Goal: Task Accomplishment & Management: Use online tool/utility

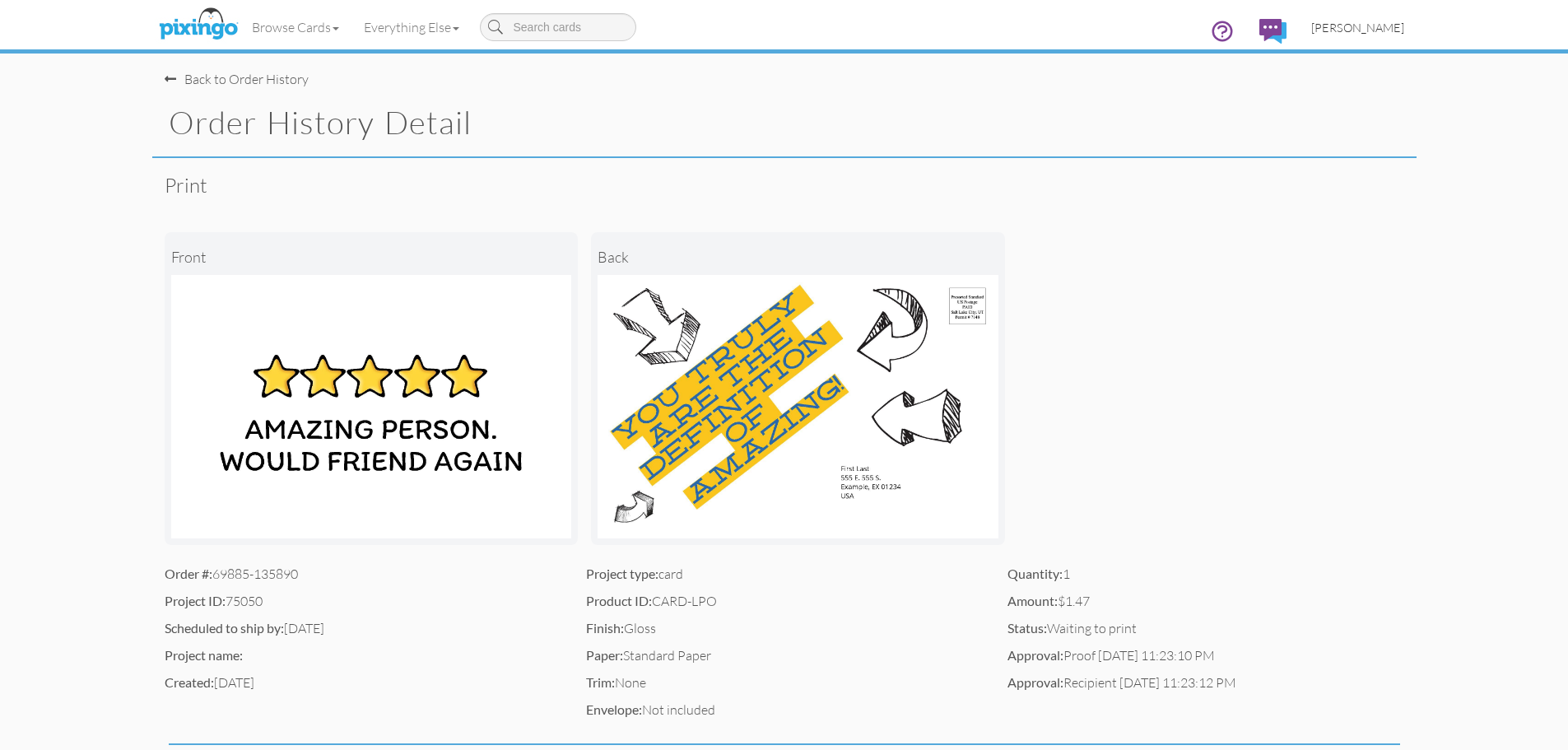
click at [1364, 31] on span "[PERSON_NAME]" at bounding box center [1358, 28] width 93 height 14
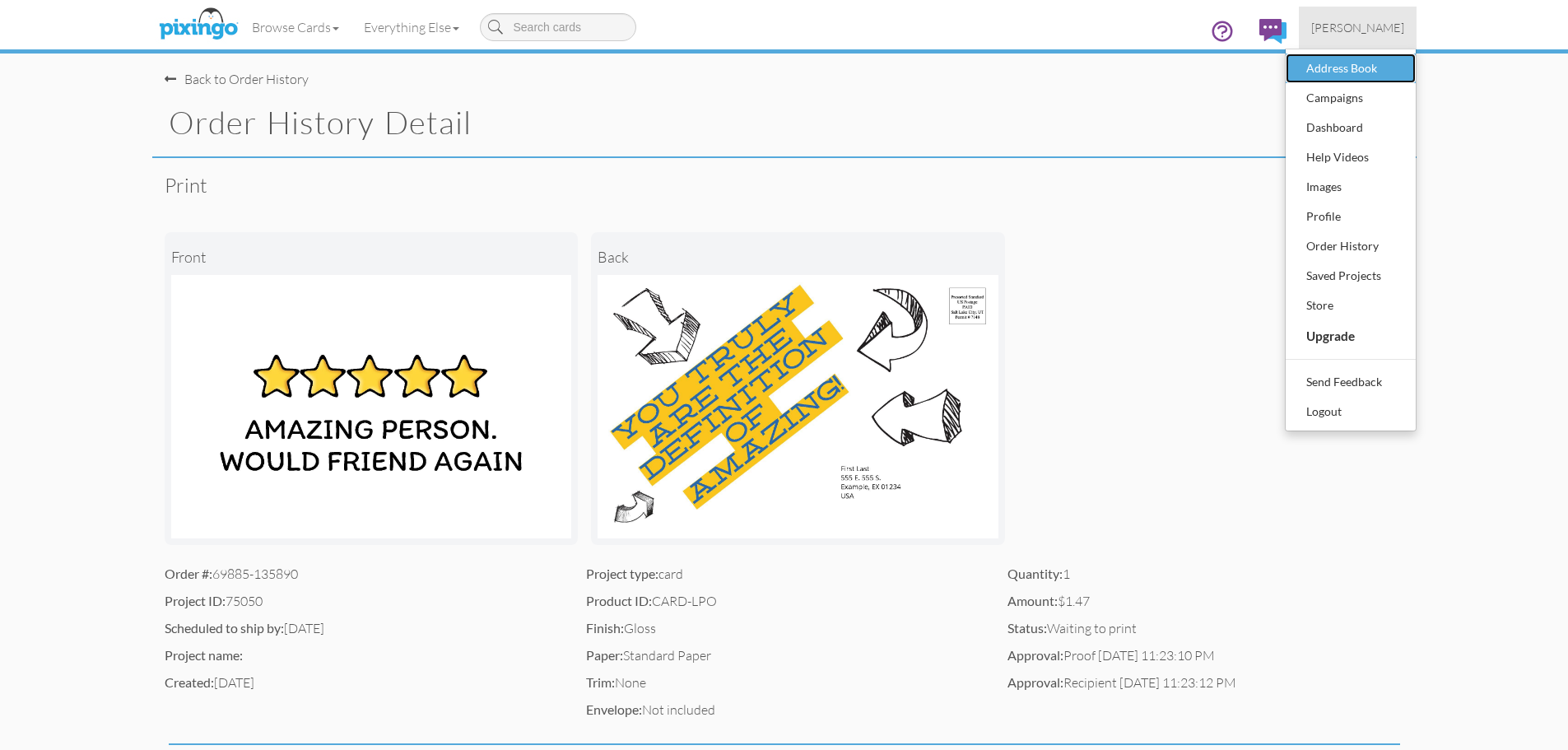
click at [1348, 63] on div "Address Book" at bounding box center [1351, 68] width 97 height 25
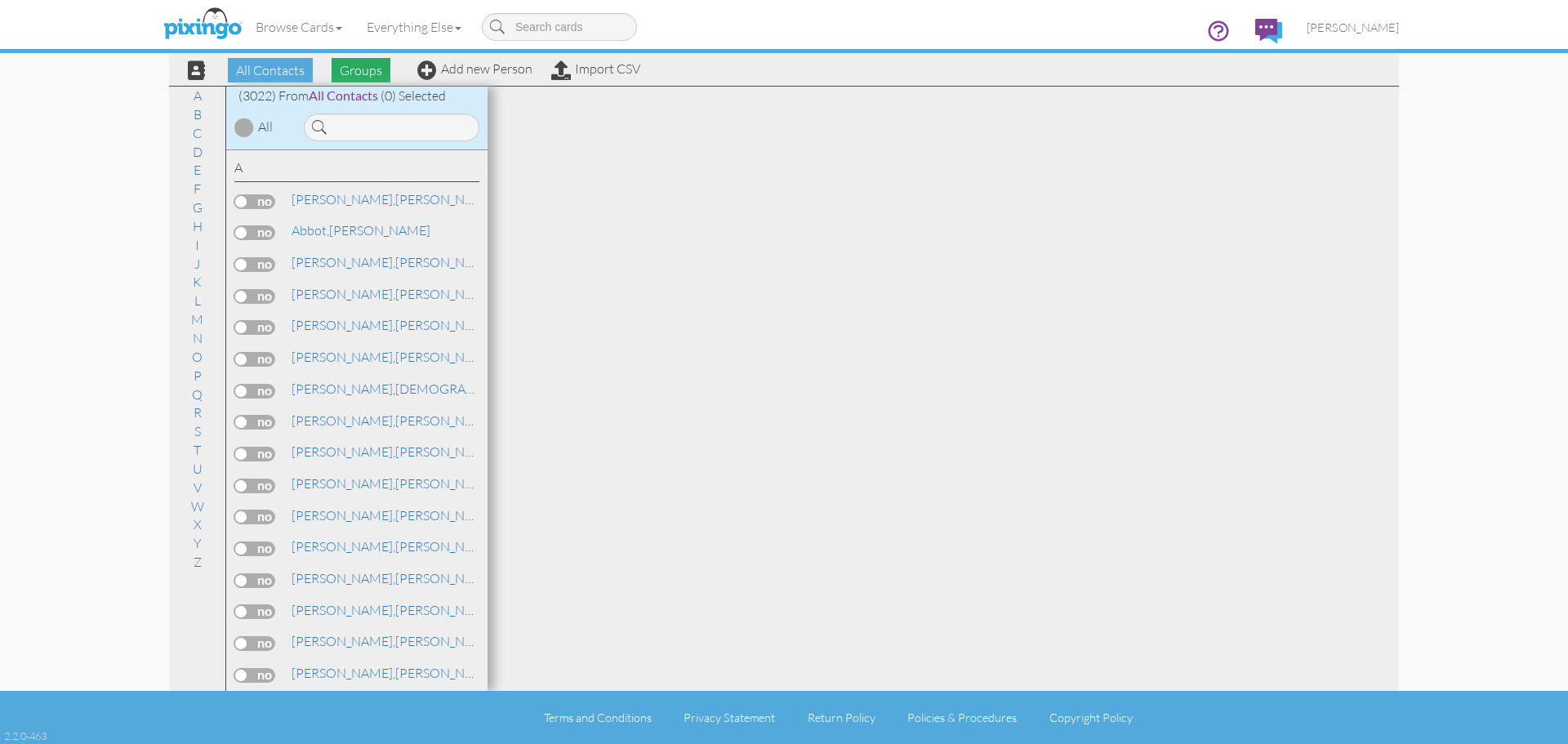
click at [362, 69] on span "Groups" at bounding box center [361, 70] width 59 height 25
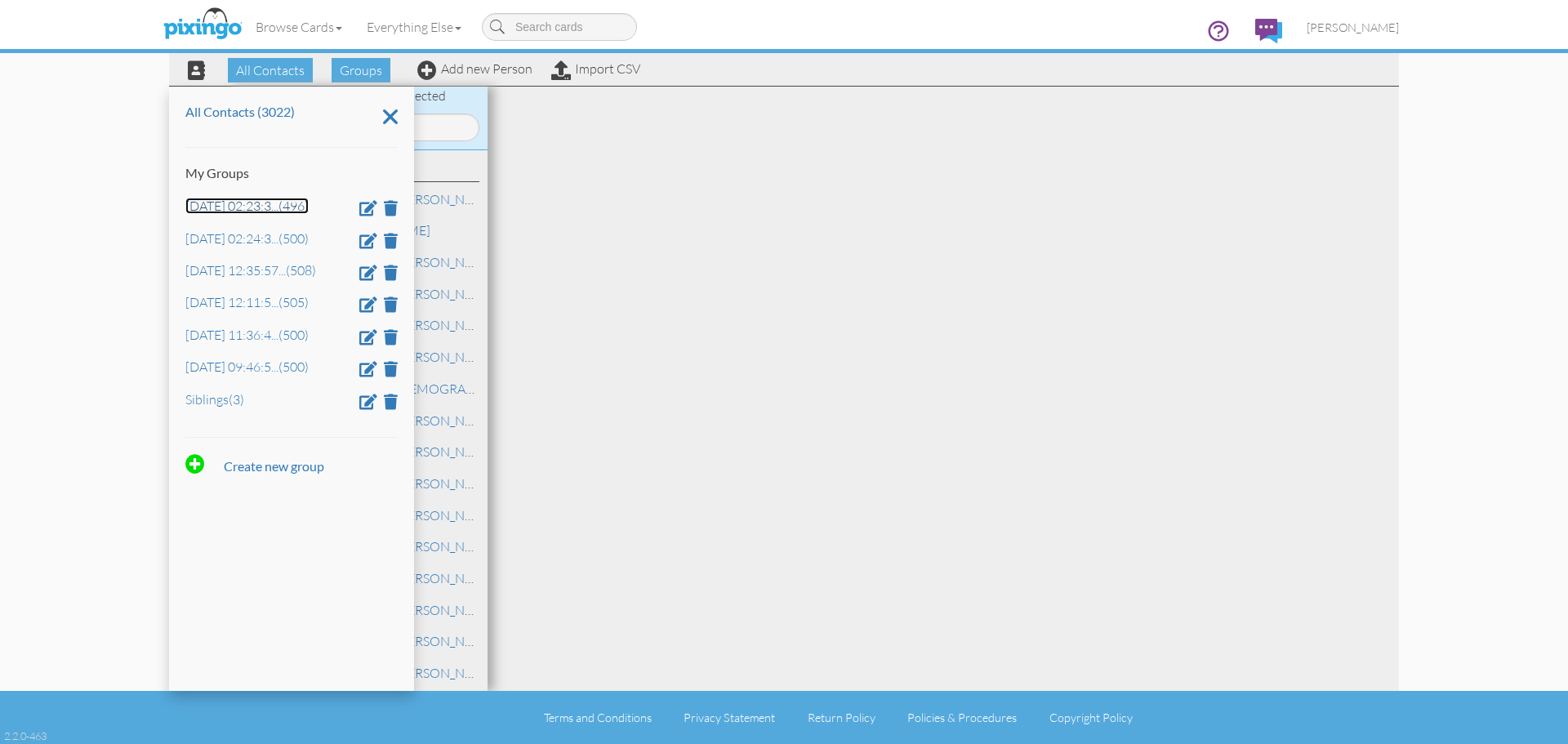
click at [252, 205] on link "[DATE] 02:23:3 ... (496)" at bounding box center [247, 206] width 123 height 17
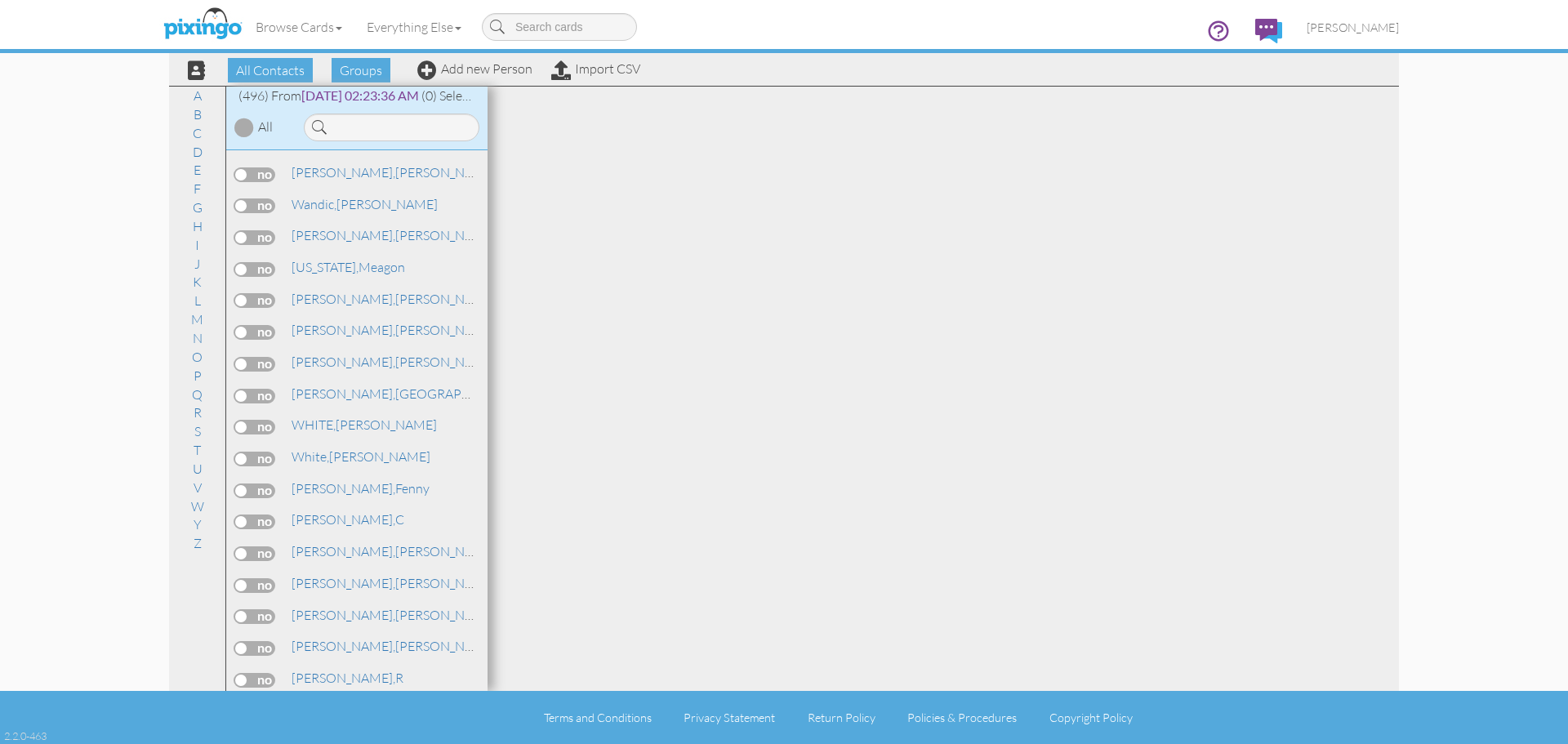
scroll to position [15333, 0]
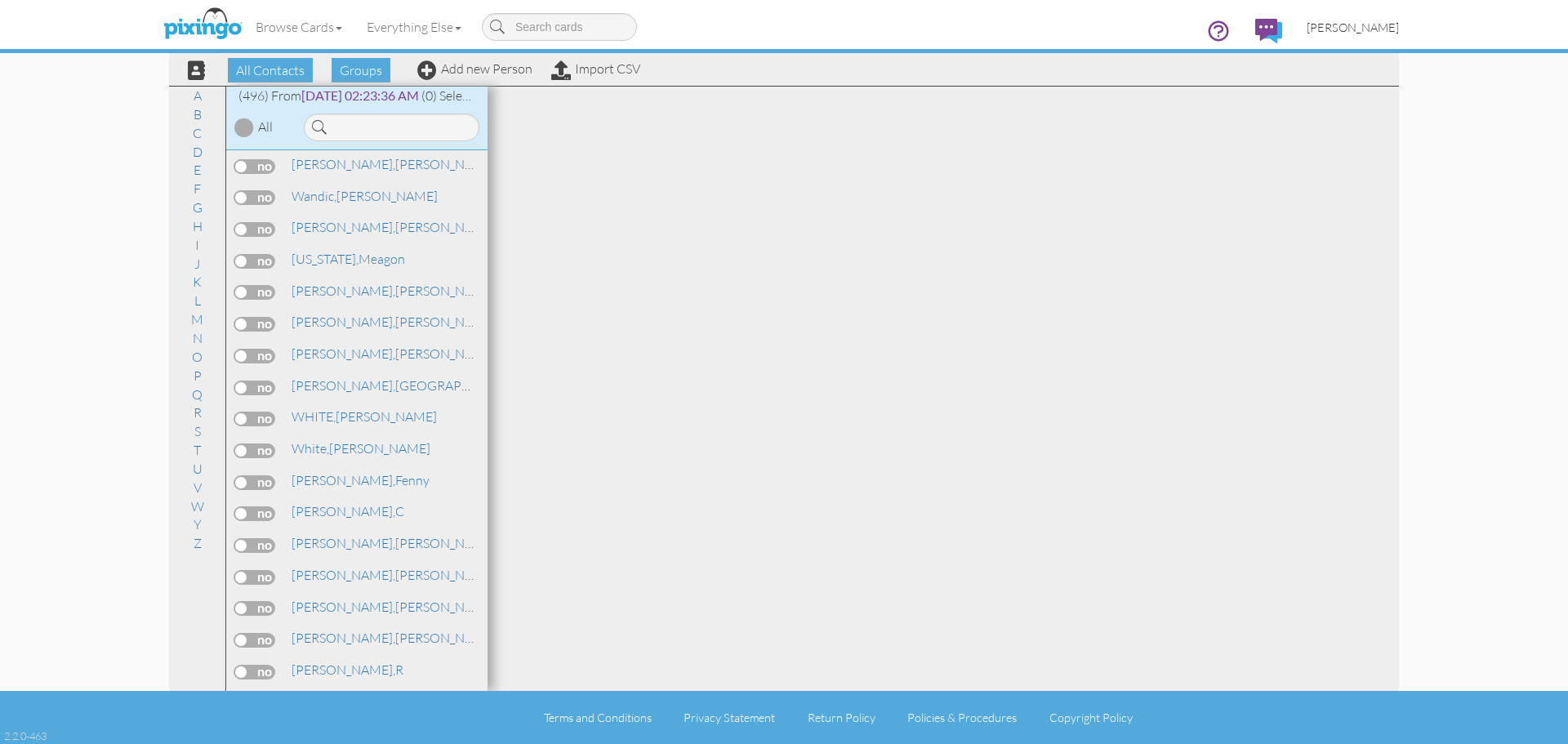
click at [1358, 31] on span "[PERSON_NAME]" at bounding box center [1352, 27] width 92 height 14
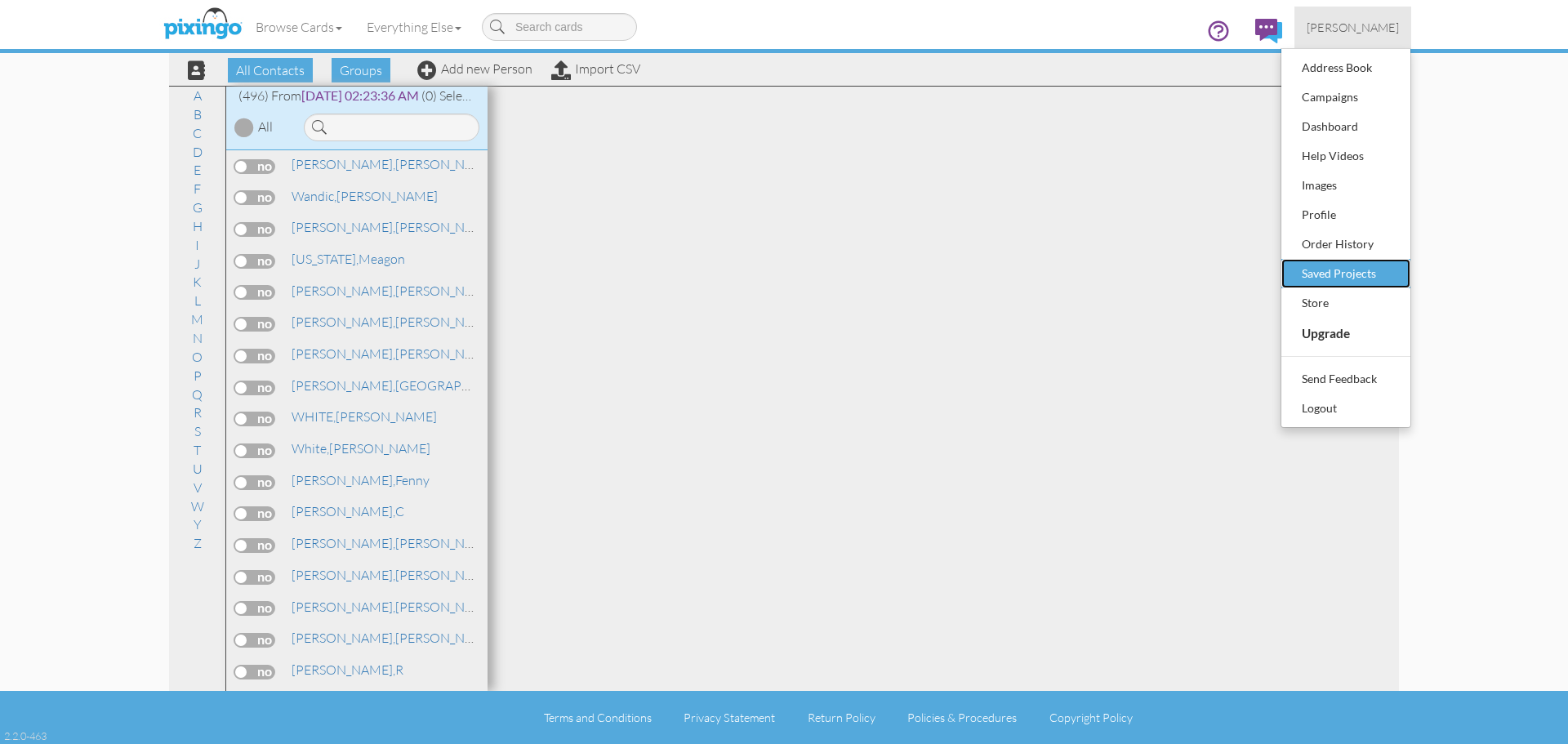
click at [1344, 275] on div "Saved Projects" at bounding box center [1346, 273] width 96 height 25
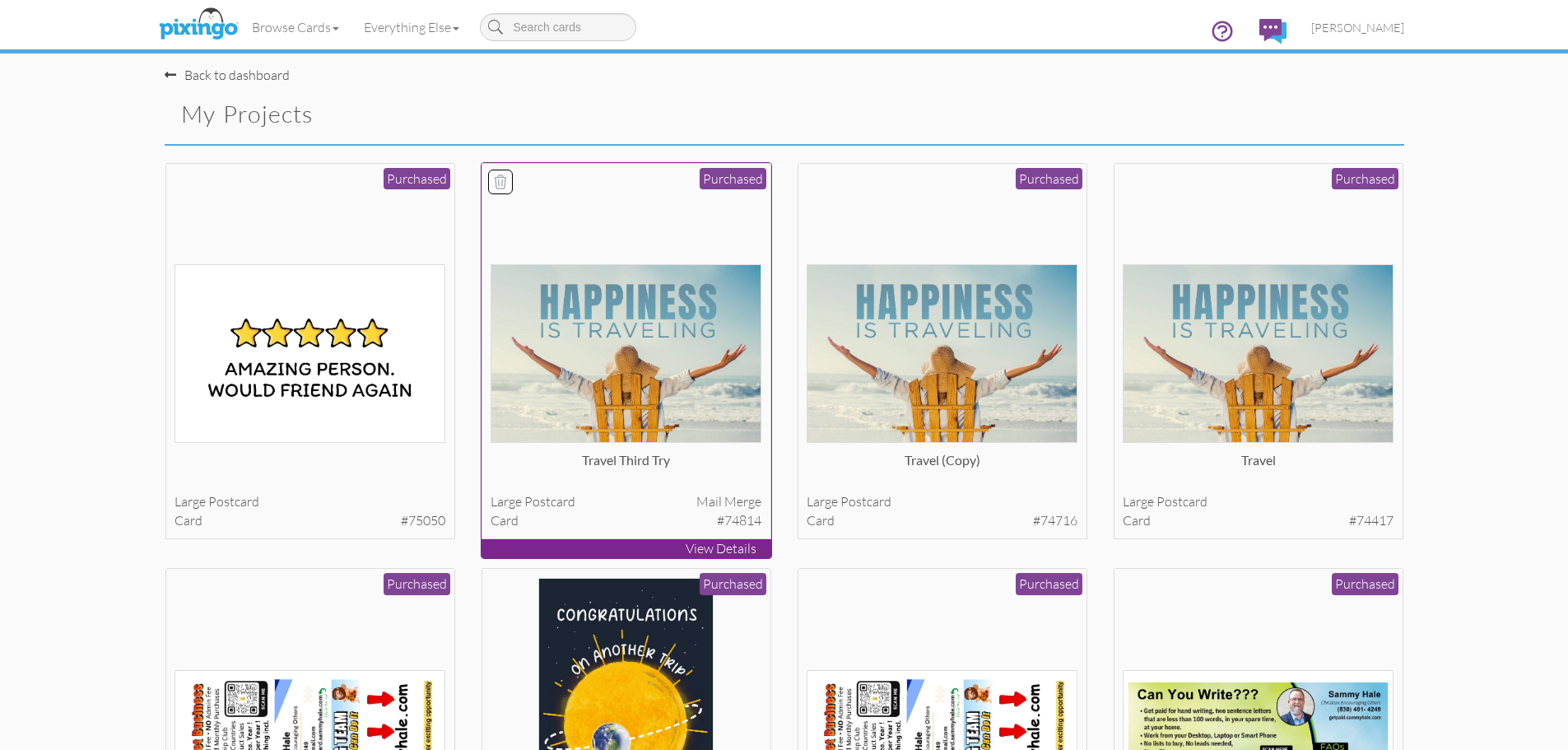
click at [654, 328] on img at bounding box center [626, 353] width 271 height 179
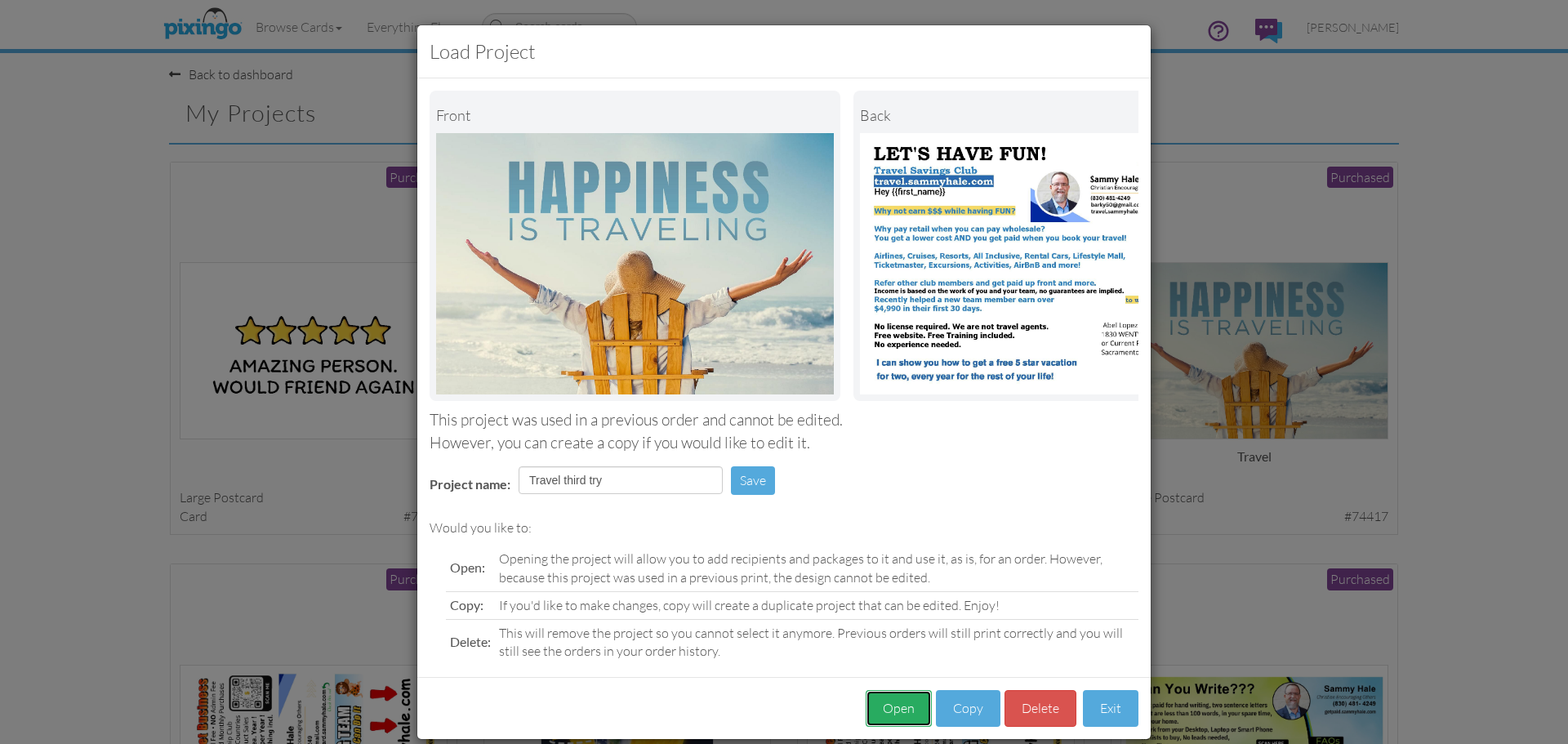
click at [888, 719] on button "Open" at bounding box center [898, 708] width 66 height 36
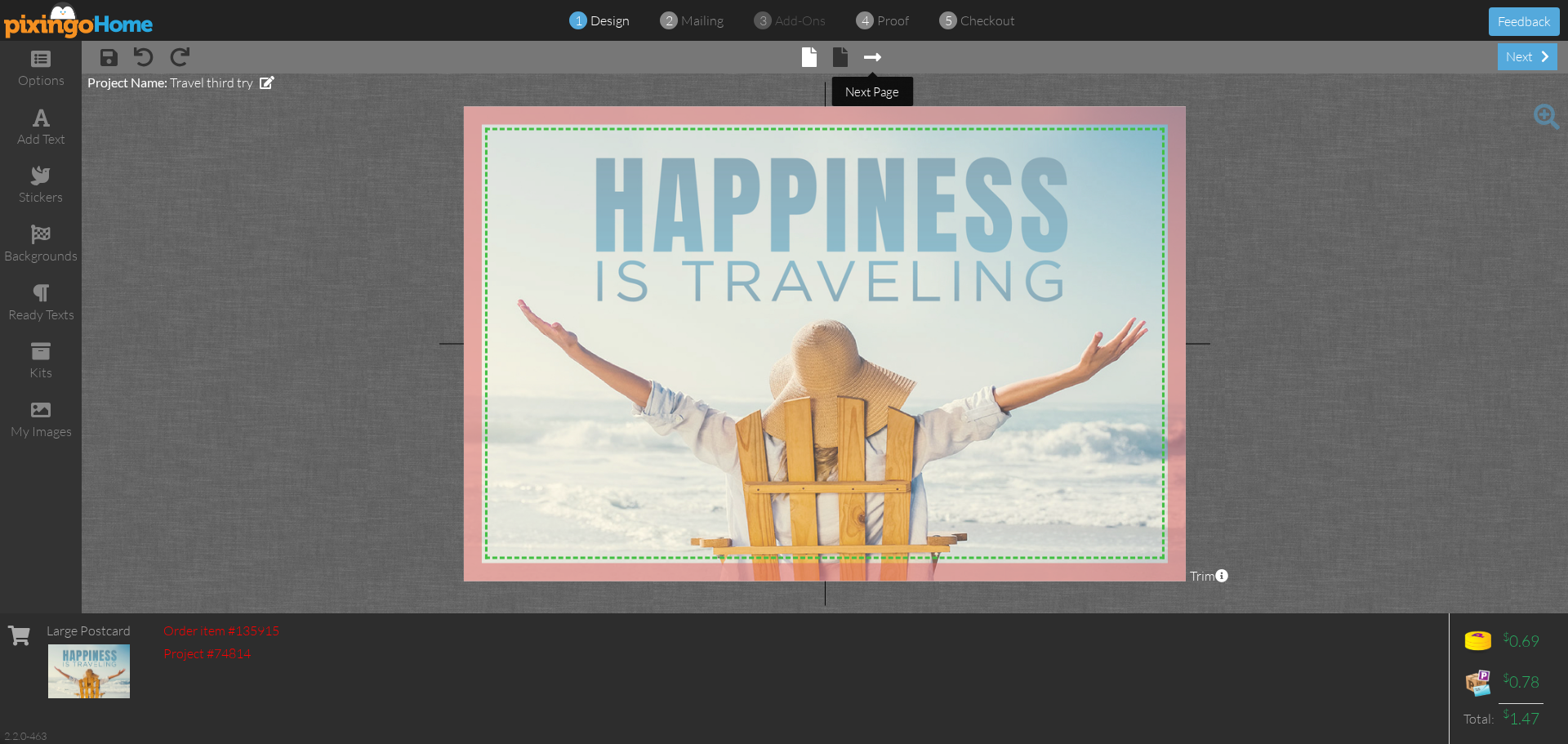
click at [873, 59] on span at bounding box center [872, 57] width 17 height 20
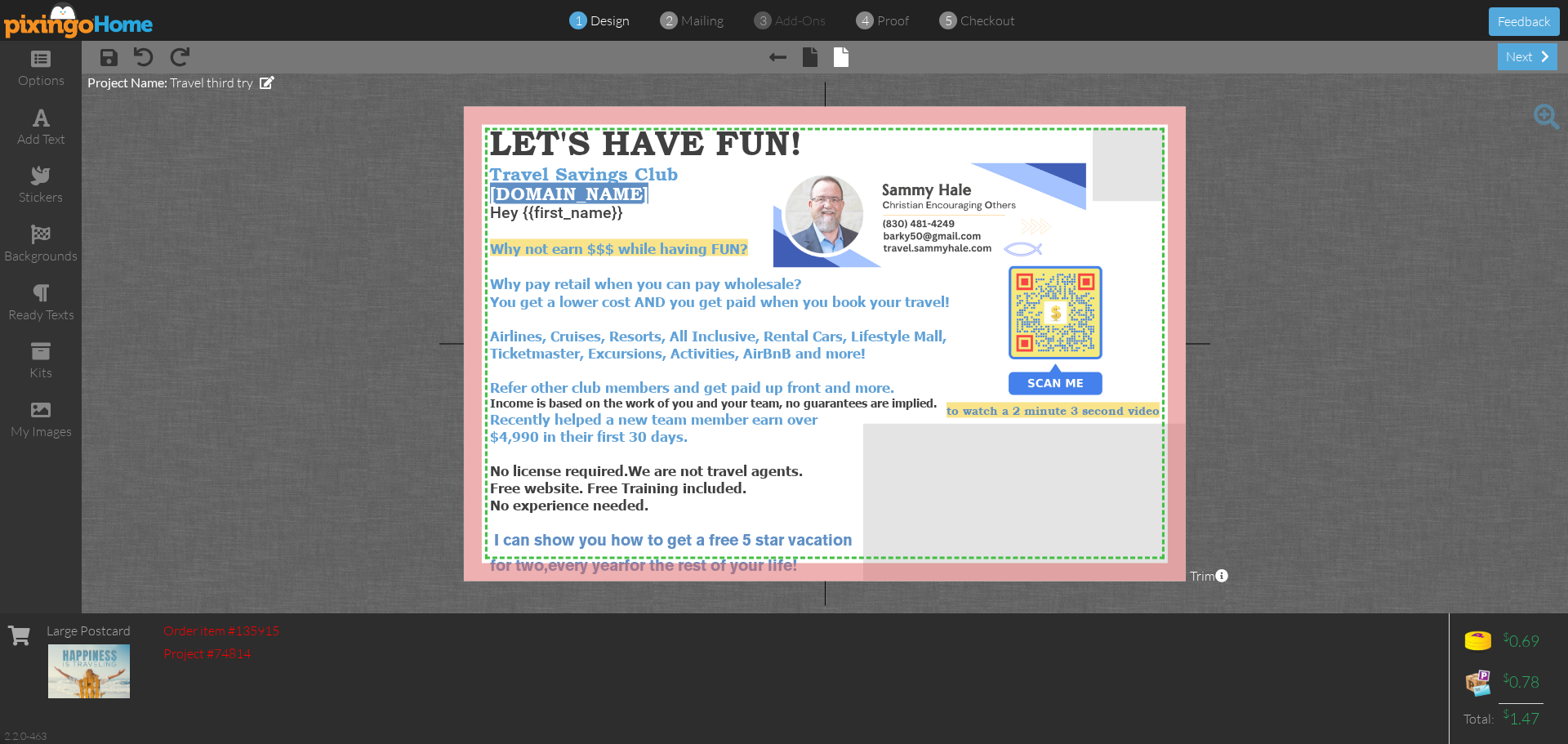
click at [54, 22] on img at bounding box center [78, 20] width 150 height 36
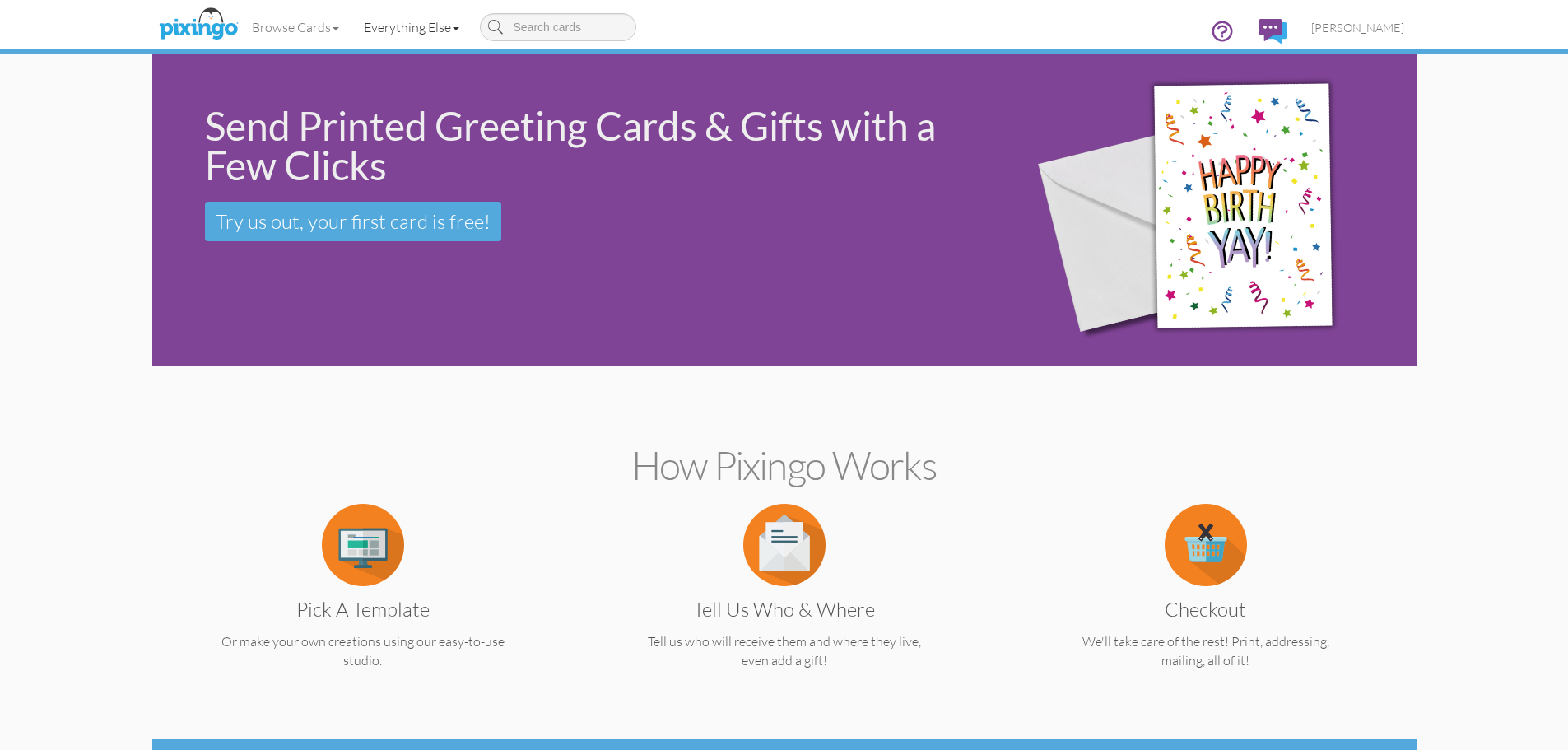
click at [459, 27] on span at bounding box center [455, 28] width 7 height 3
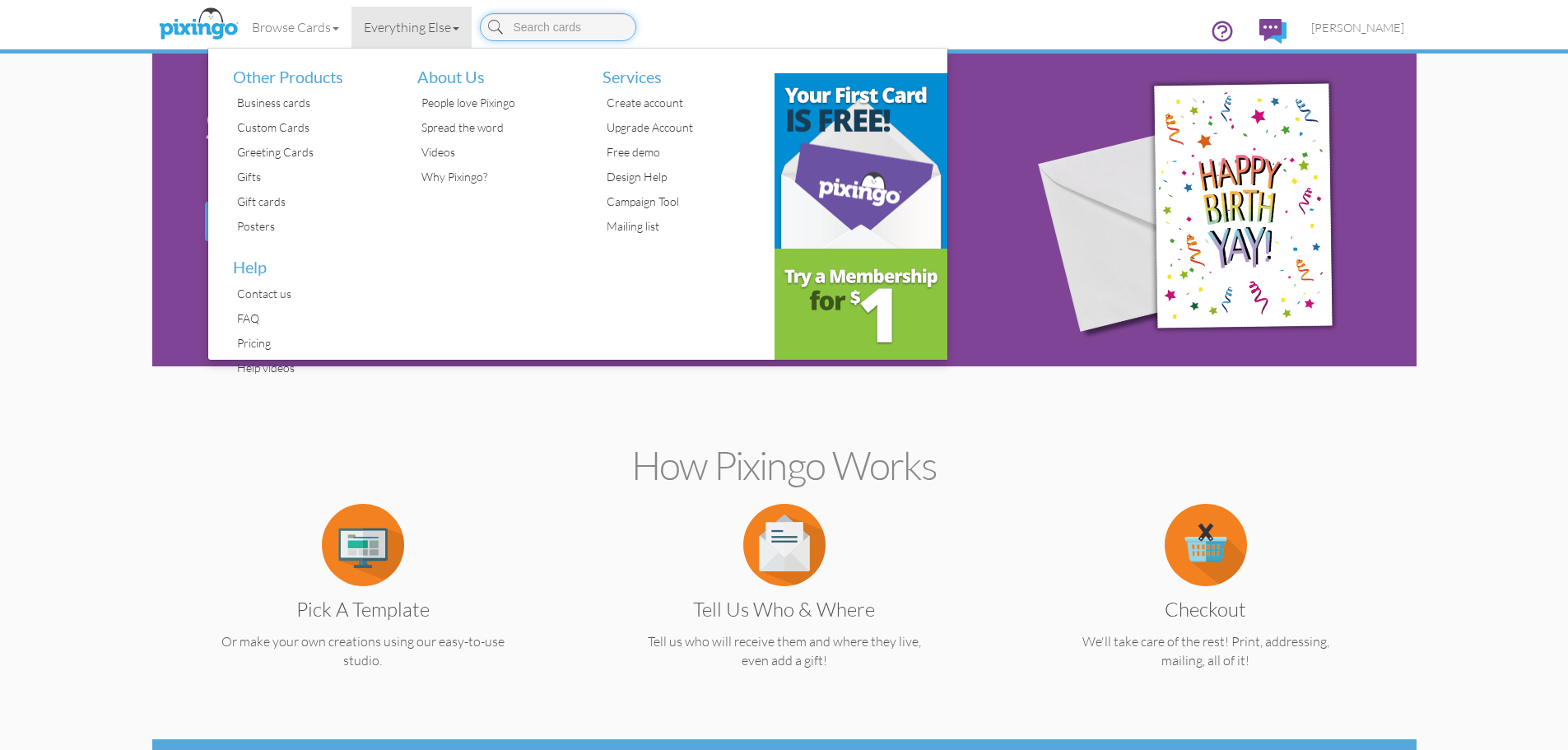
click at [555, 22] on input at bounding box center [558, 27] width 156 height 28
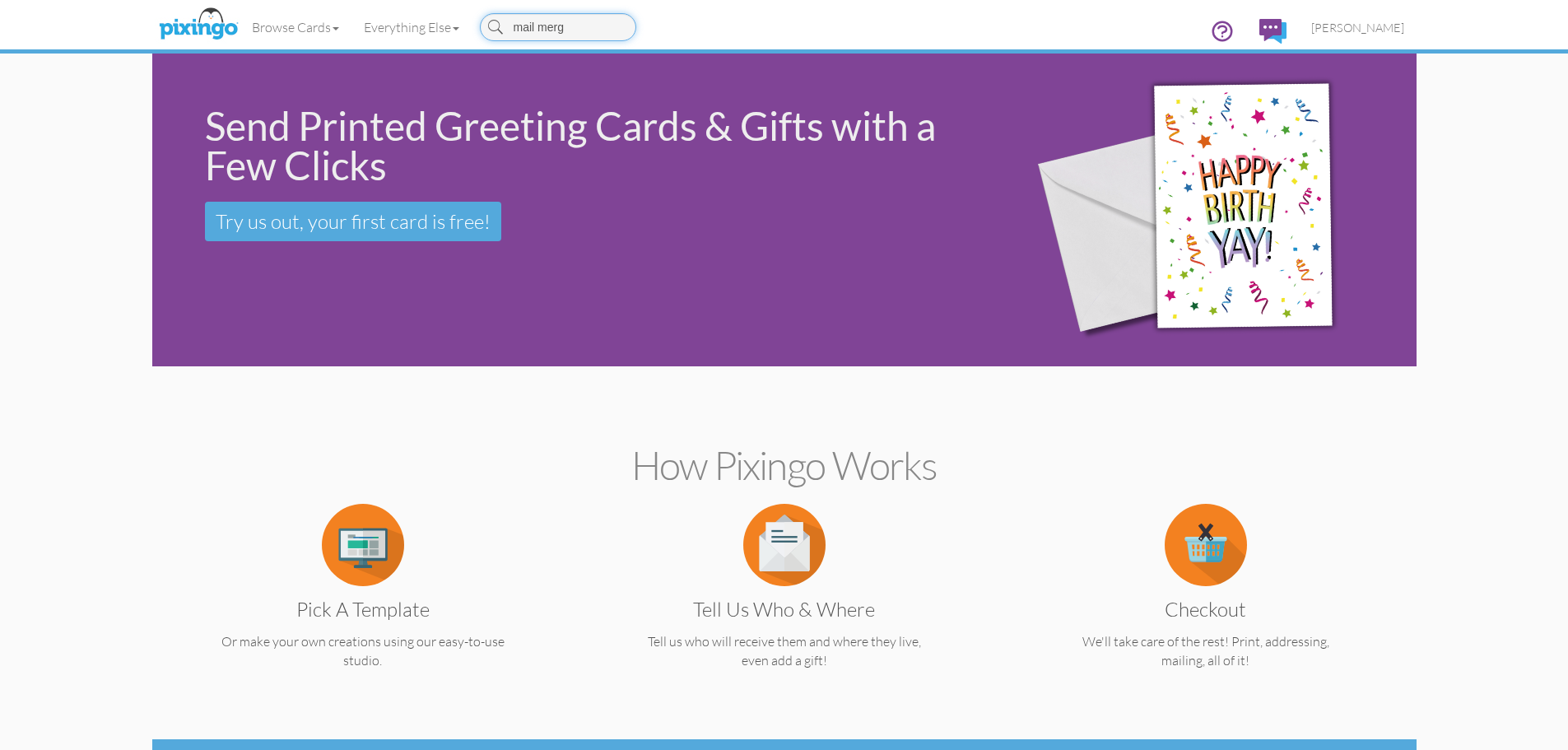
type input "mail merge"
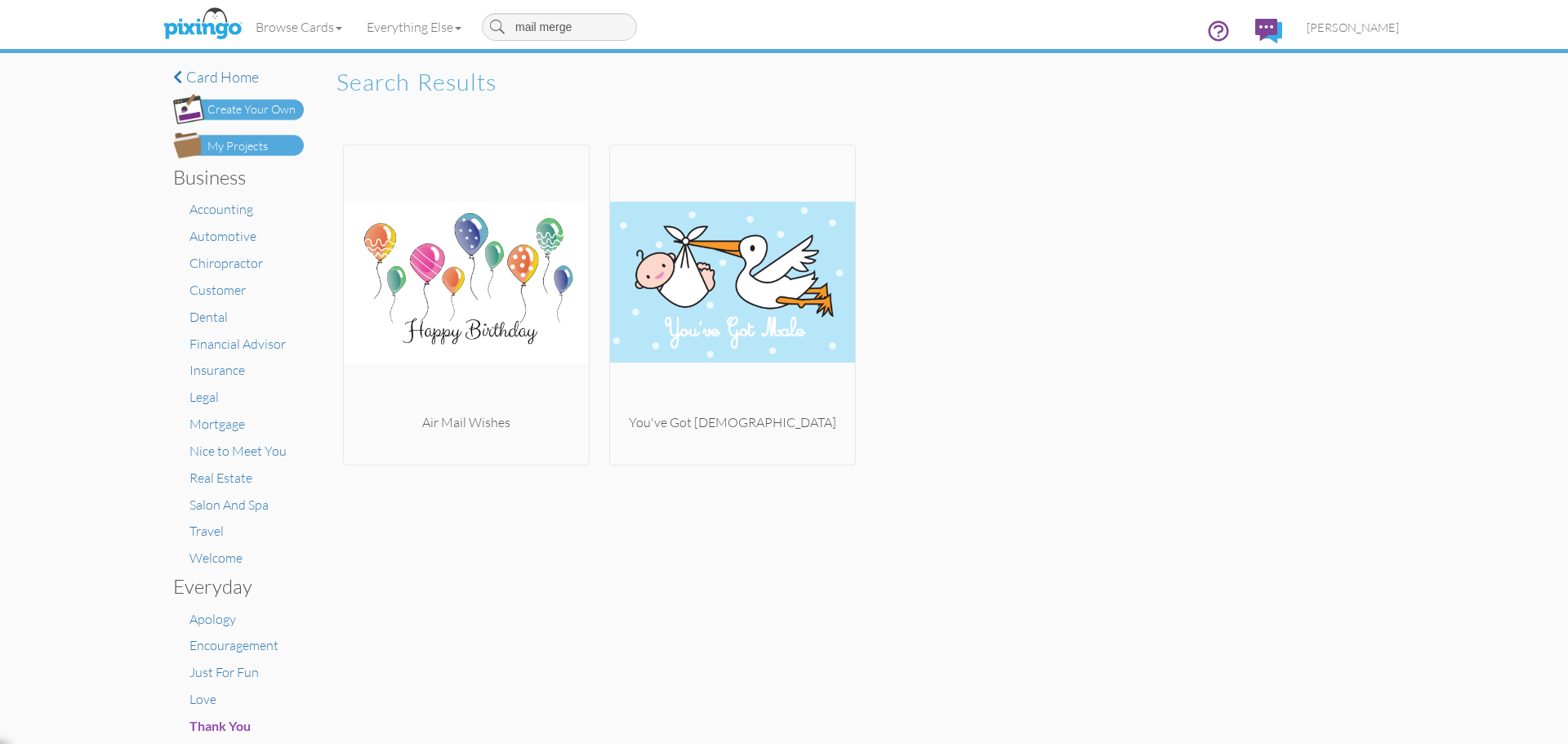
click at [500, 25] on span at bounding box center [497, 26] width 15 height 27
click at [1373, 30] on span "[PERSON_NAME]" at bounding box center [1352, 27] width 92 height 14
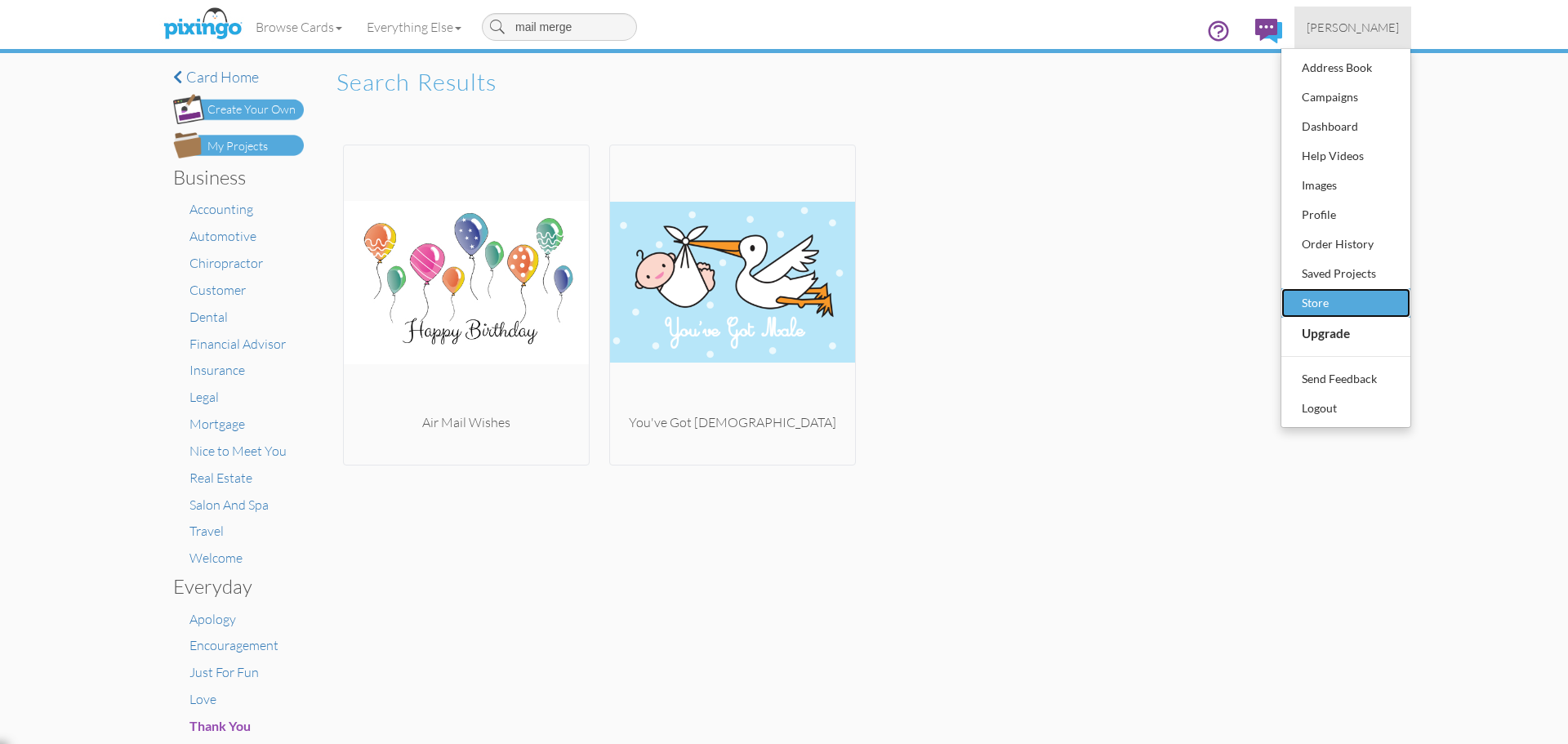
click at [1323, 306] on div "Store" at bounding box center [1346, 303] width 96 height 25
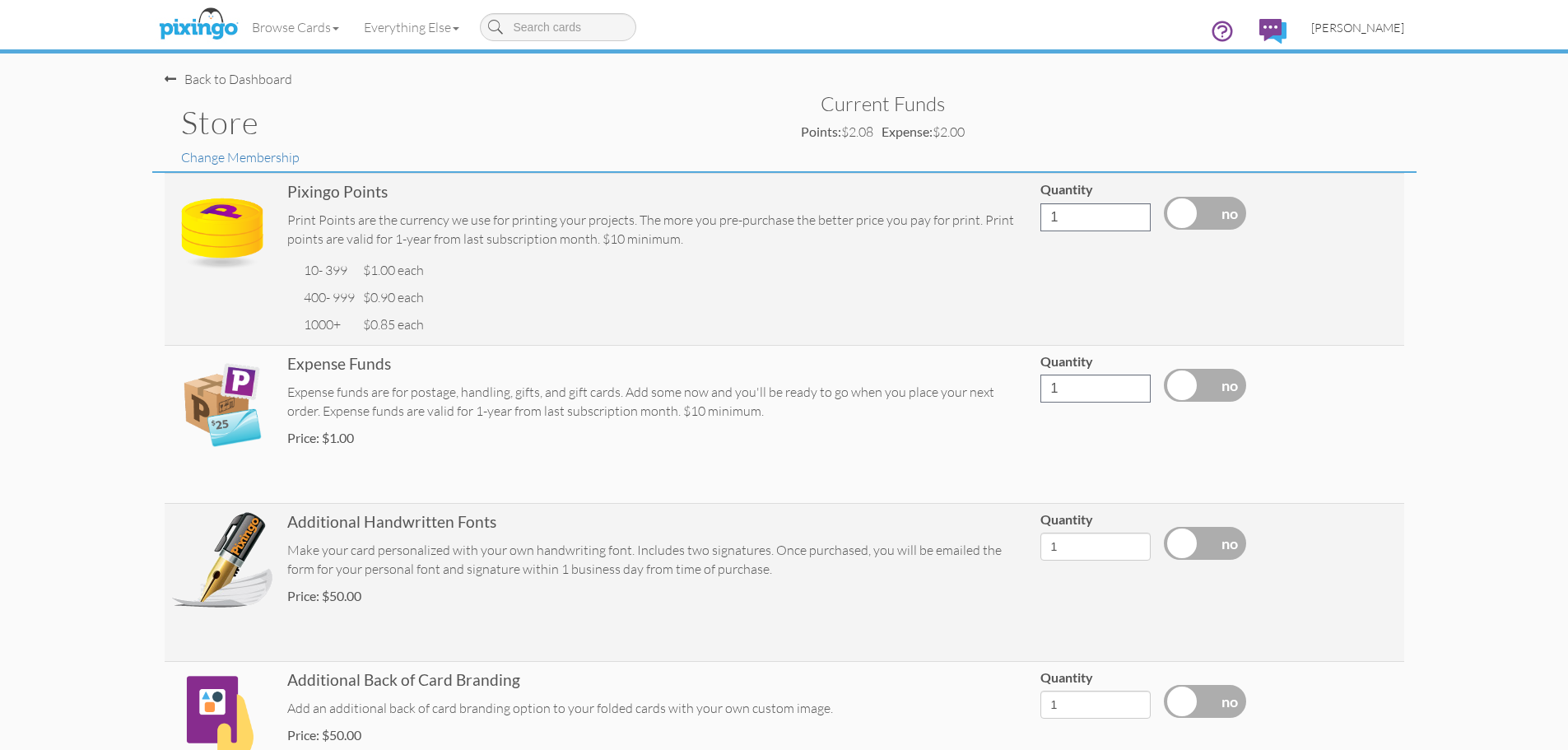
click at [1364, 32] on span "[PERSON_NAME]" at bounding box center [1358, 28] width 93 height 14
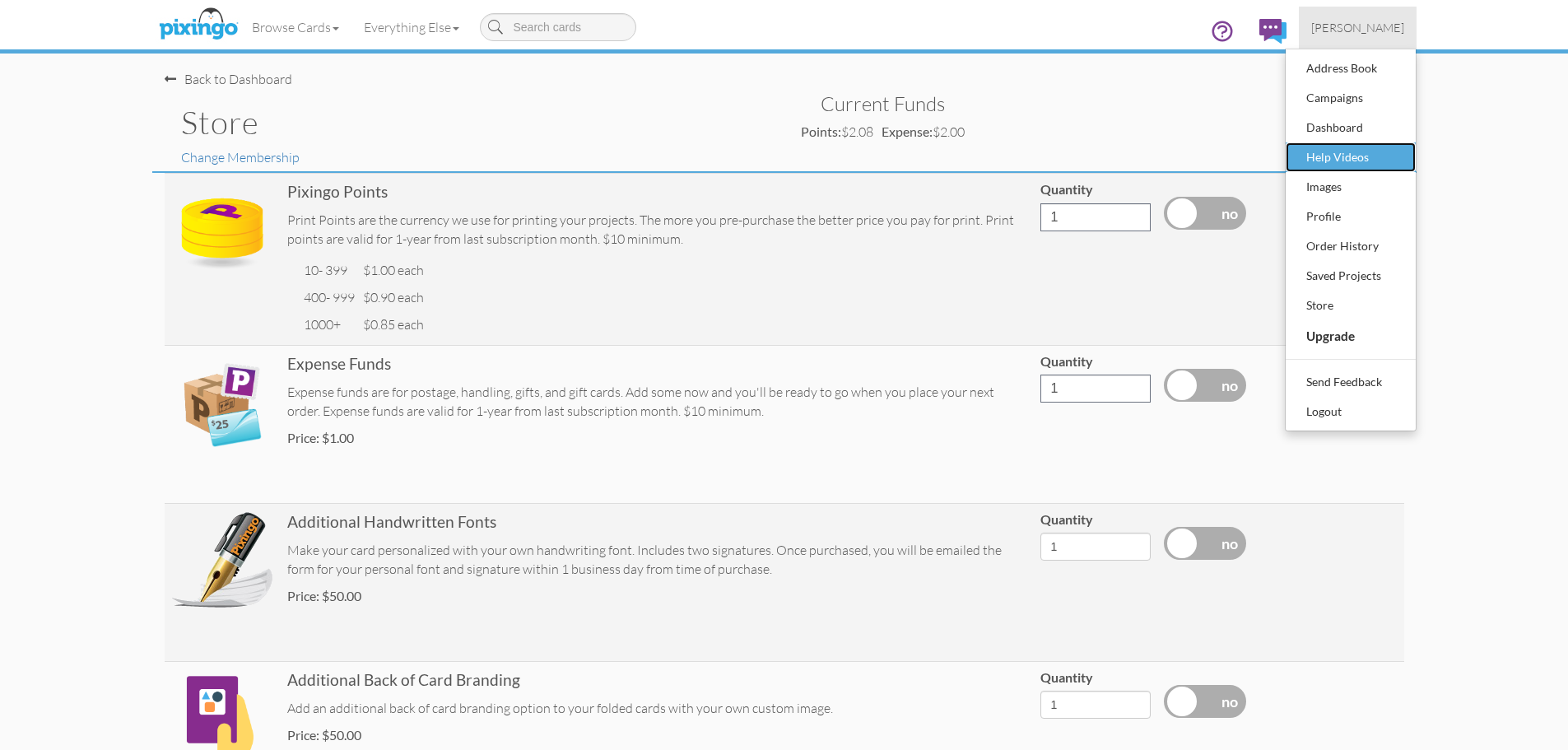
click at [1351, 159] on div "Help Videos" at bounding box center [1351, 157] width 97 height 25
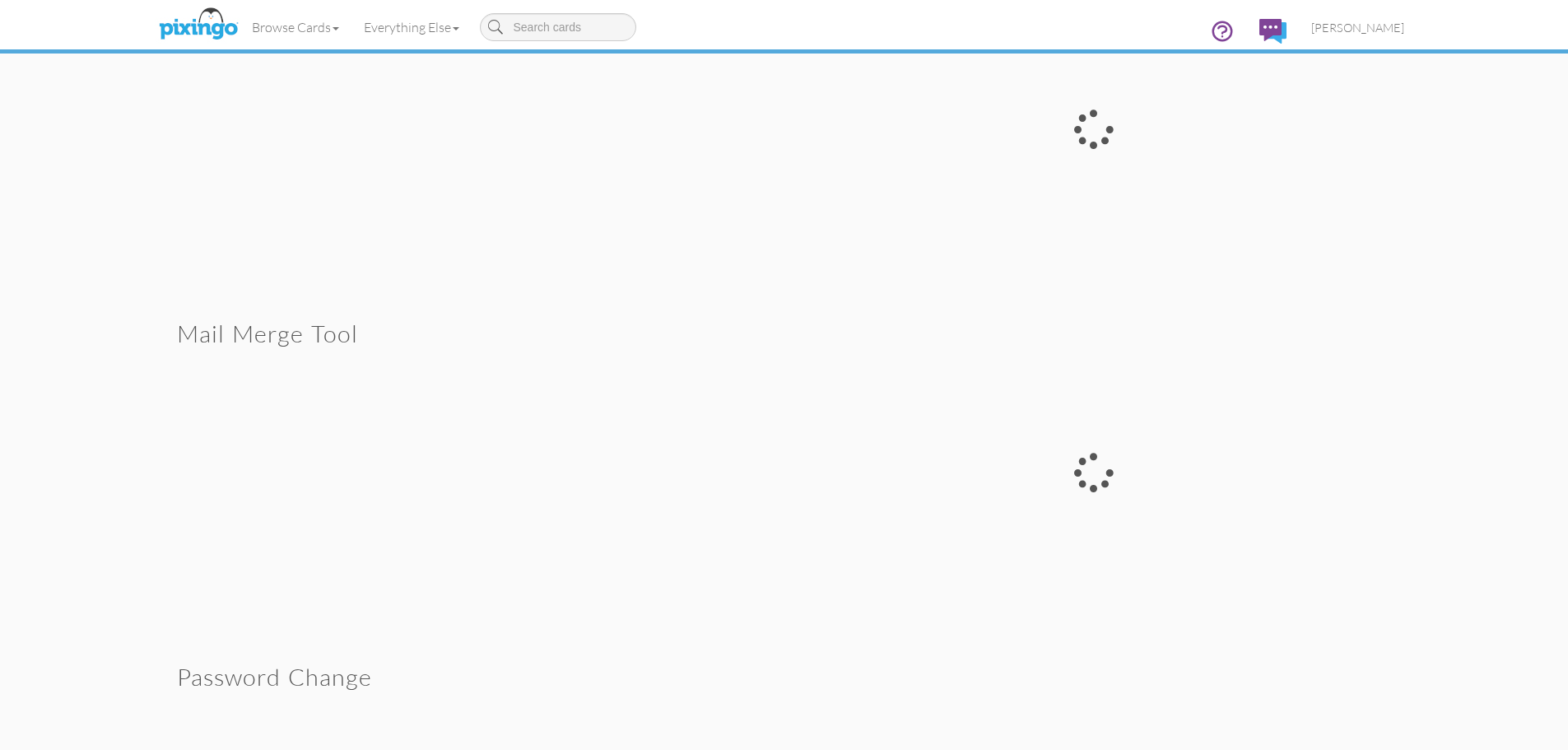
scroll to position [5334, 0]
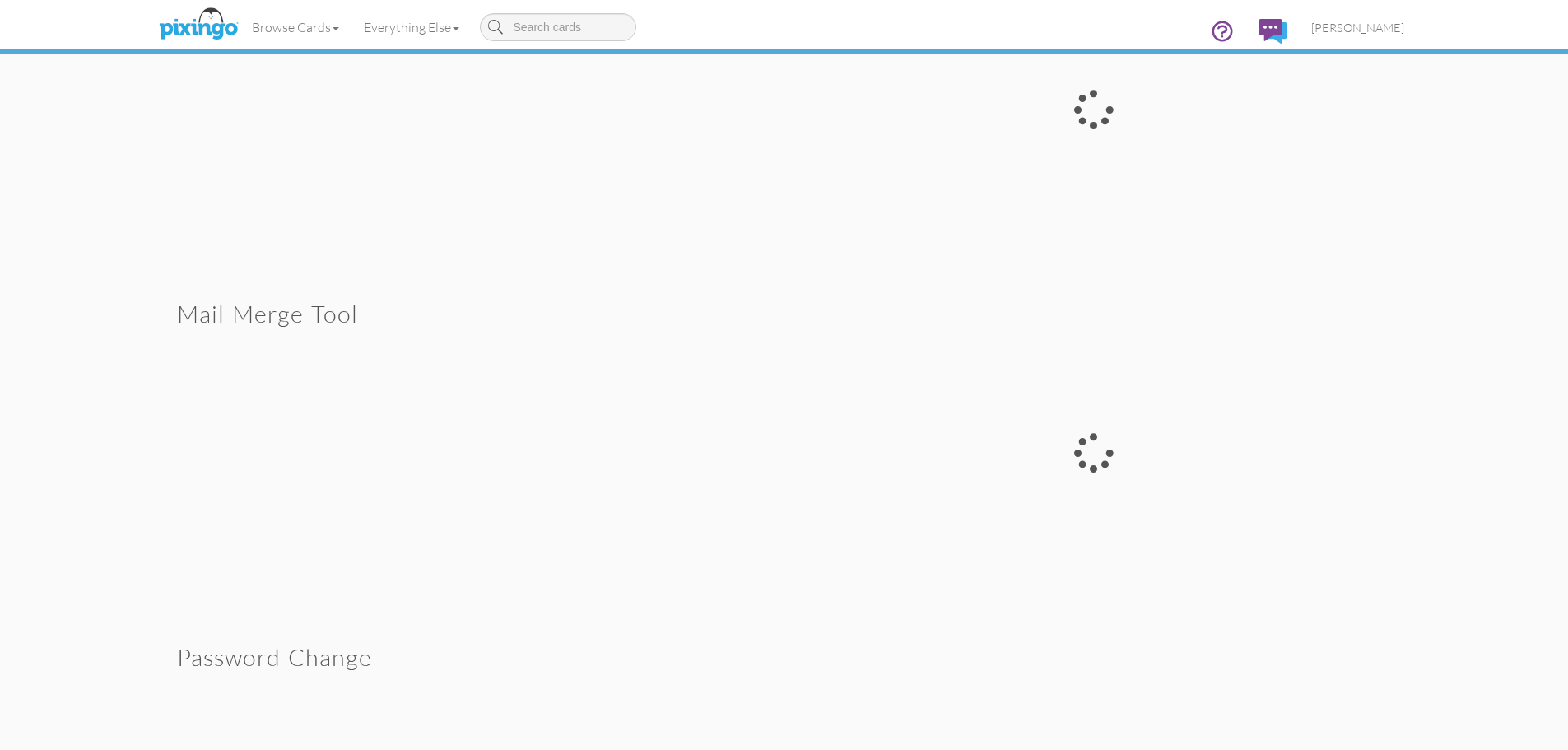
click at [1084, 448] on div at bounding box center [1094, 452] width 619 height 335
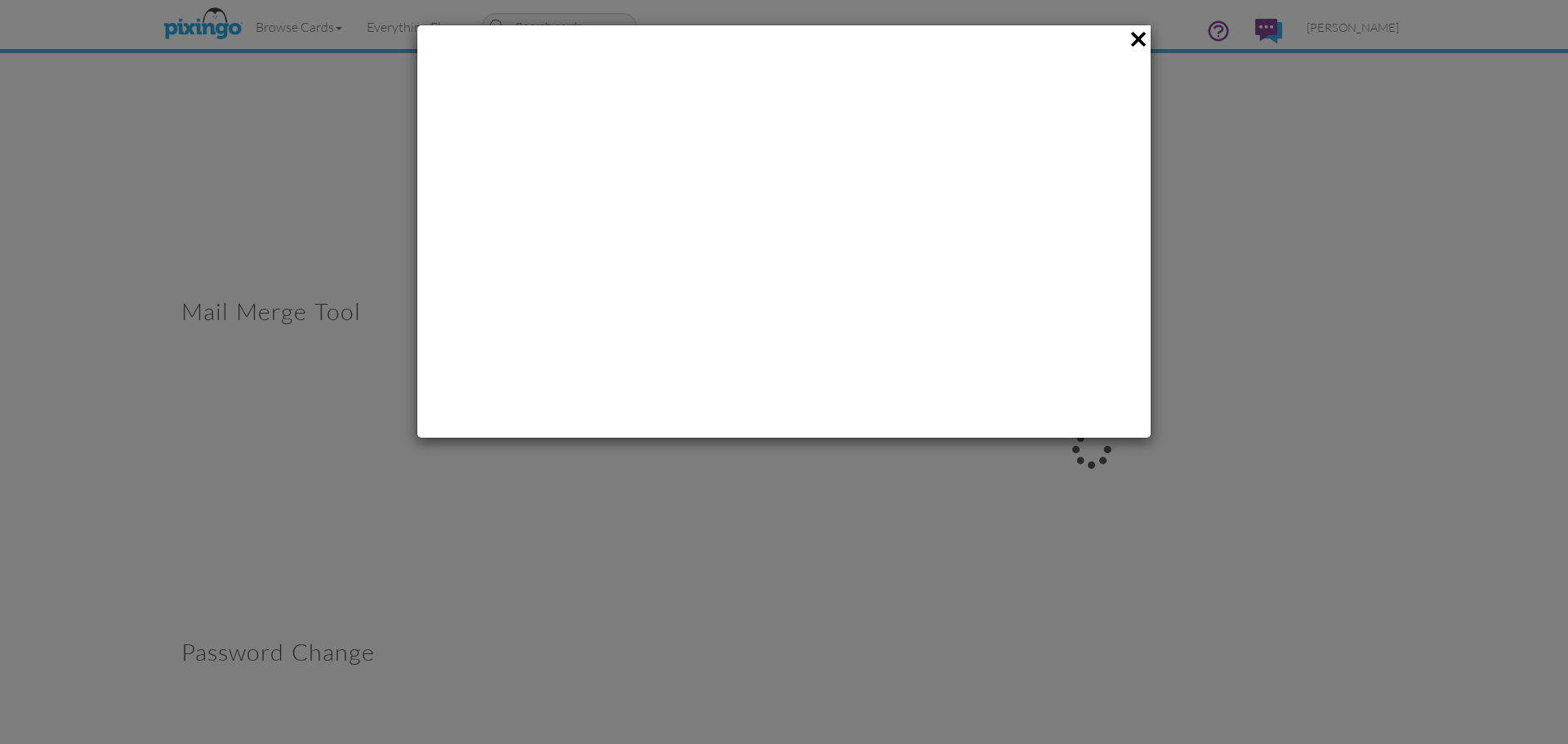
click at [1516, 153] on div at bounding box center [784, 372] width 1568 height 744
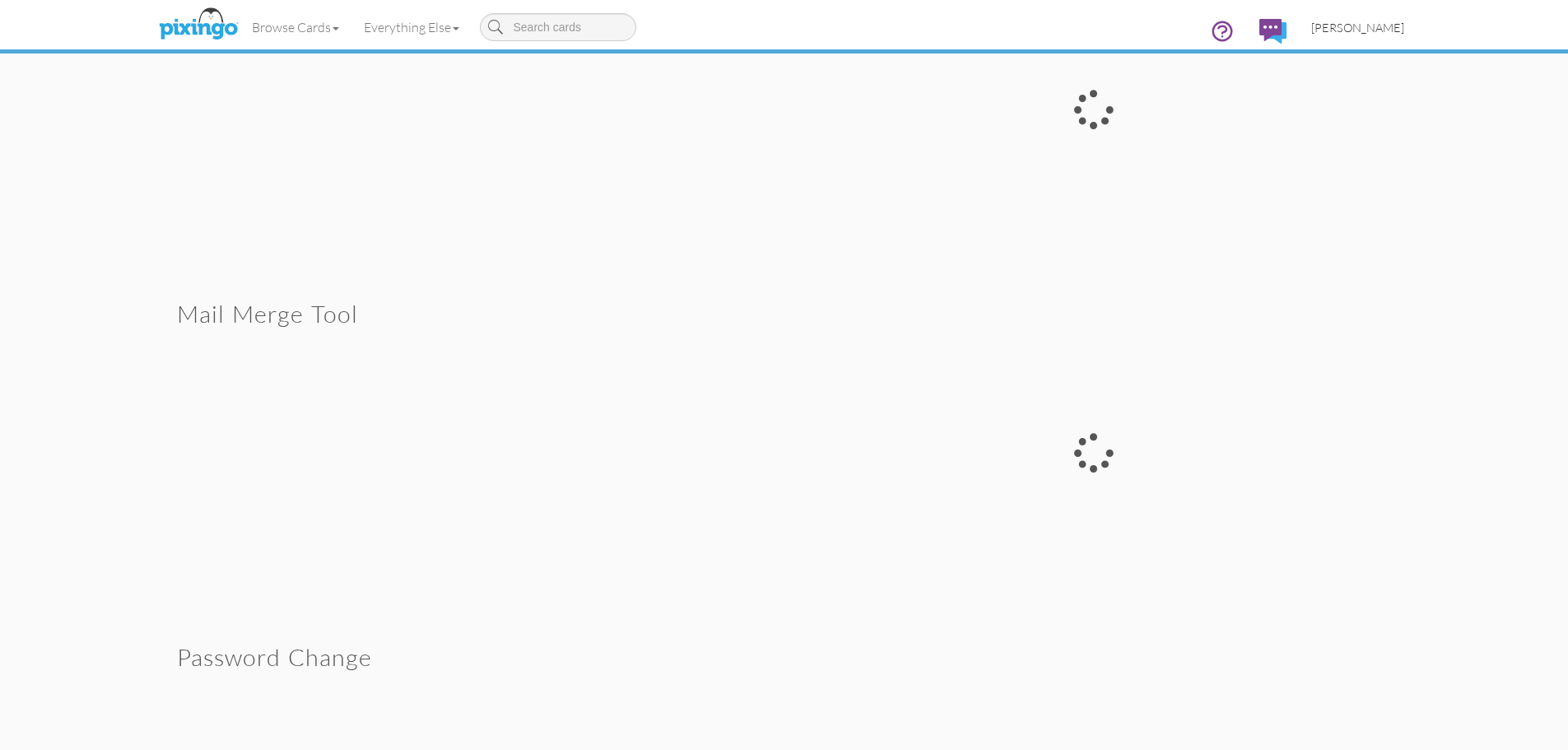
click at [1365, 31] on span "[PERSON_NAME]" at bounding box center [1358, 28] width 93 height 14
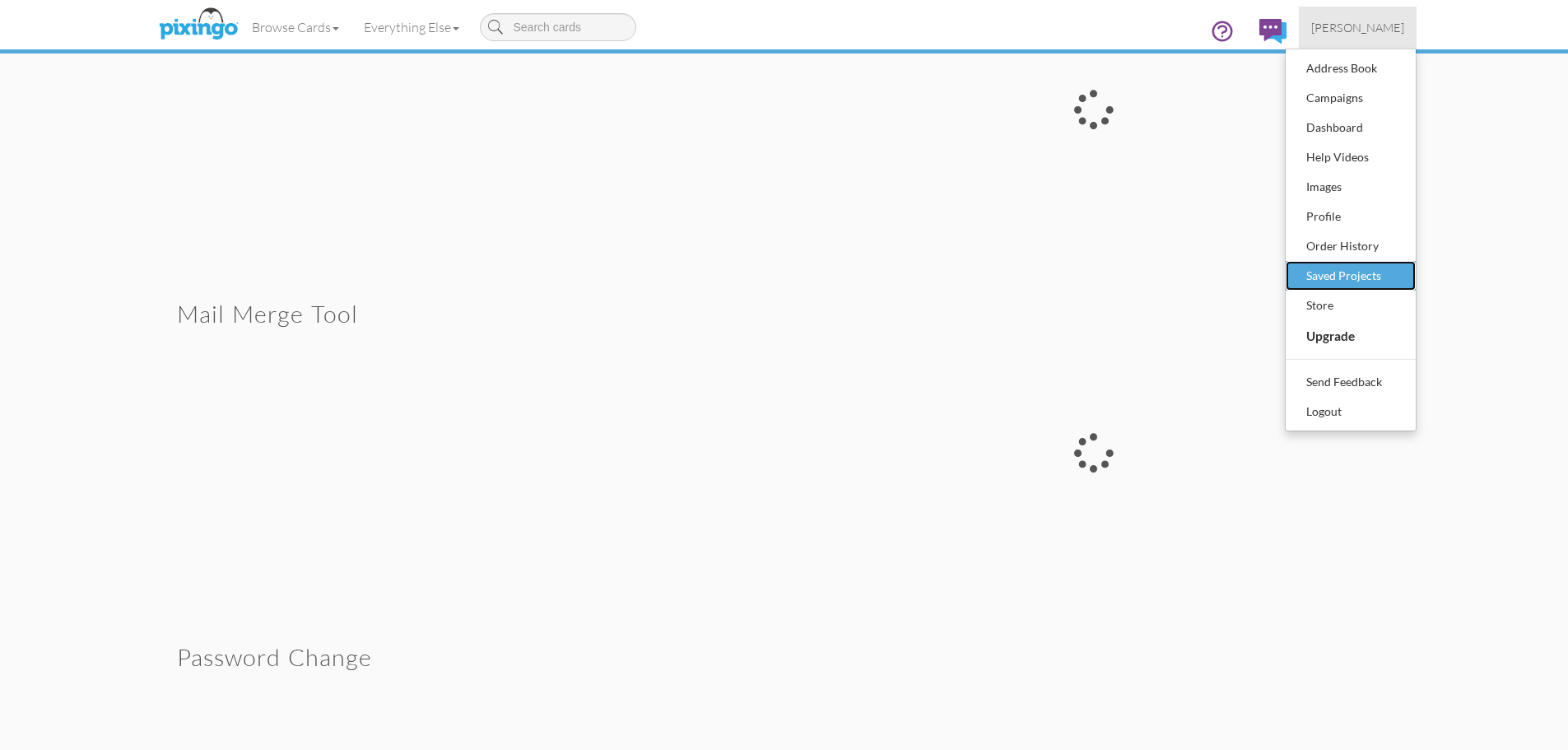
click at [1355, 274] on div "Saved Projects" at bounding box center [1351, 276] width 97 height 25
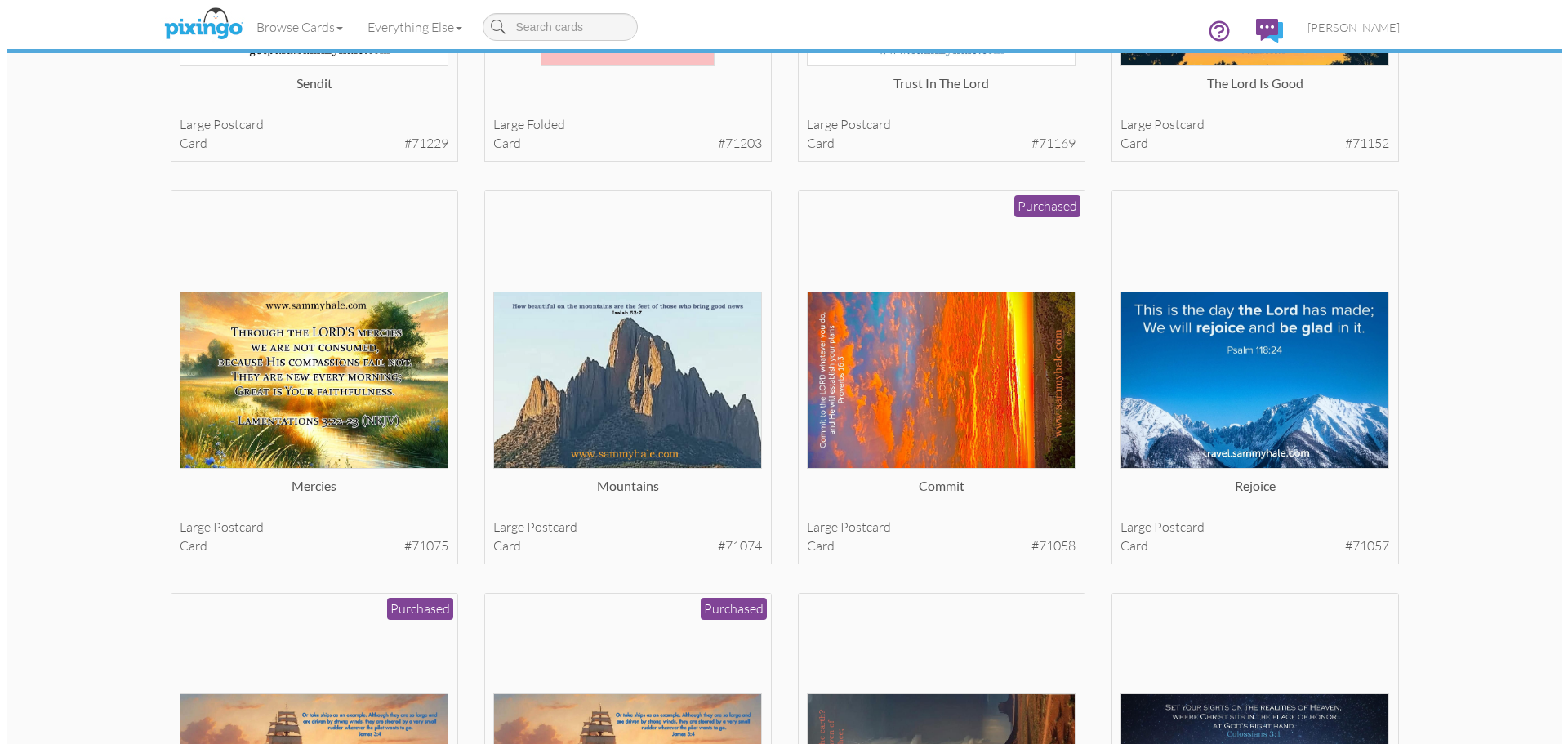
scroll to position [2766, 0]
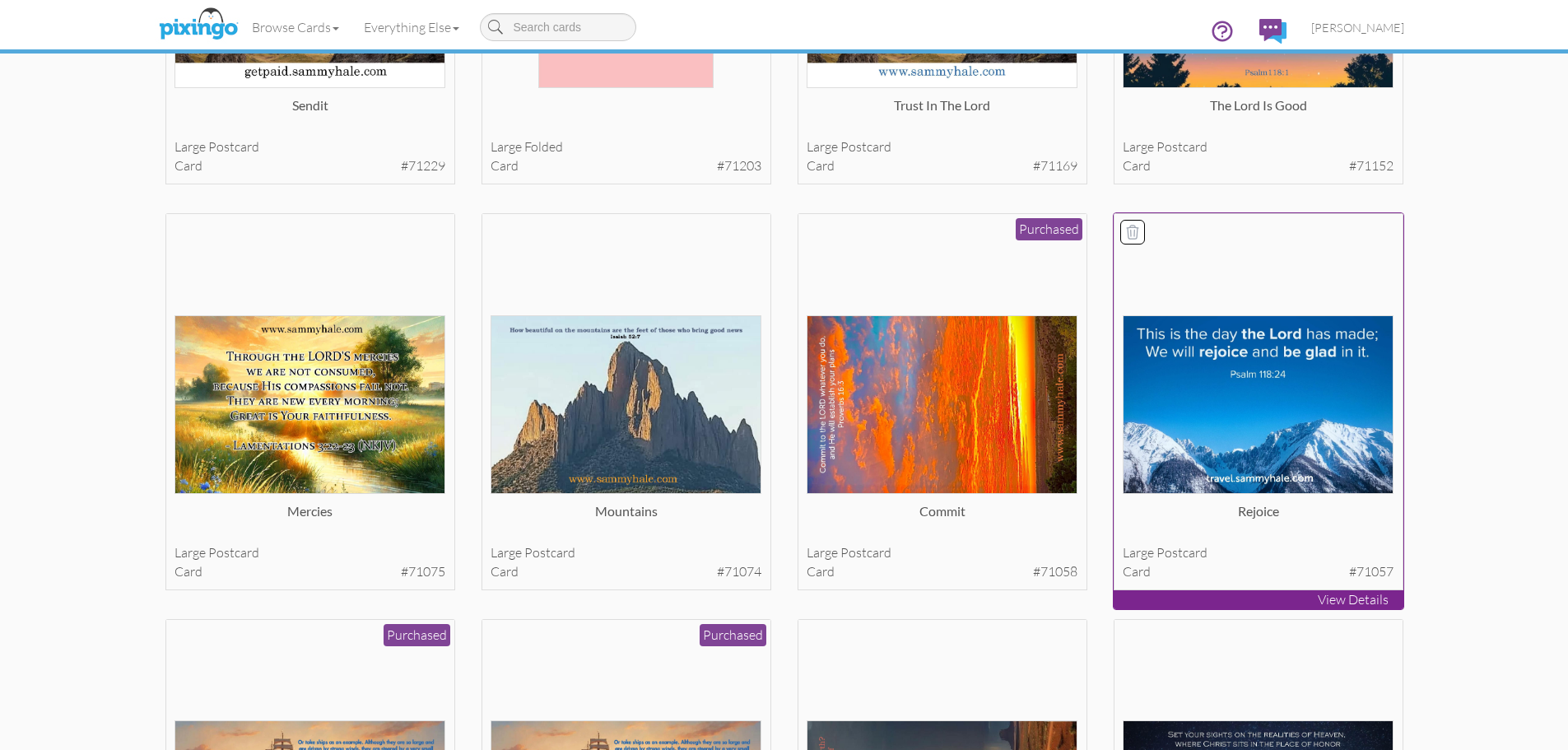
click at [1240, 417] on img at bounding box center [1259, 404] width 271 height 179
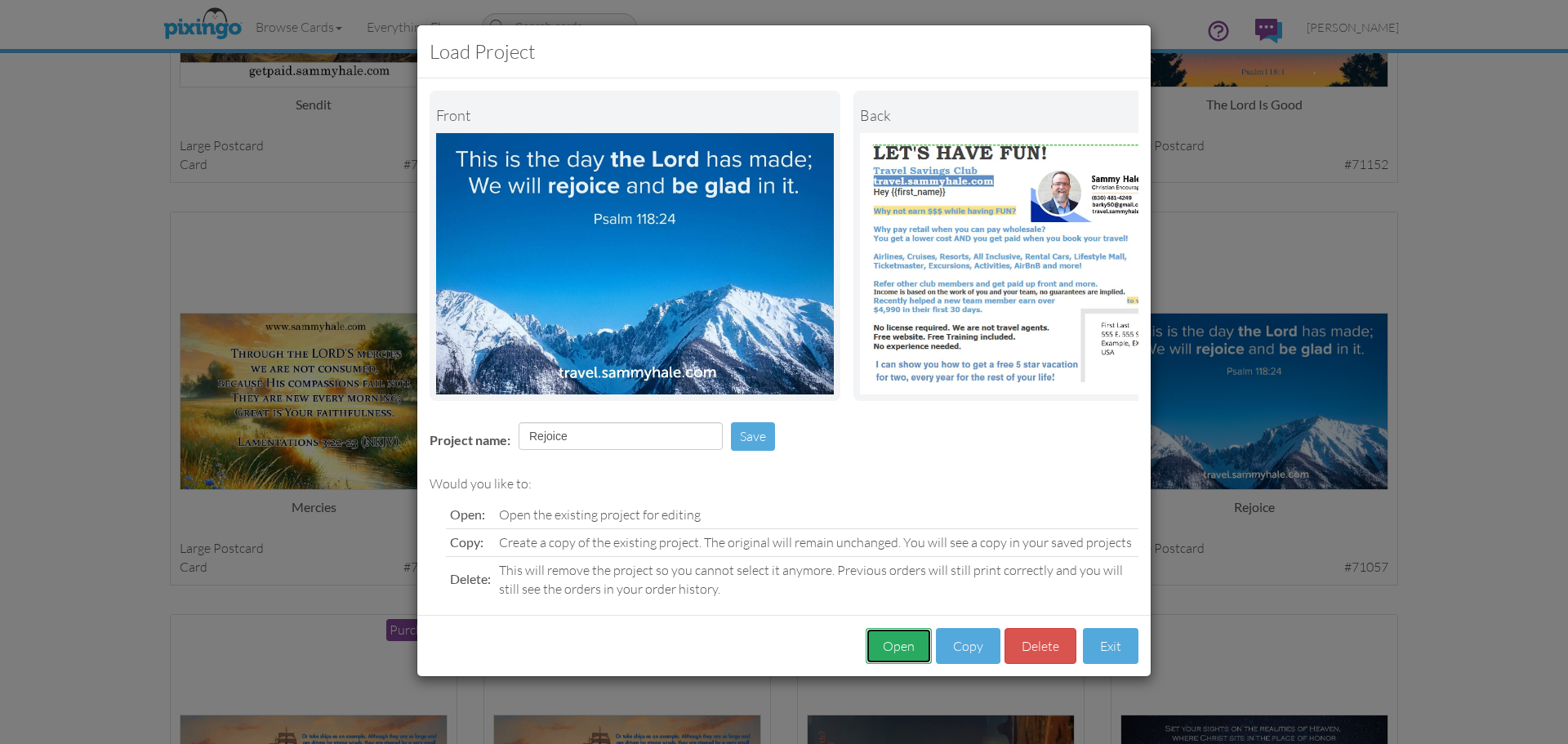
click at [894, 656] on button "Open" at bounding box center [898, 646] width 66 height 36
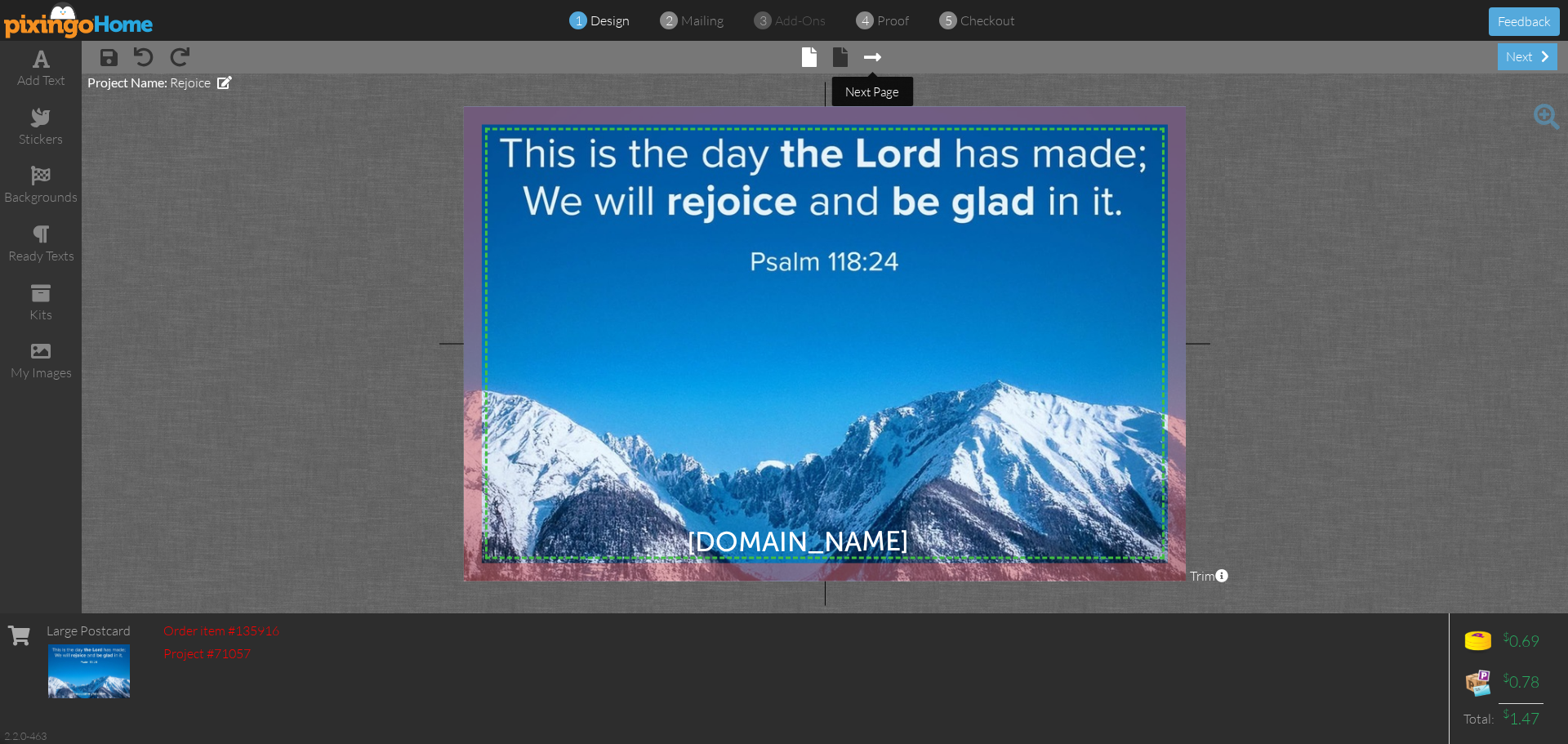
click at [872, 56] on span at bounding box center [872, 57] width 17 height 20
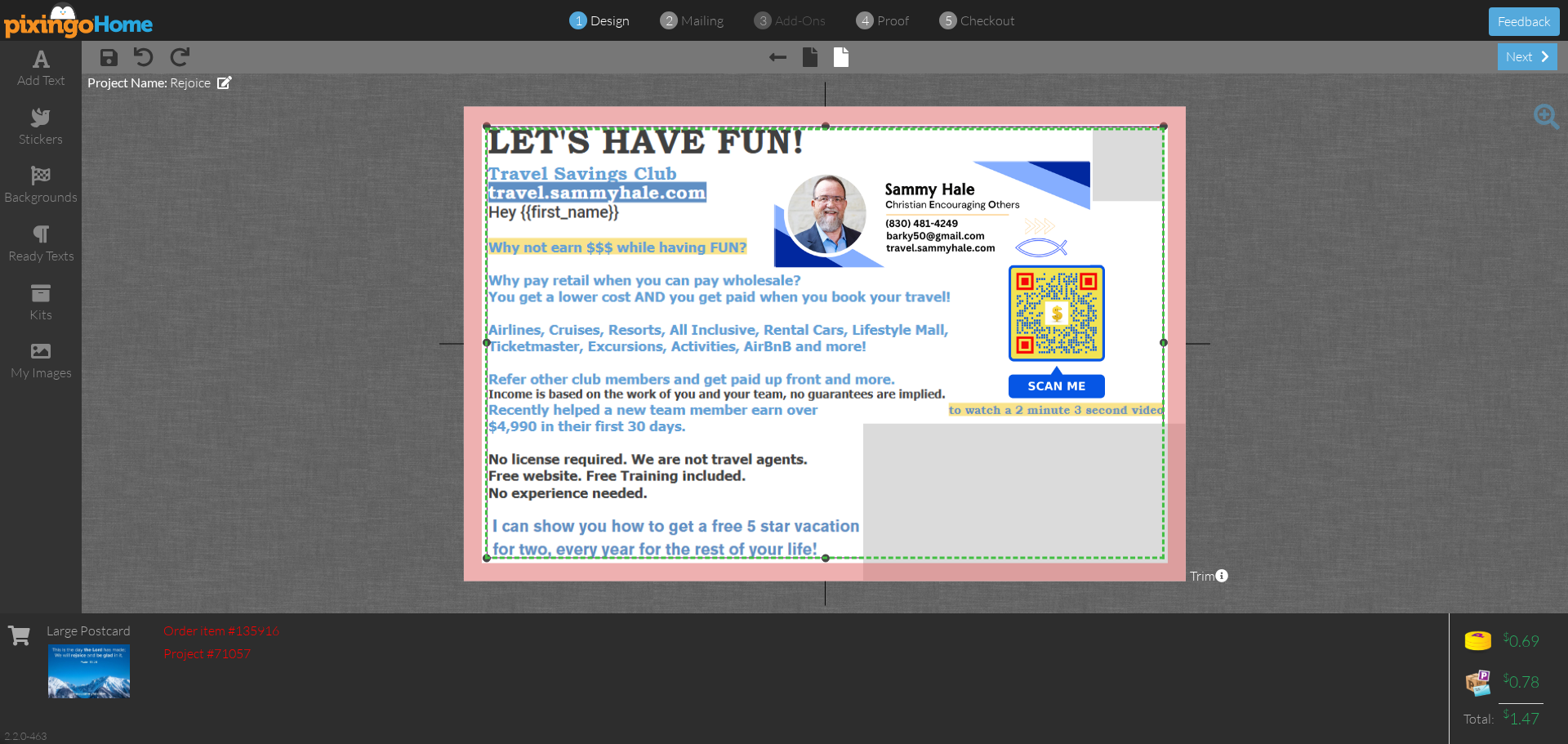
click at [659, 223] on img at bounding box center [825, 342] width 677 height 432
click at [399, 59] on button "Card Composer" at bounding box center [398, 57] width 105 height 22
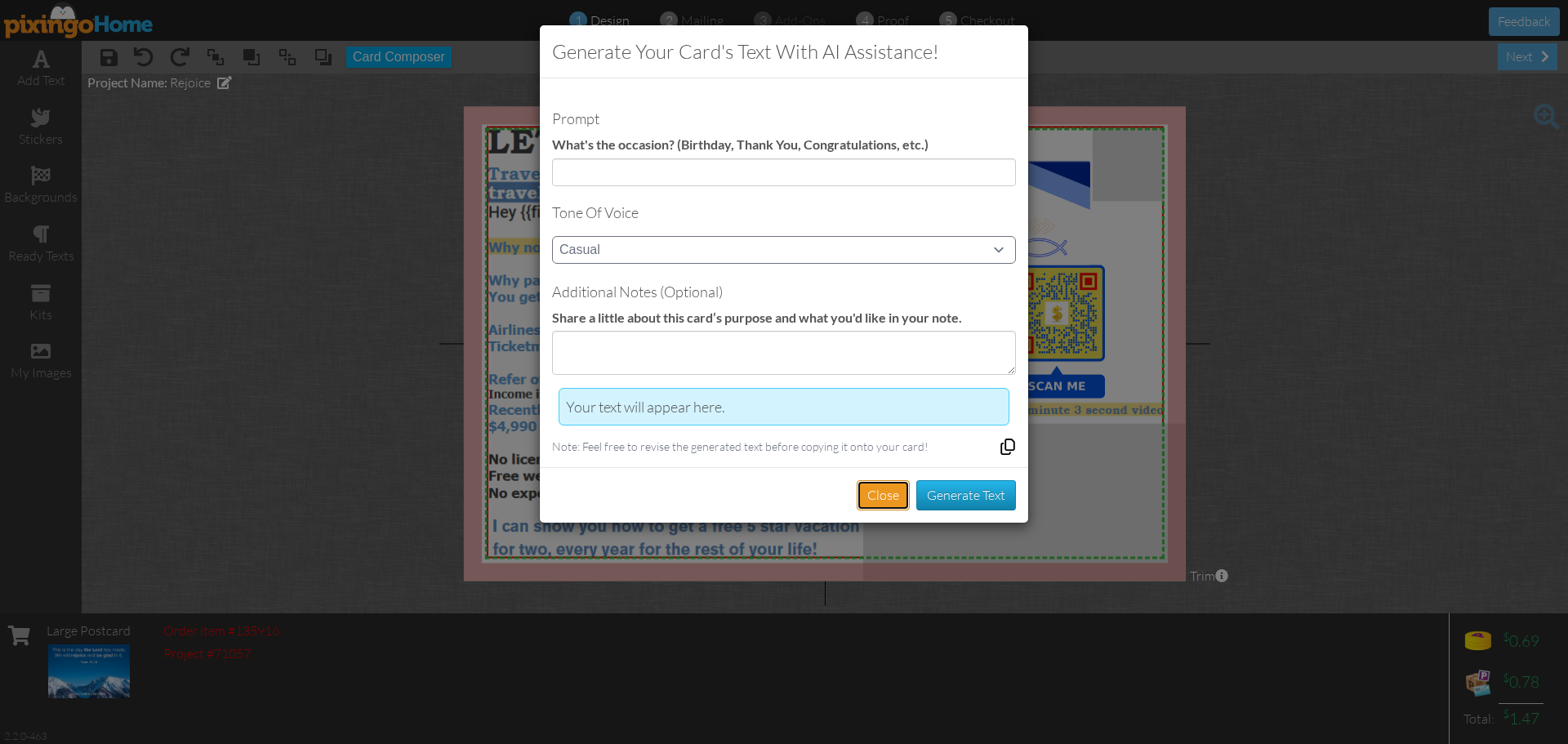
click at [879, 487] on button "Close" at bounding box center [883, 495] width 53 height 30
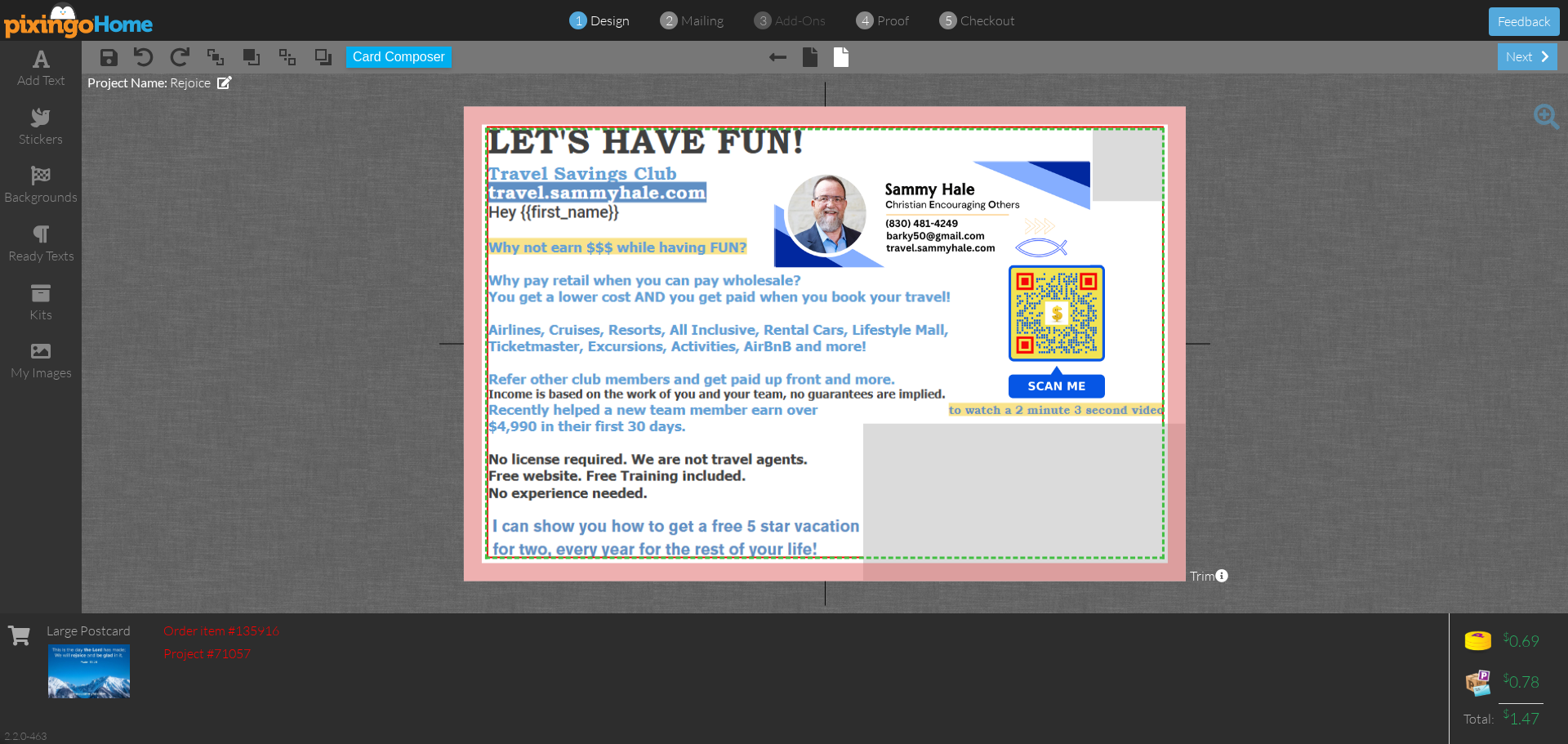
click at [75, 26] on img at bounding box center [78, 20] width 150 height 36
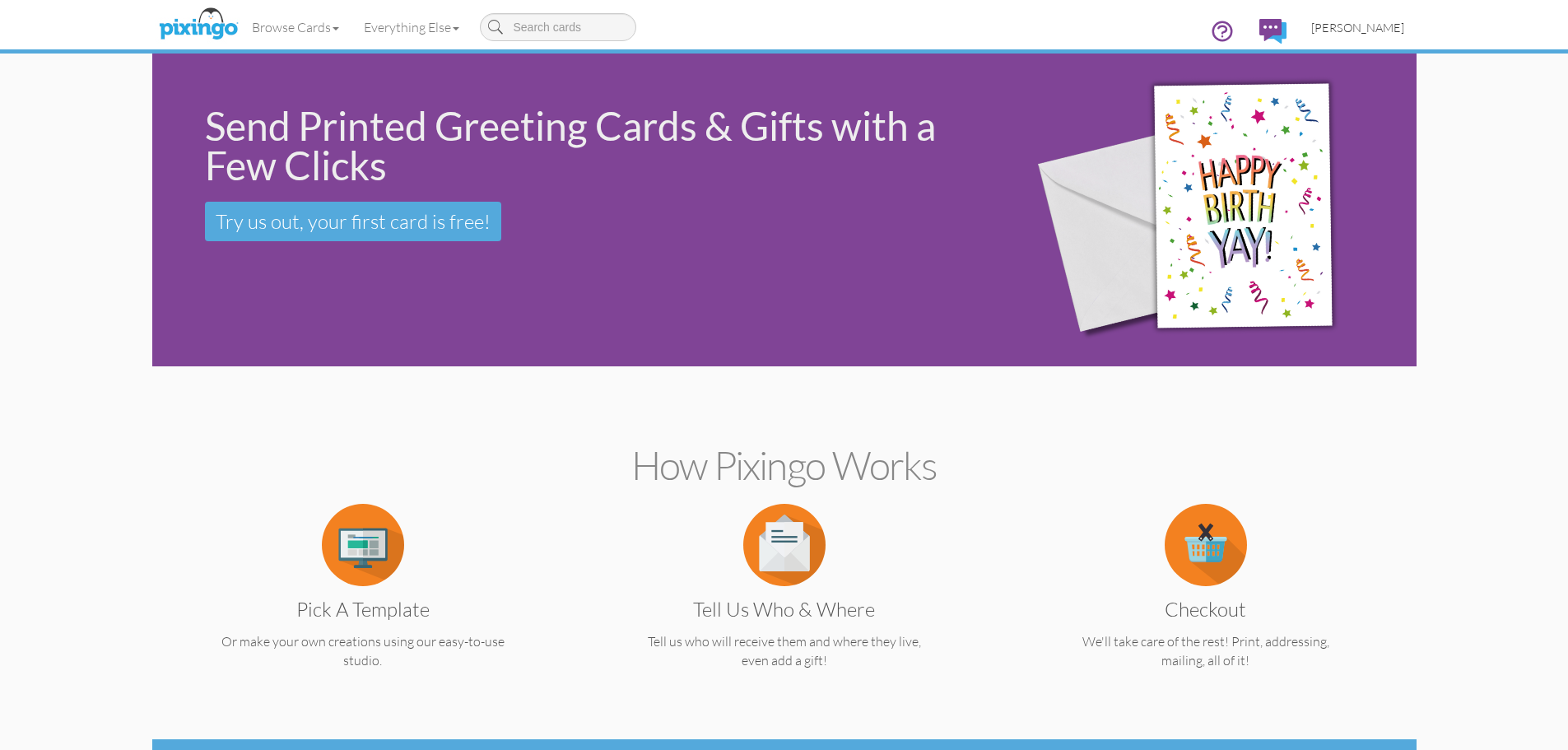
click at [1365, 30] on span "[PERSON_NAME]" at bounding box center [1358, 28] width 93 height 14
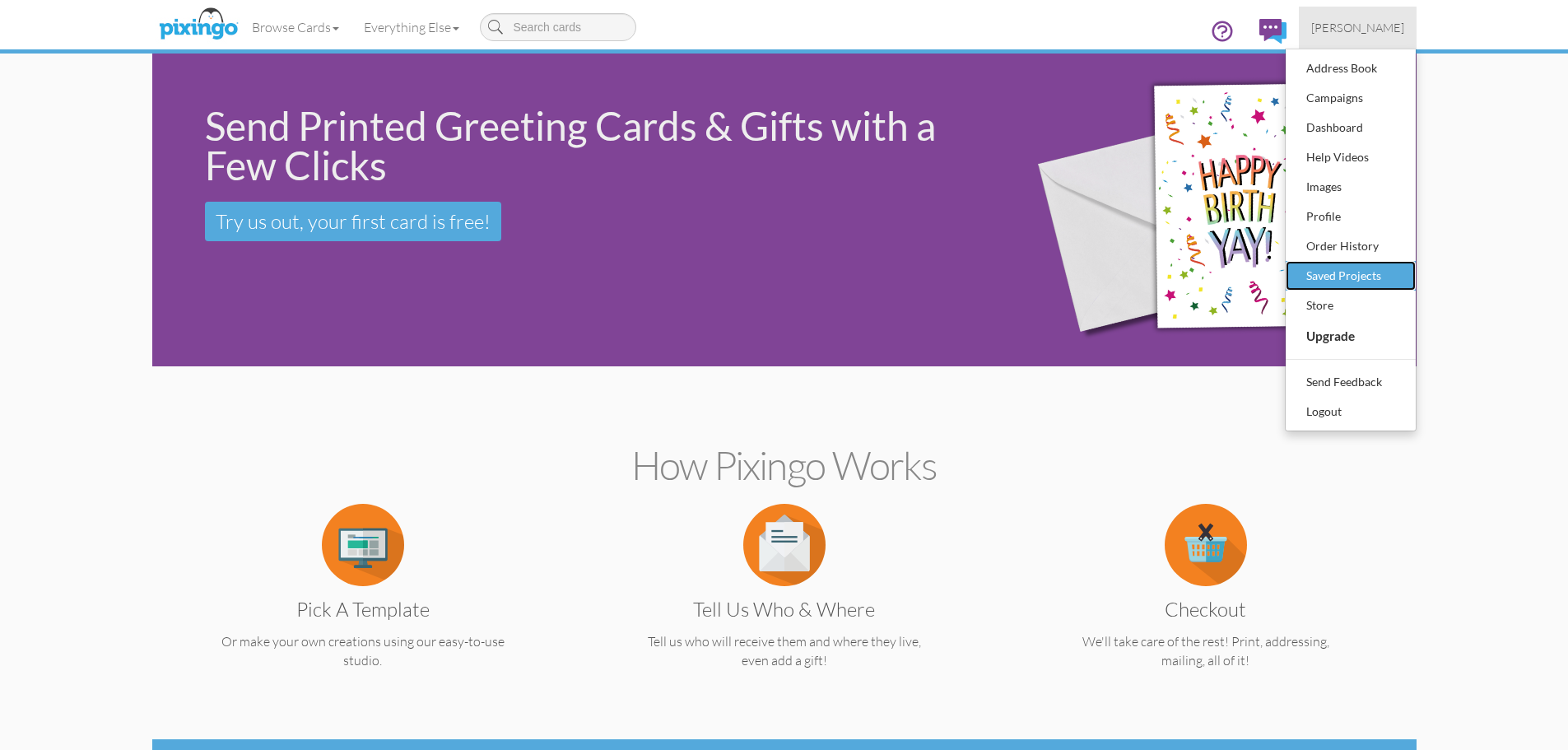
click at [1335, 269] on div "Saved Projects" at bounding box center [1351, 276] width 97 height 25
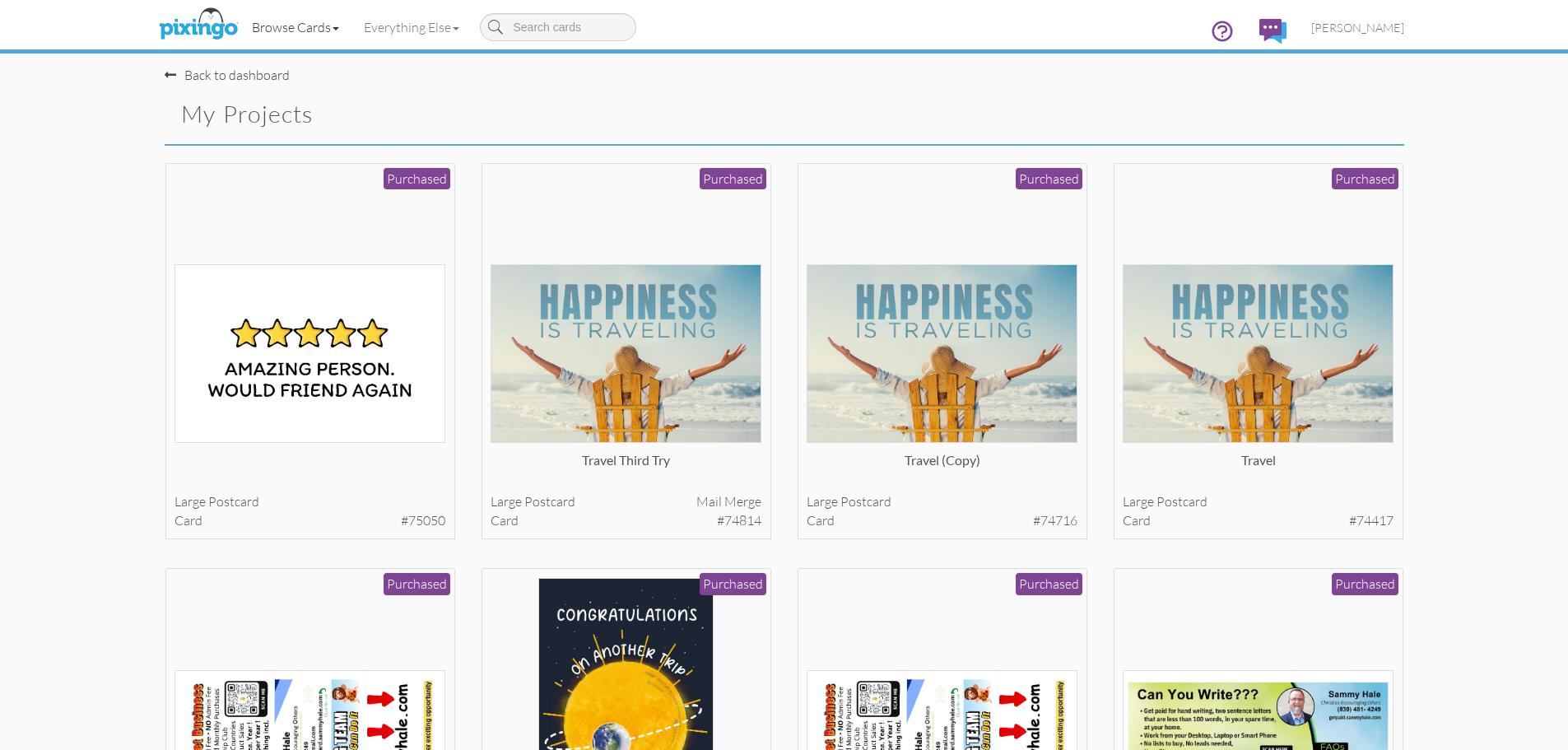
click at [326, 28] on link "Browse Cards" at bounding box center [294, 28] width 112 height 42
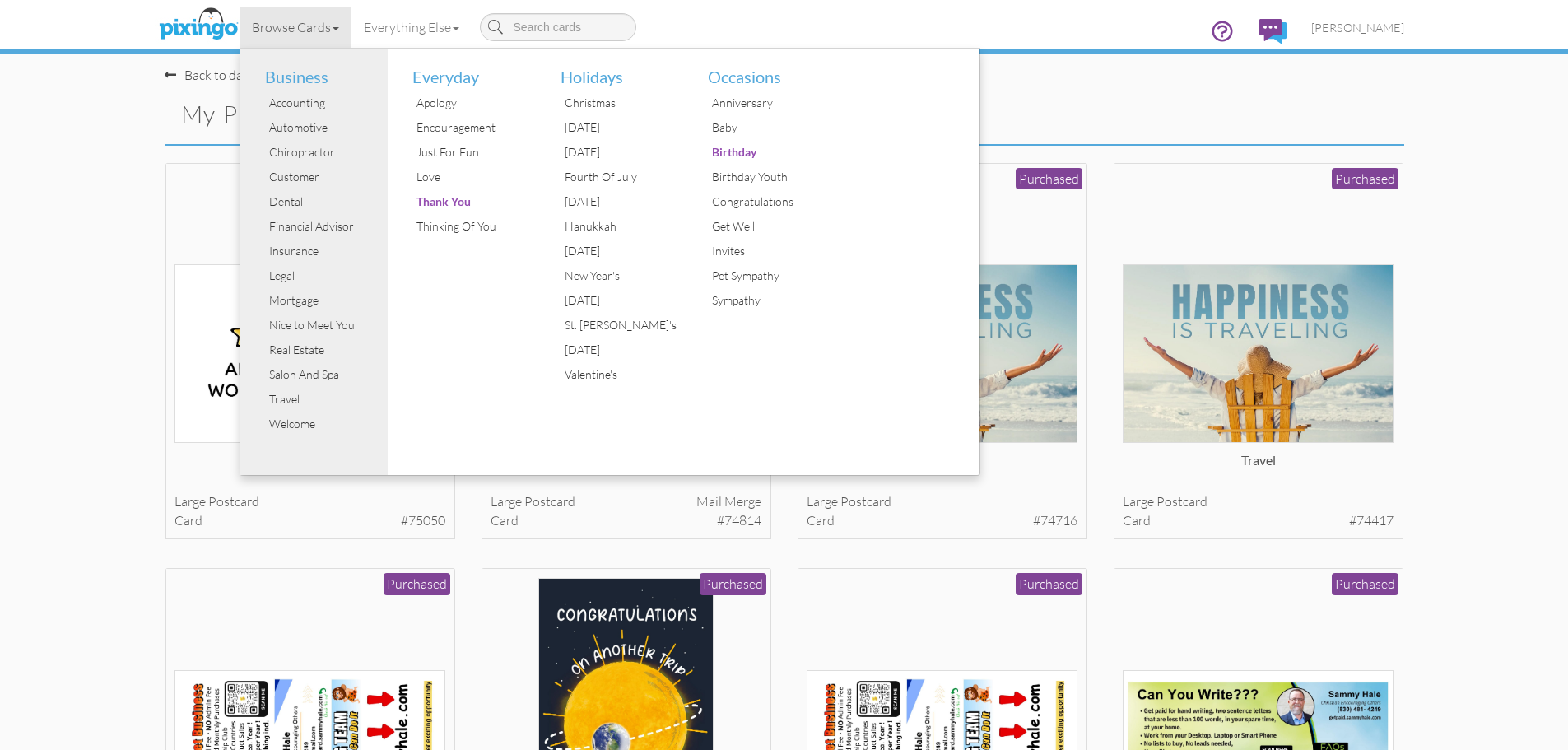
click at [326, 28] on link "Browse Cards" at bounding box center [294, 28] width 112 height 42
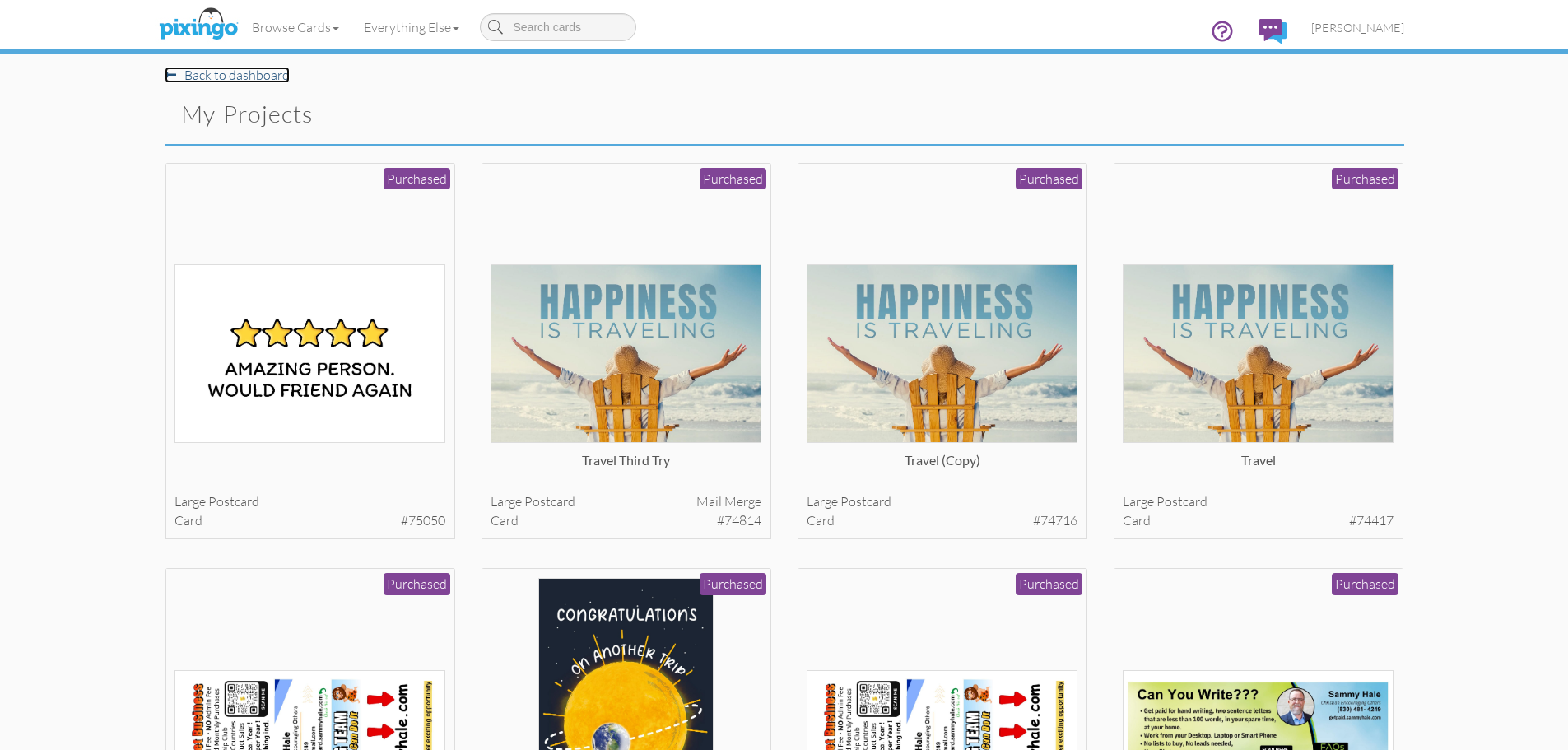
click at [191, 74] on link "Back to dashboard" at bounding box center [227, 74] width 125 height 17
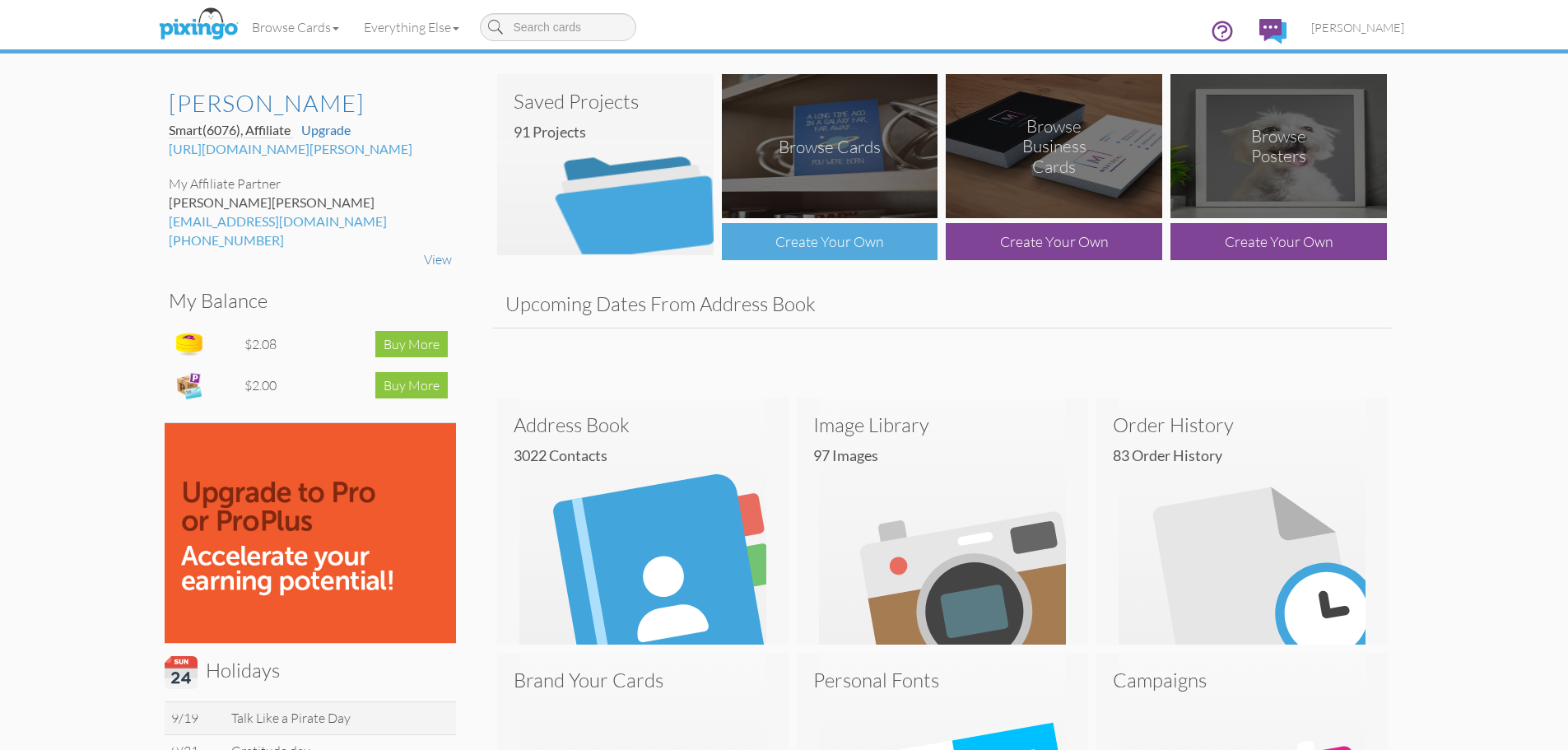
click at [825, 248] on div "Create Your Own" at bounding box center [830, 241] width 216 height 37
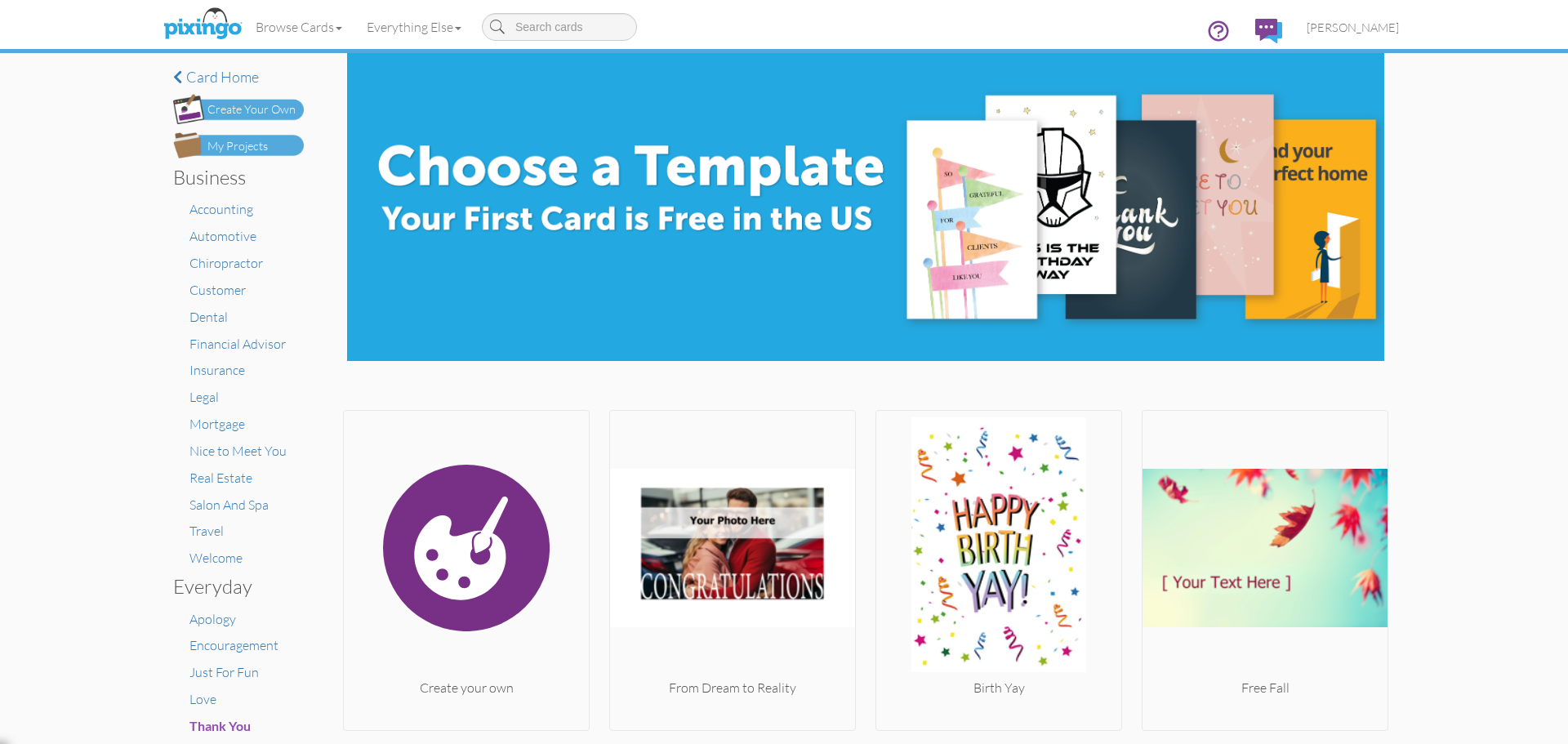
click at [247, 114] on div "Create Your Own" at bounding box center [252, 109] width 88 height 17
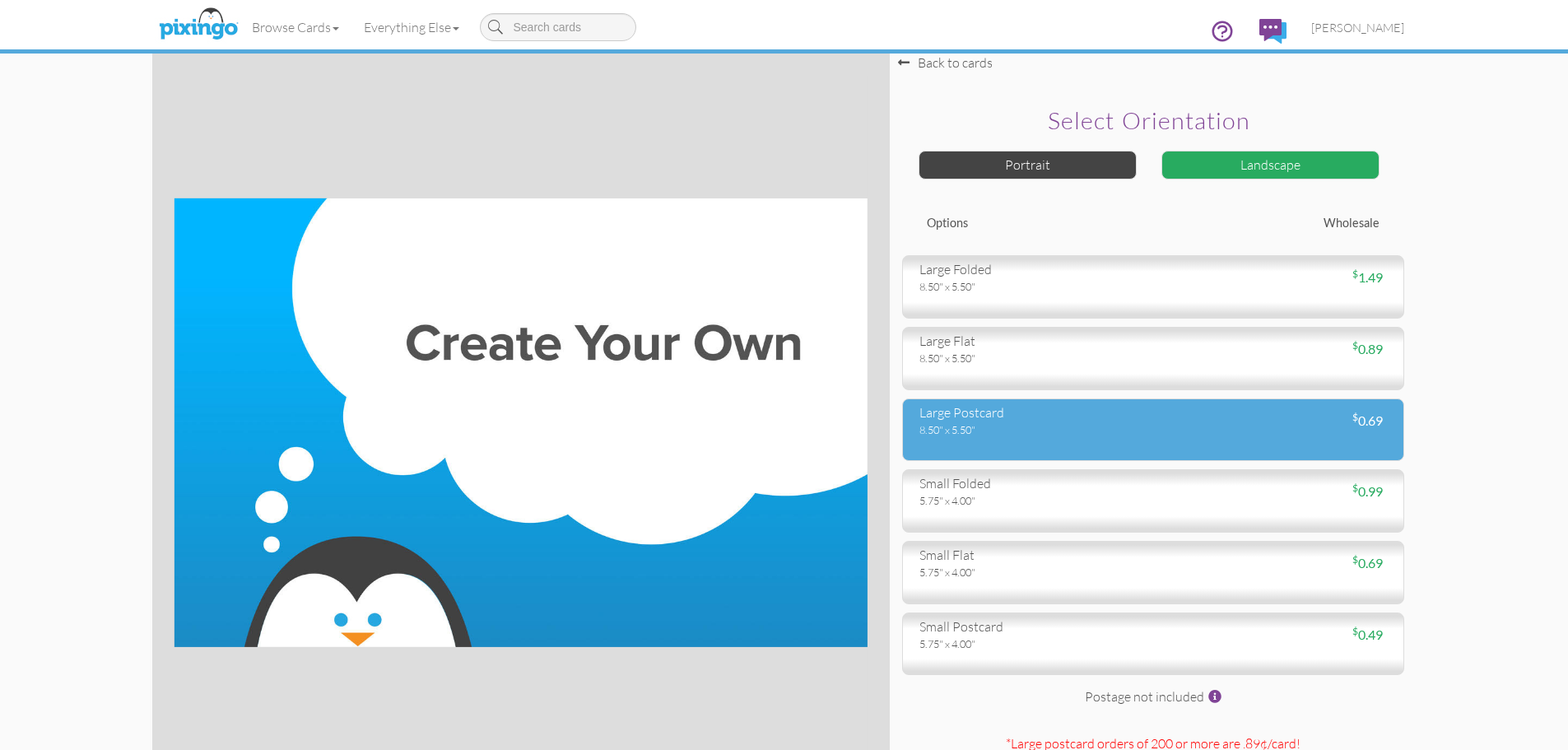
click at [1087, 422] on div "8.50" x 5.50"" at bounding box center [1031, 429] width 221 height 15
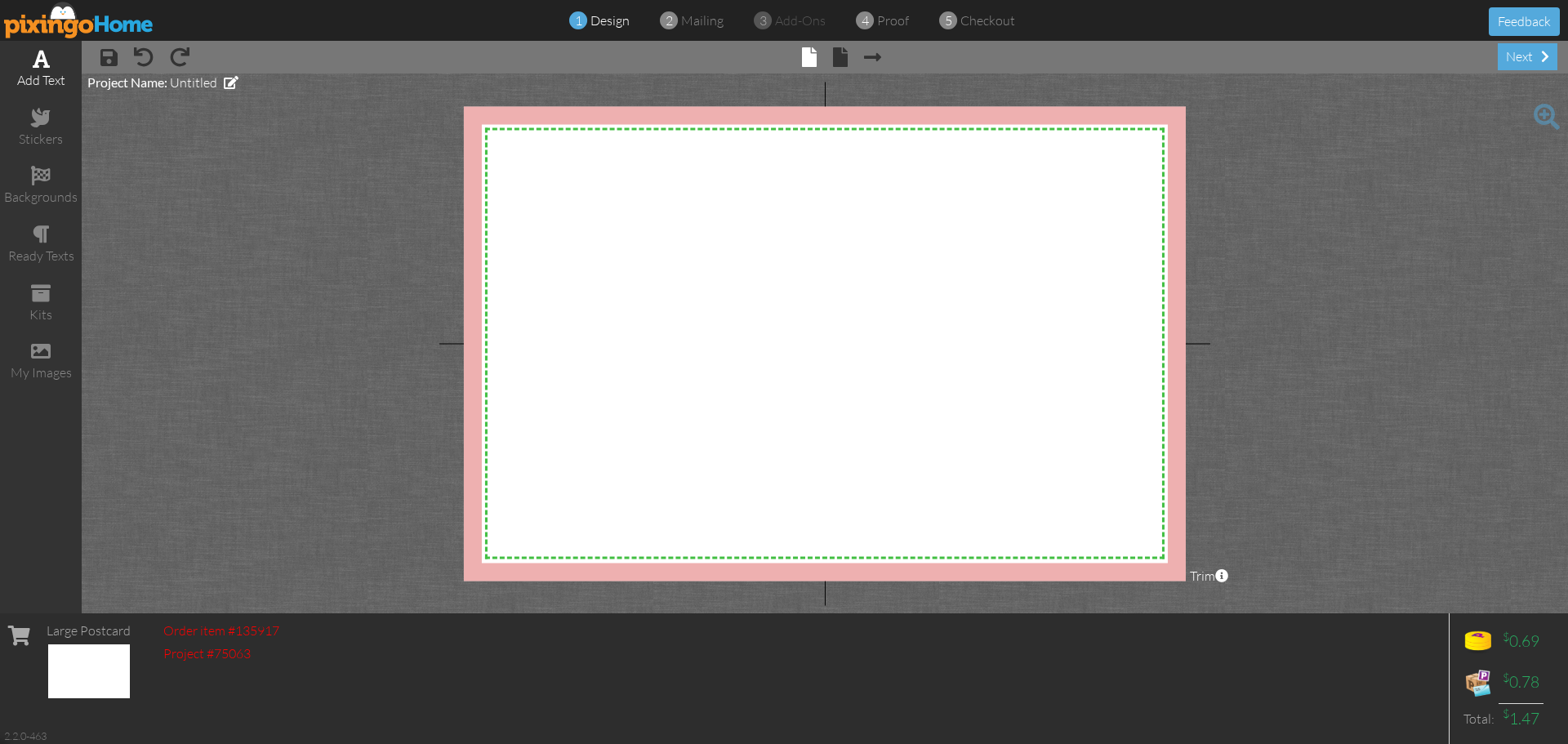
click at [40, 77] on div "add text" at bounding box center [40, 79] width 81 height 19
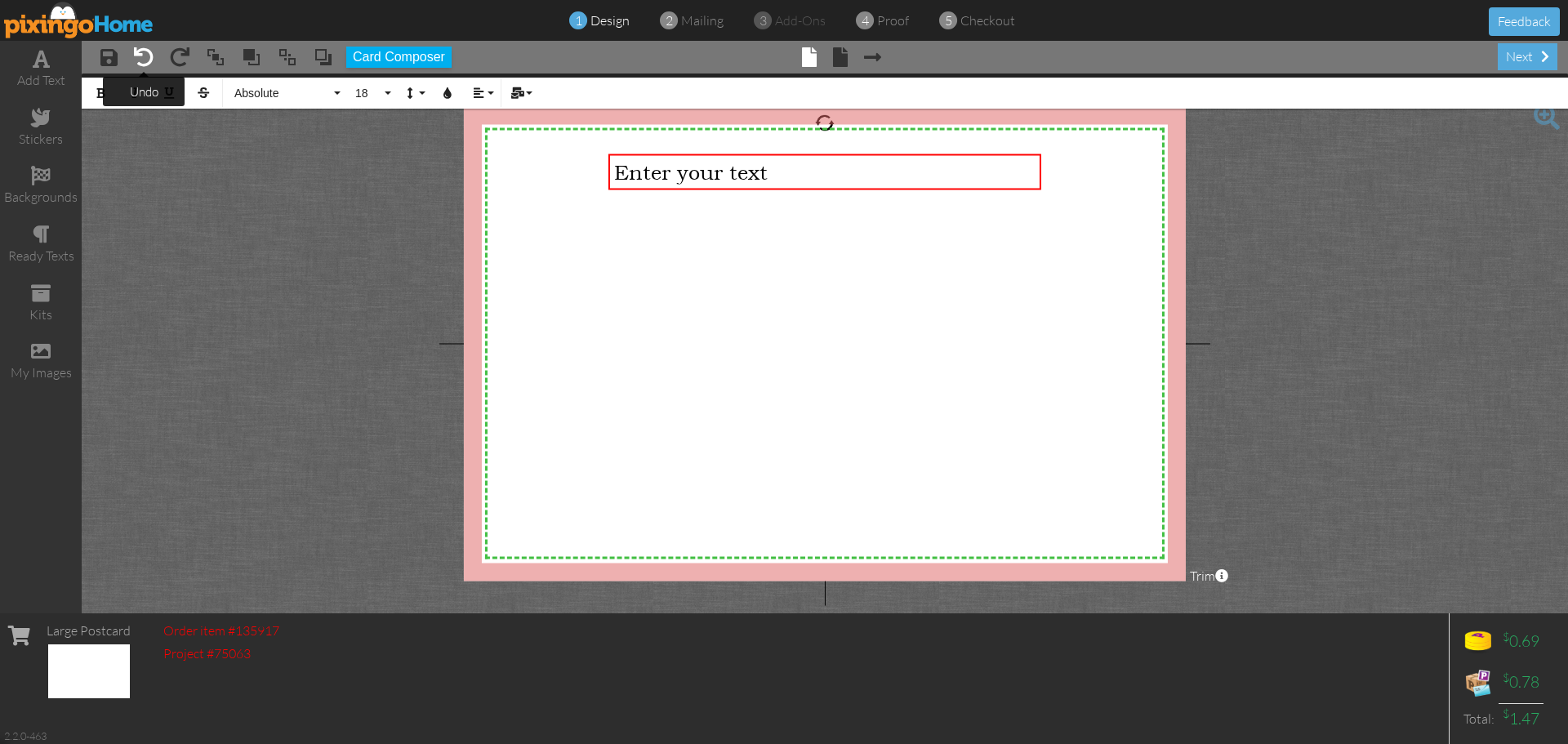
click at [147, 61] on span at bounding box center [144, 57] width 20 height 20
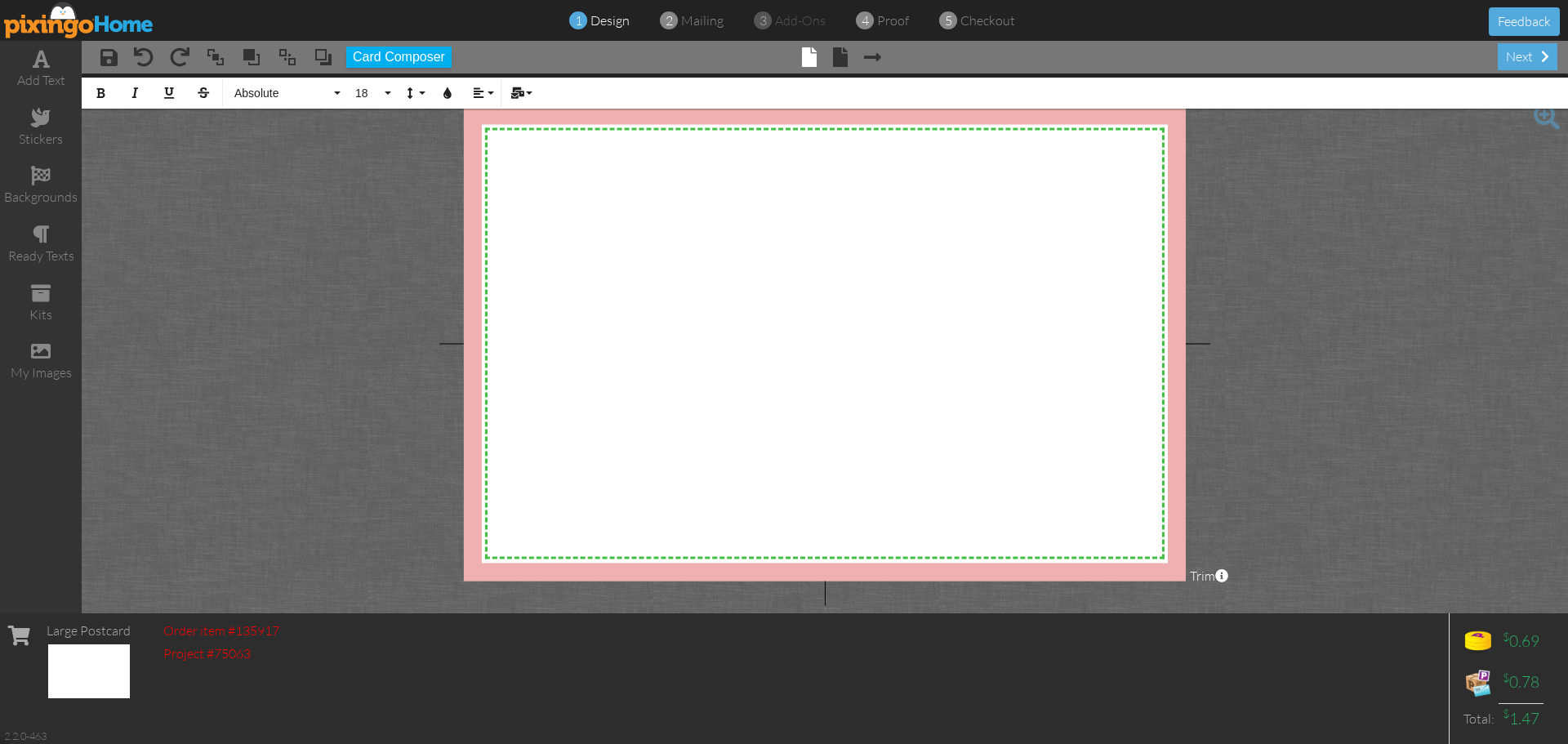
drag, startPoint x: 781, startPoint y: 187, endPoint x: 169, endPoint y: 219, distance: 612.8
click at [61, 191] on div "add text stickers backgrounds ready texts kits my images × save × undo × redo ×…" at bounding box center [784, 327] width 1568 height 572
click at [62, 22] on img at bounding box center [78, 20] width 150 height 36
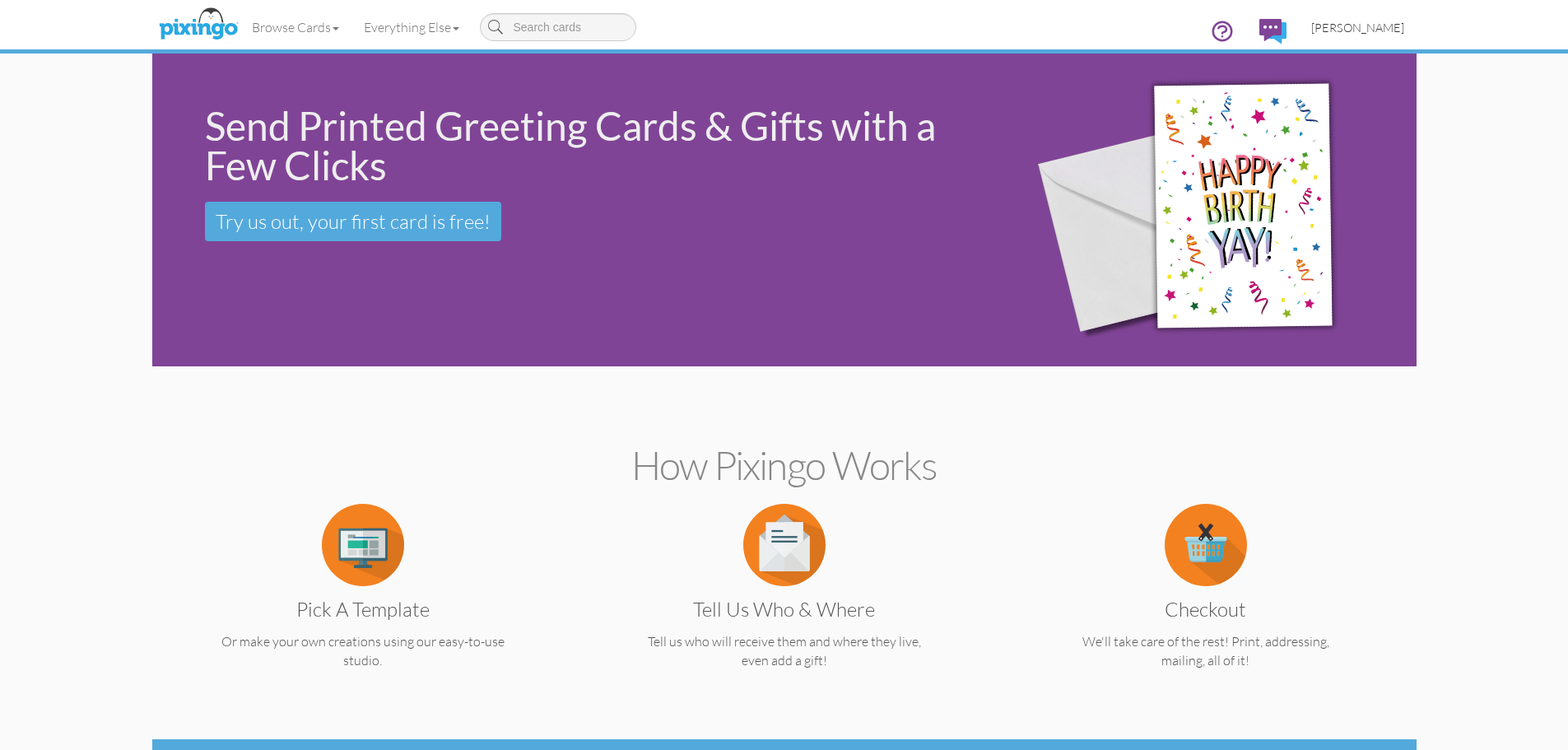
click at [1368, 32] on span "[PERSON_NAME]" at bounding box center [1358, 28] width 93 height 14
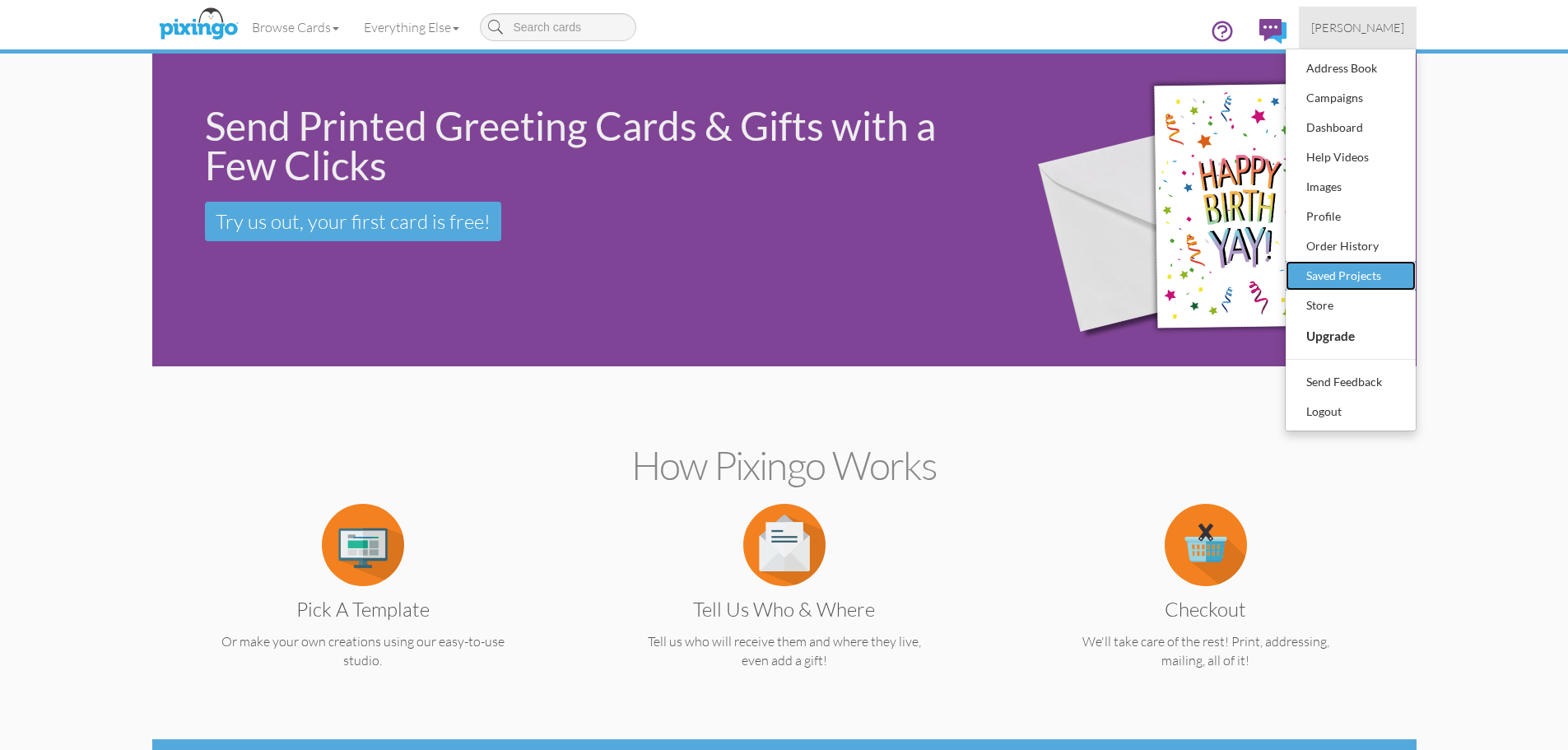
click at [1348, 273] on div "Saved Projects" at bounding box center [1351, 276] width 97 height 25
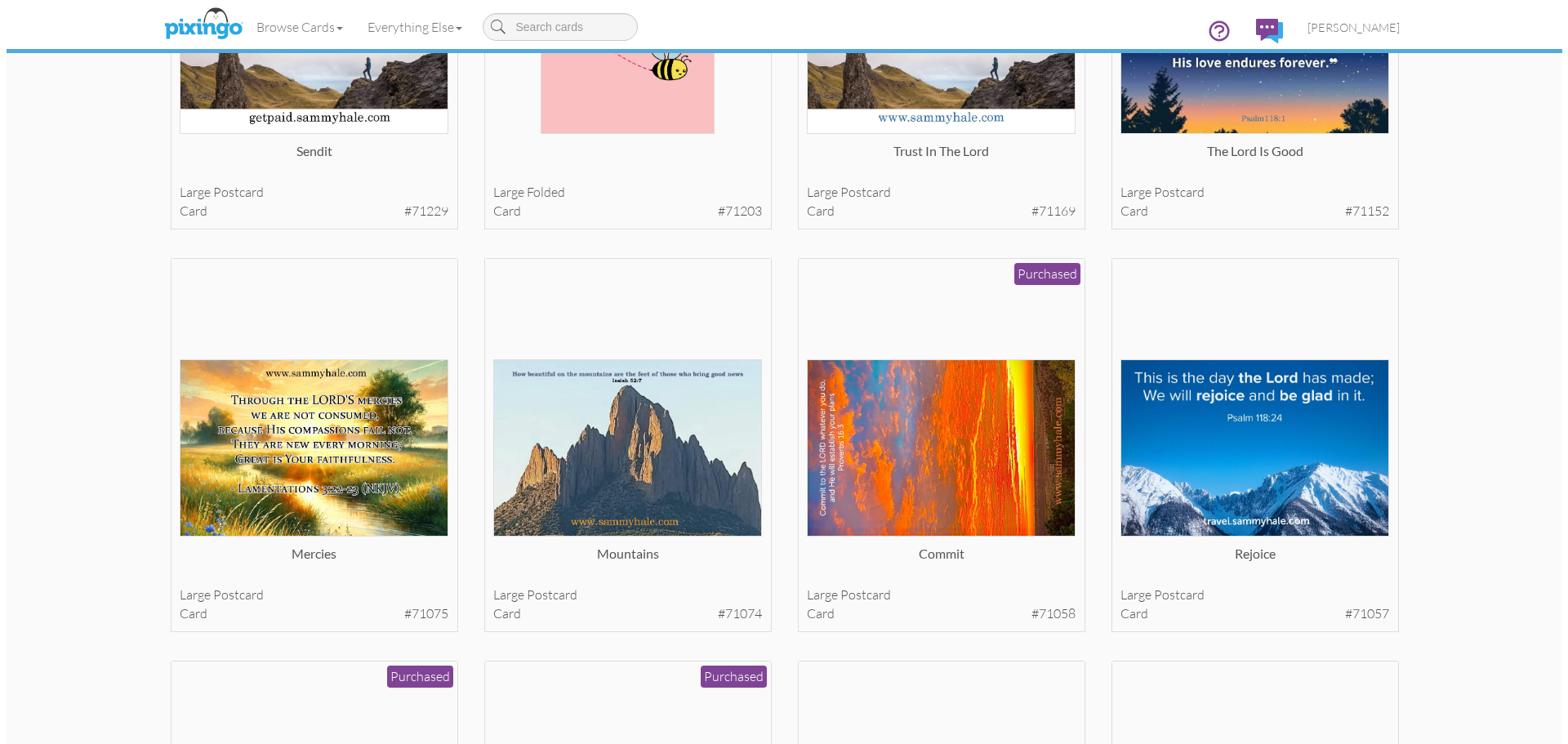
scroll to position [2734, 0]
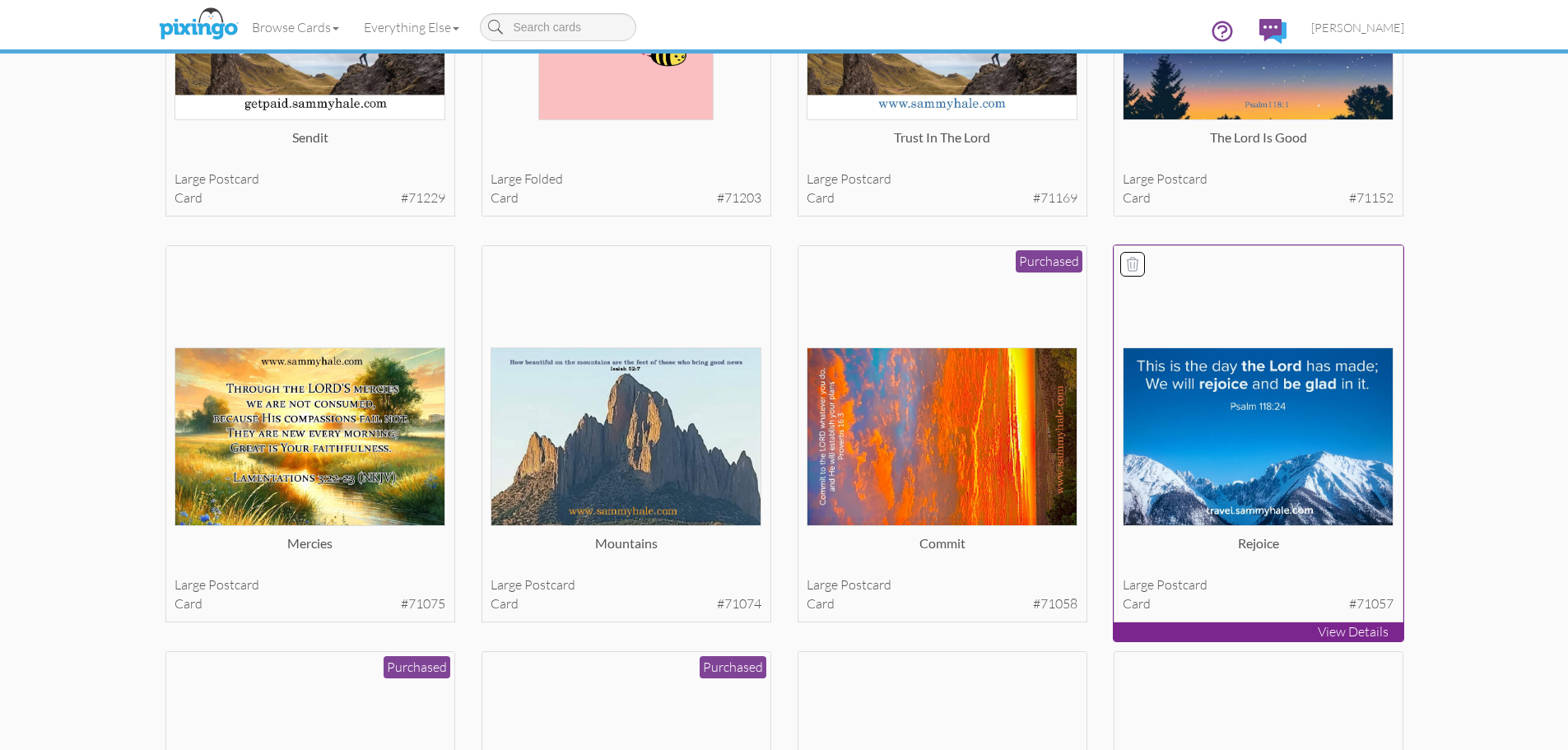
click at [1230, 421] on img at bounding box center [1259, 437] width 271 height 179
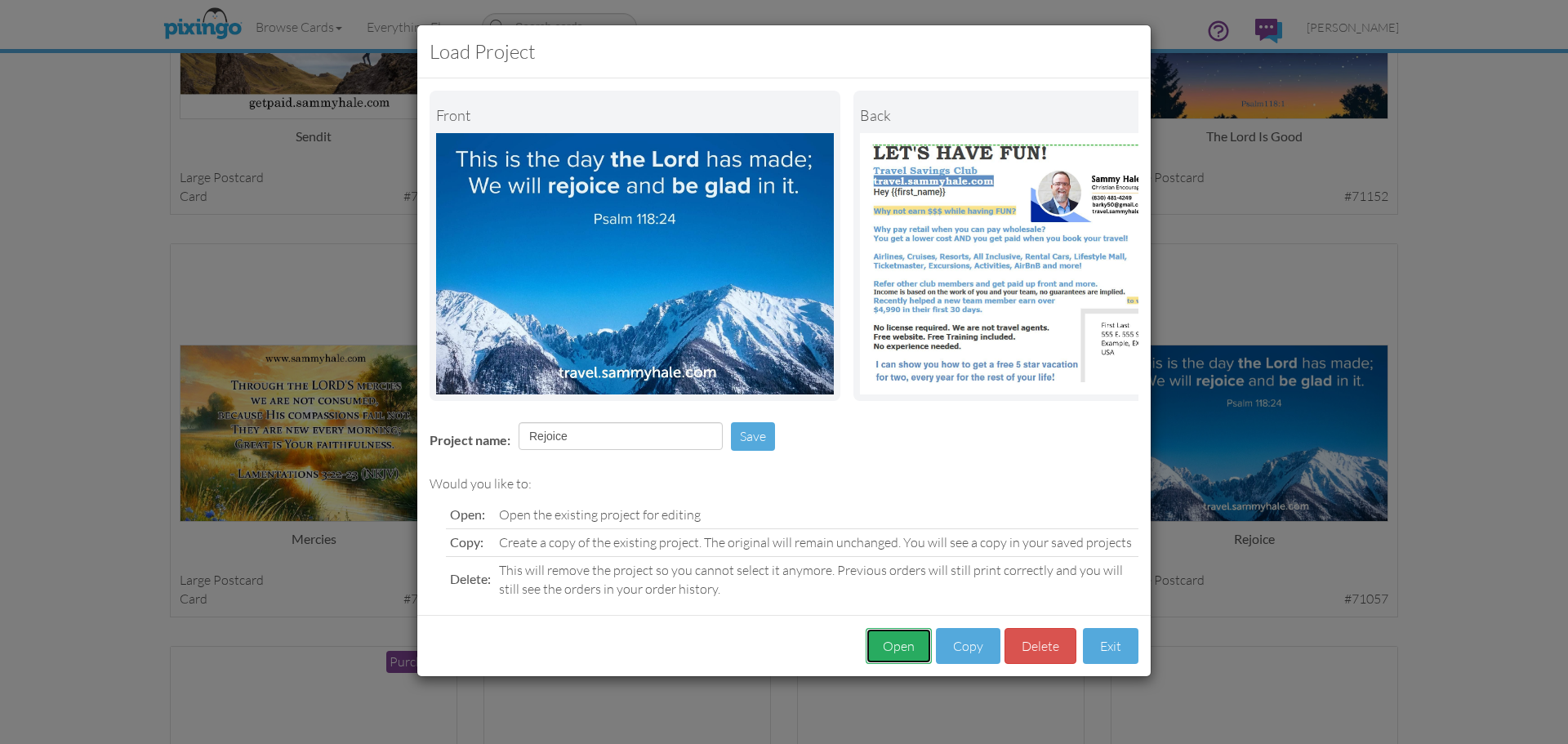
click at [891, 658] on button "Open" at bounding box center [898, 646] width 66 height 36
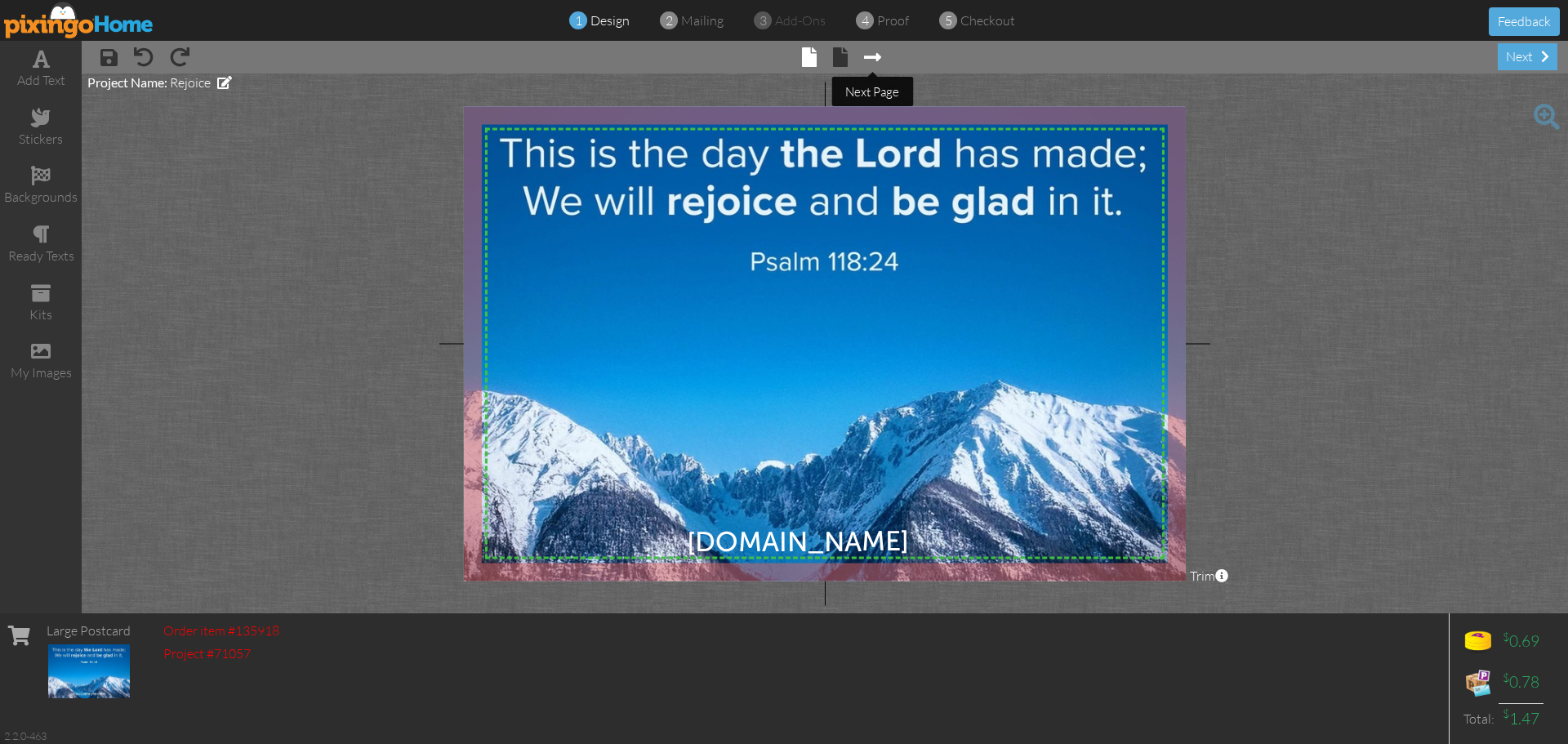
click at [870, 57] on span at bounding box center [872, 57] width 17 height 20
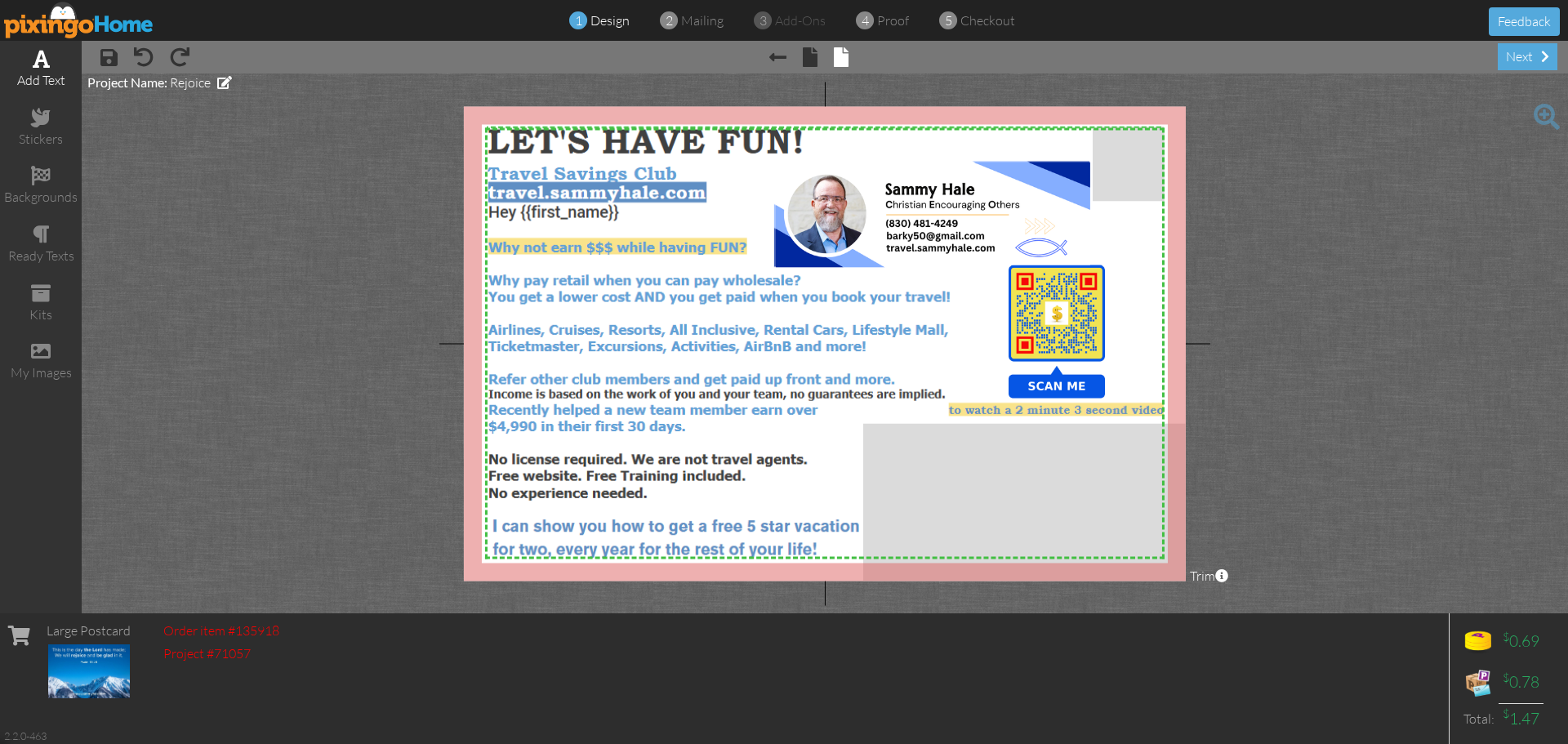
click at [51, 75] on div "add text" at bounding box center [40, 79] width 81 height 19
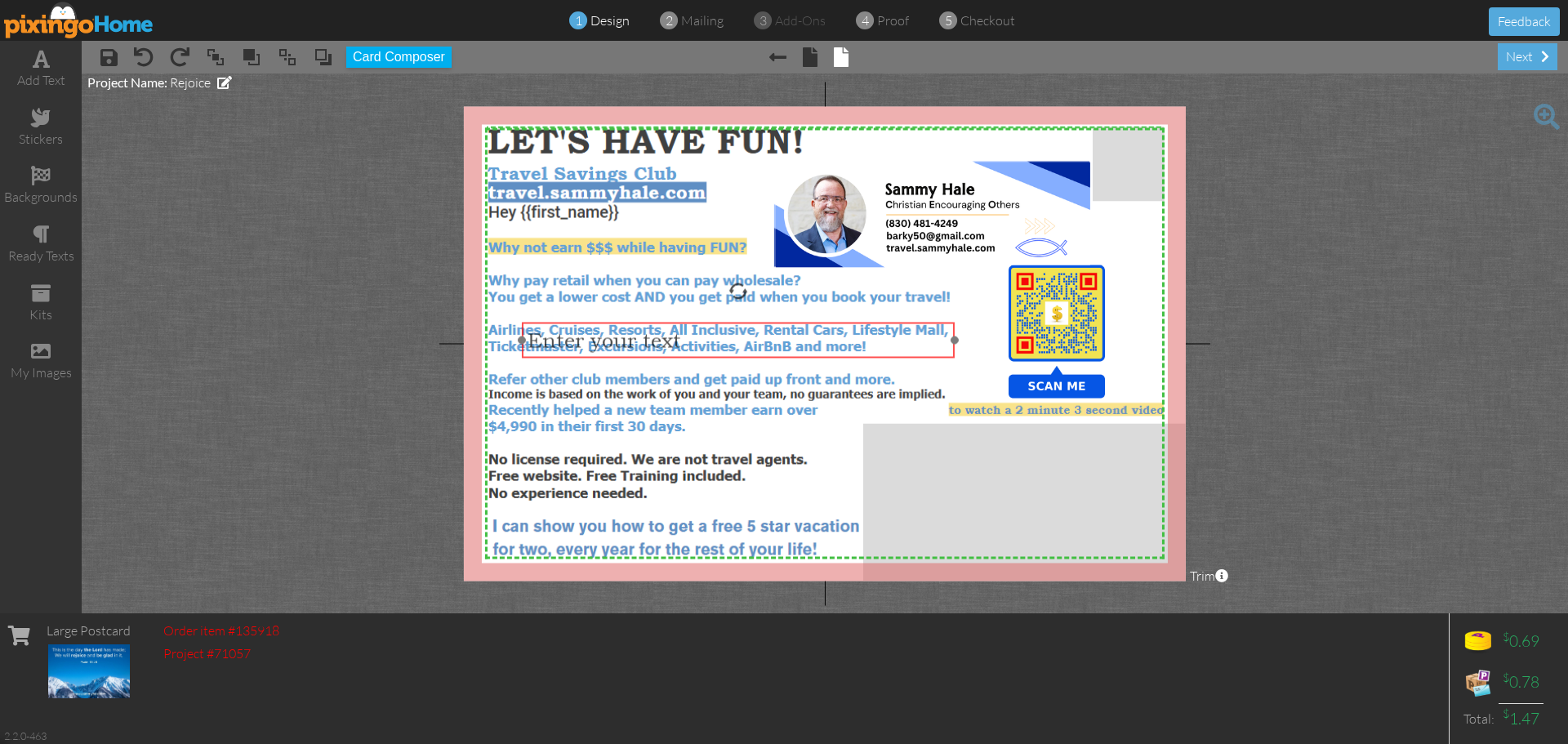
drag, startPoint x: 781, startPoint y: 514, endPoint x: 697, endPoint y: 353, distance: 181.6
click at [697, 353] on div "​ Enter your text ​" at bounding box center [738, 340] width 433 height 36
drag, startPoint x: 956, startPoint y: 342, endPoint x: 710, endPoint y: 359, distance: 246.6
click at [710, 359] on div "Enter your text ×" at bounding box center [615, 340] width 188 height 36
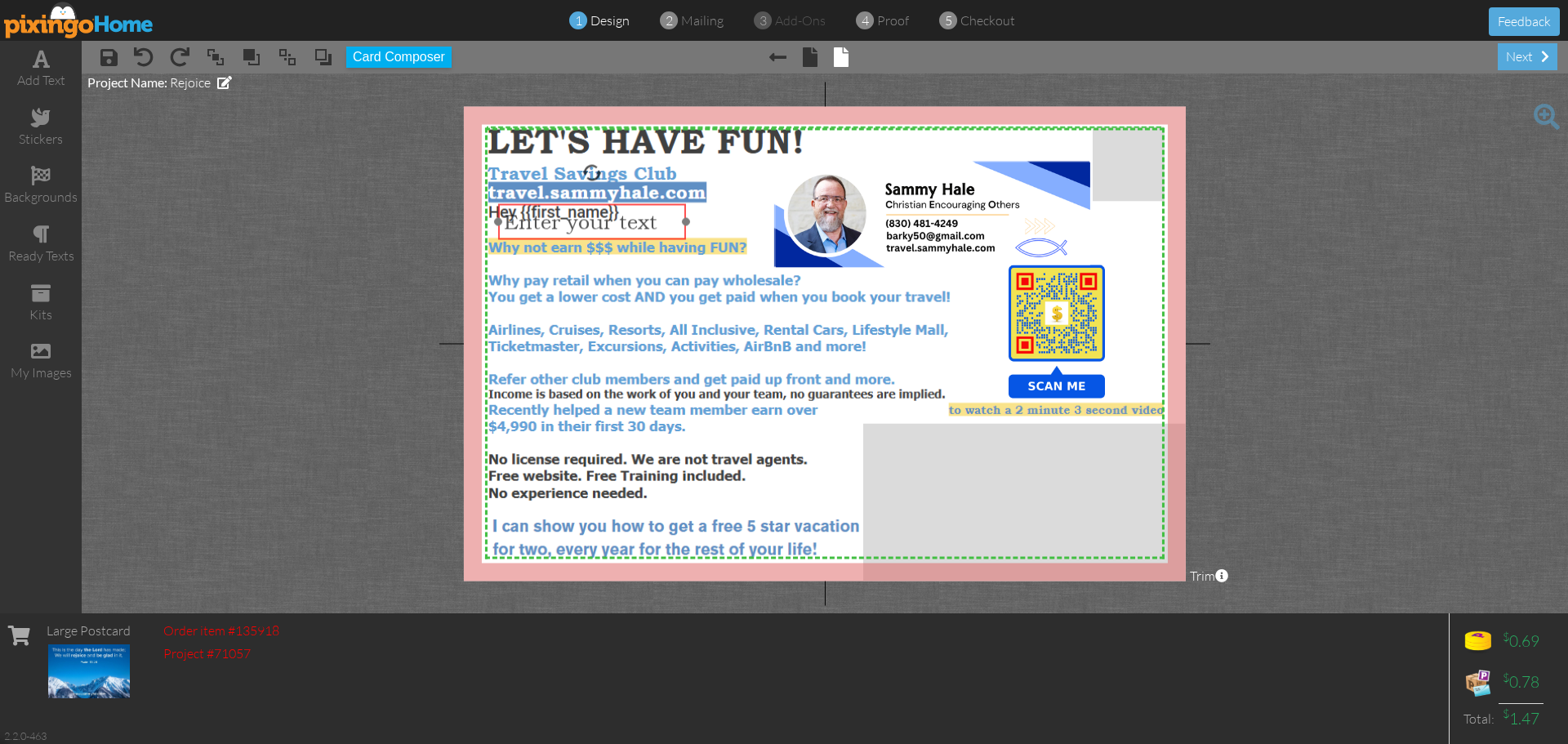
drag, startPoint x: 612, startPoint y: 351, endPoint x: 589, endPoint y: 237, distance: 116.3
click at [589, 237] on div "​ Enter your text ​" at bounding box center [592, 222] width 188 height 36
click at [639, 223] on span "Enter your text" at bounding box center [580, 222] width 154 height 25
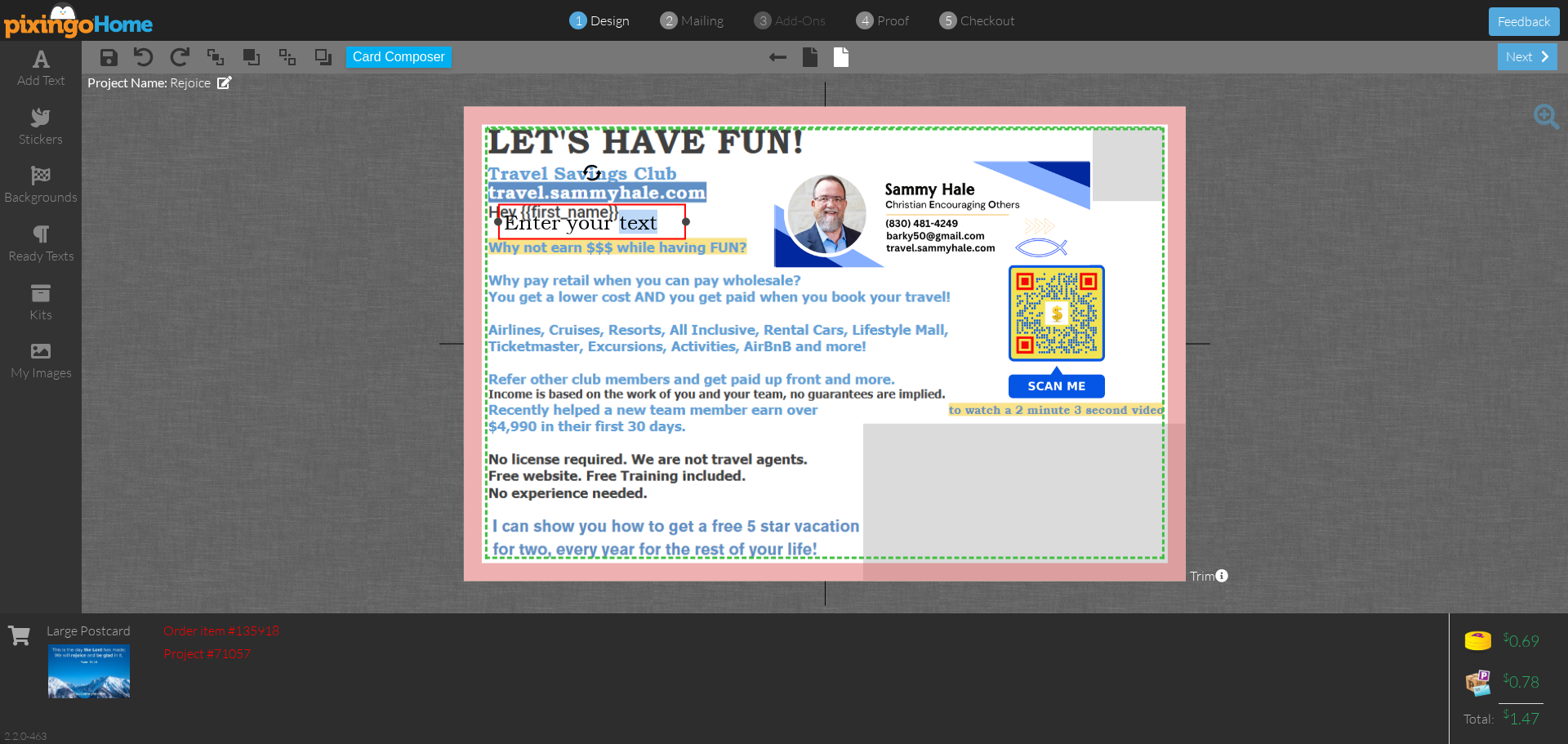
click at [639, 223] on span "Enter your text" at bounding box center [580, 222] width 154 height 25
click at [569, 227] on div "Hey" at bounding box center [592, 222] width 176 height 25
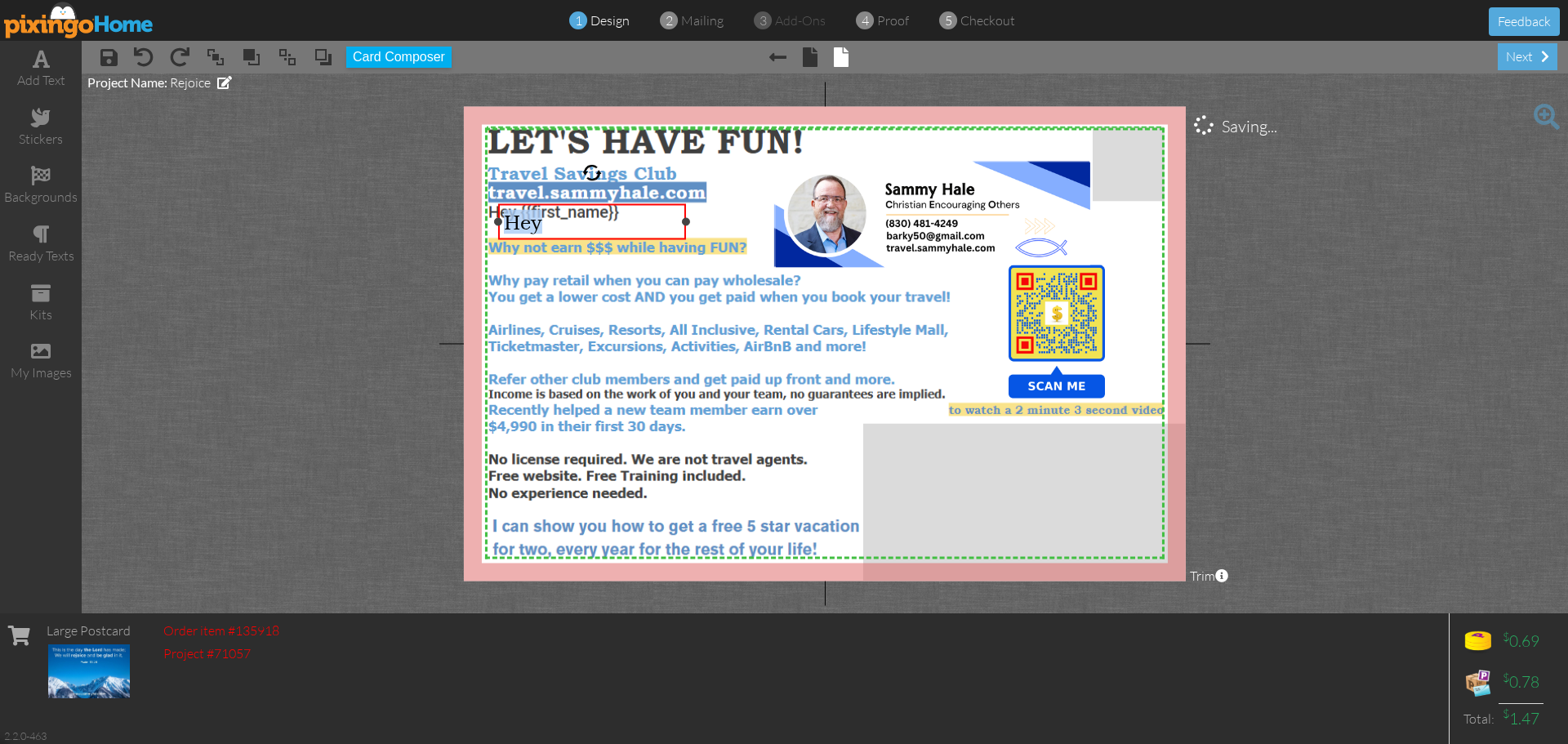
click at [569, 227] on div "Hey" at bounding box center [592, 222] width 176 height 25
drag, startPoint x: 556, startPoint y: 223, endPoint x: 493, endPoint y: 221, distance: 63.0
click at [498, 221] on div "Hey ×" at bounding box center [592, 222] width 188 height 36
drag, startPoint x: 531, startPoint y: 219, endPoint x: 343, endPoint y: 209, distance: 188.3
click at [343, 209] on project-studio-wrapper "X X X X X X X X X X X X X X X X X X X X X X X X X X X X X X X X X X X X X X X X…" at bounding box center [824, 343] width 1487 height 540
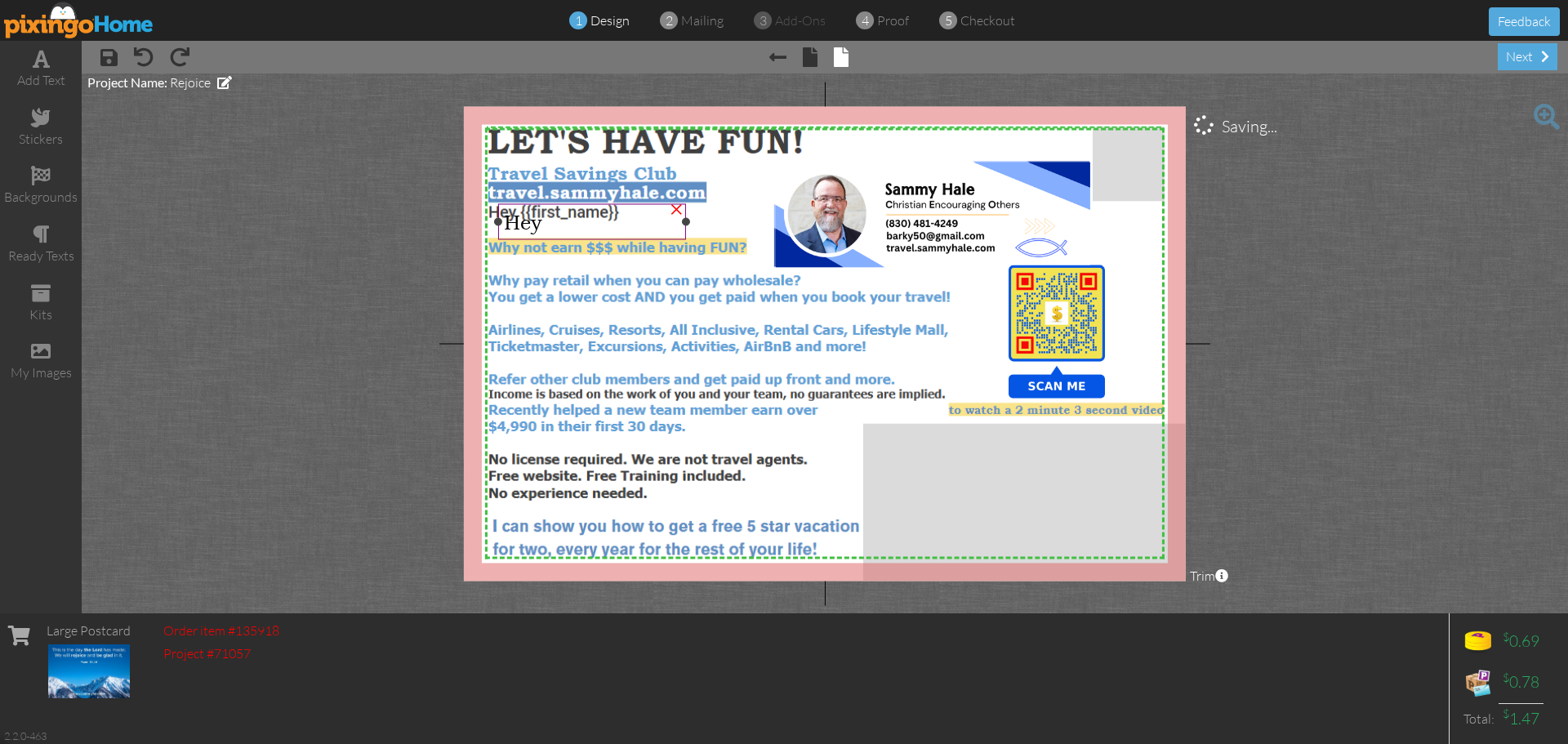
click at [551, 222] on div "Hey" at bounding box center [592, 222] width 176 height 25
click at [410, 58] on button "Card Composer" at bounding box center [398, 57] width 105 height 22
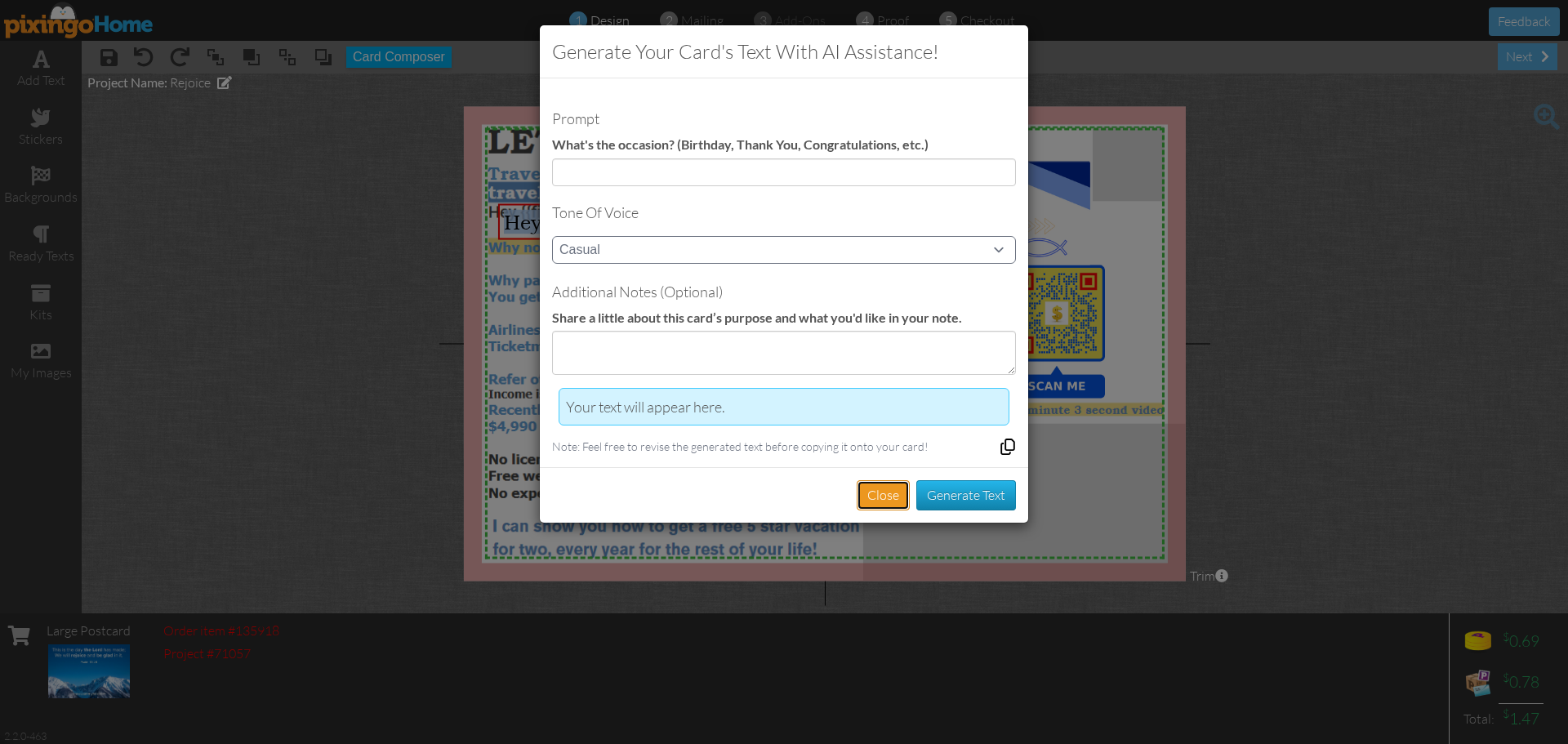
click at [864, 493] on button "Close" at bounding box center [883, 495] width 53 height 30
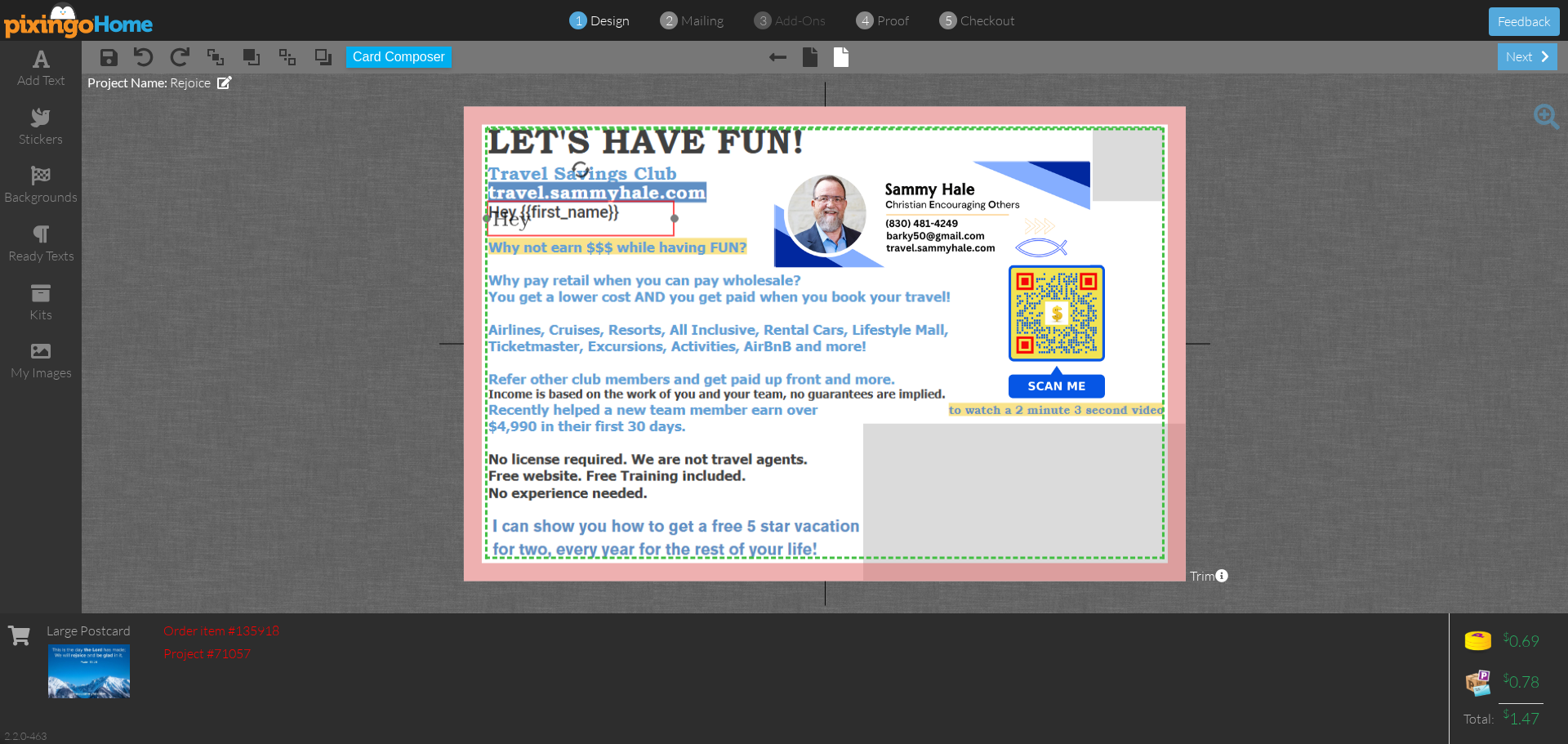
drag, startPoint x: 629, startPoint y: 234, endPoint x: 617, endPoint y: 231, distance: 12.4
click at [617, 231] on div "​ Hey ​" at bounding box center [581, 219] width 188 height 36
click at [636, 219] on div "Hey" at bounding box center [580, 219] width 176 height 25
drag, startPoint x: 636, startPoint y: 233, endPoint x: 977, endPoint y: 158, distance: 349.2
click at [977, 158] on div "Hey ​ ​" at bounding box center [921, 142] width 188 height 36
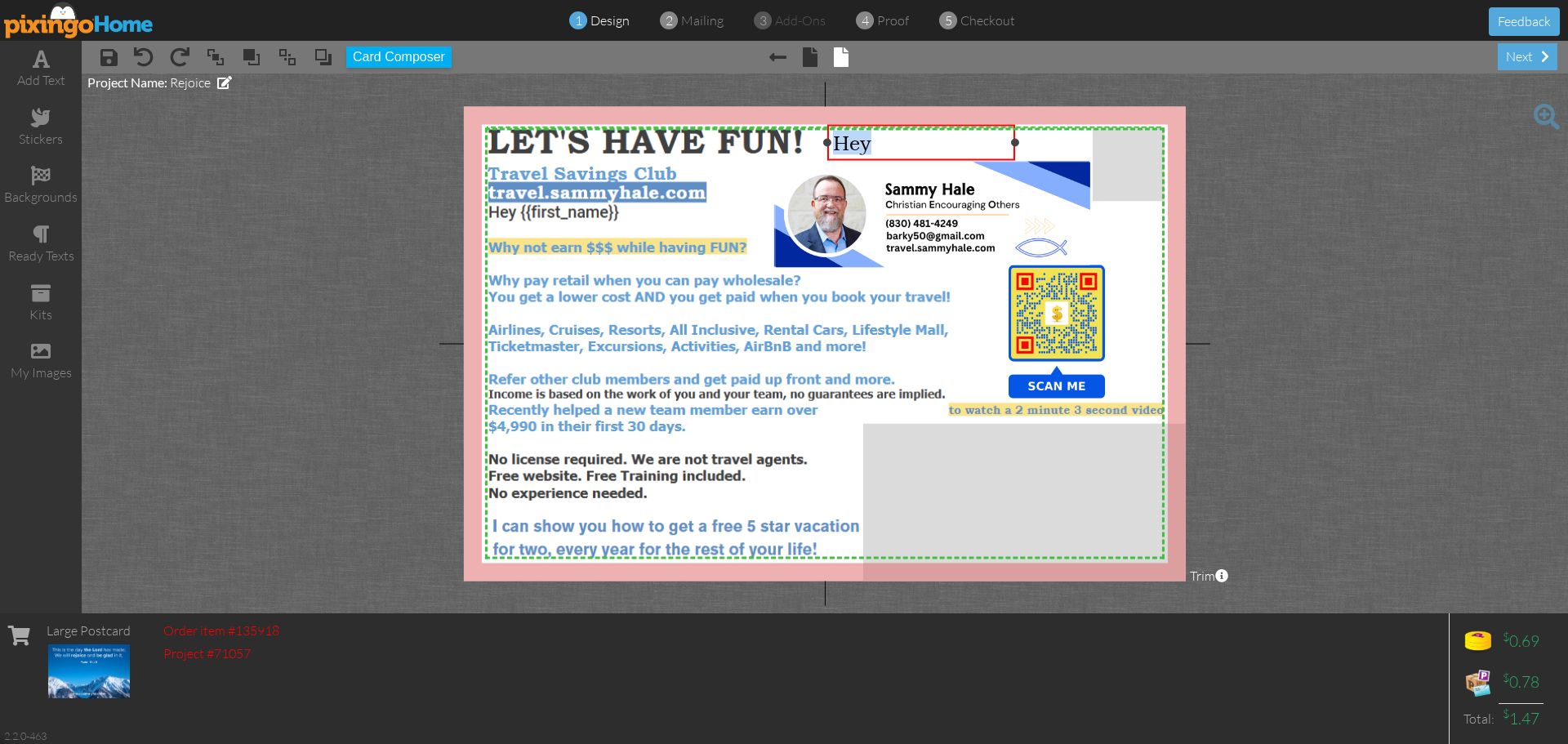
drag, startPoint x: 880, startPoint y: 140, endPoint x: 834, endPoint y: 149, distance: 46.9
click at [834, 149] on div "Hey" at bounding box center [921, 142] width 176 height 25
drag, startPoint x: 855, startPoint y: 140, endPoint x: 846, endPoint y: 139, distance: 9.1
click at [846, 139] on span "Hey" at bounding box center [852, 142] width 38 height 25
drag, startPoint x: 874, startPoint y: 139, endPoint x: 839, endPoint y: 140, distance: 35.0
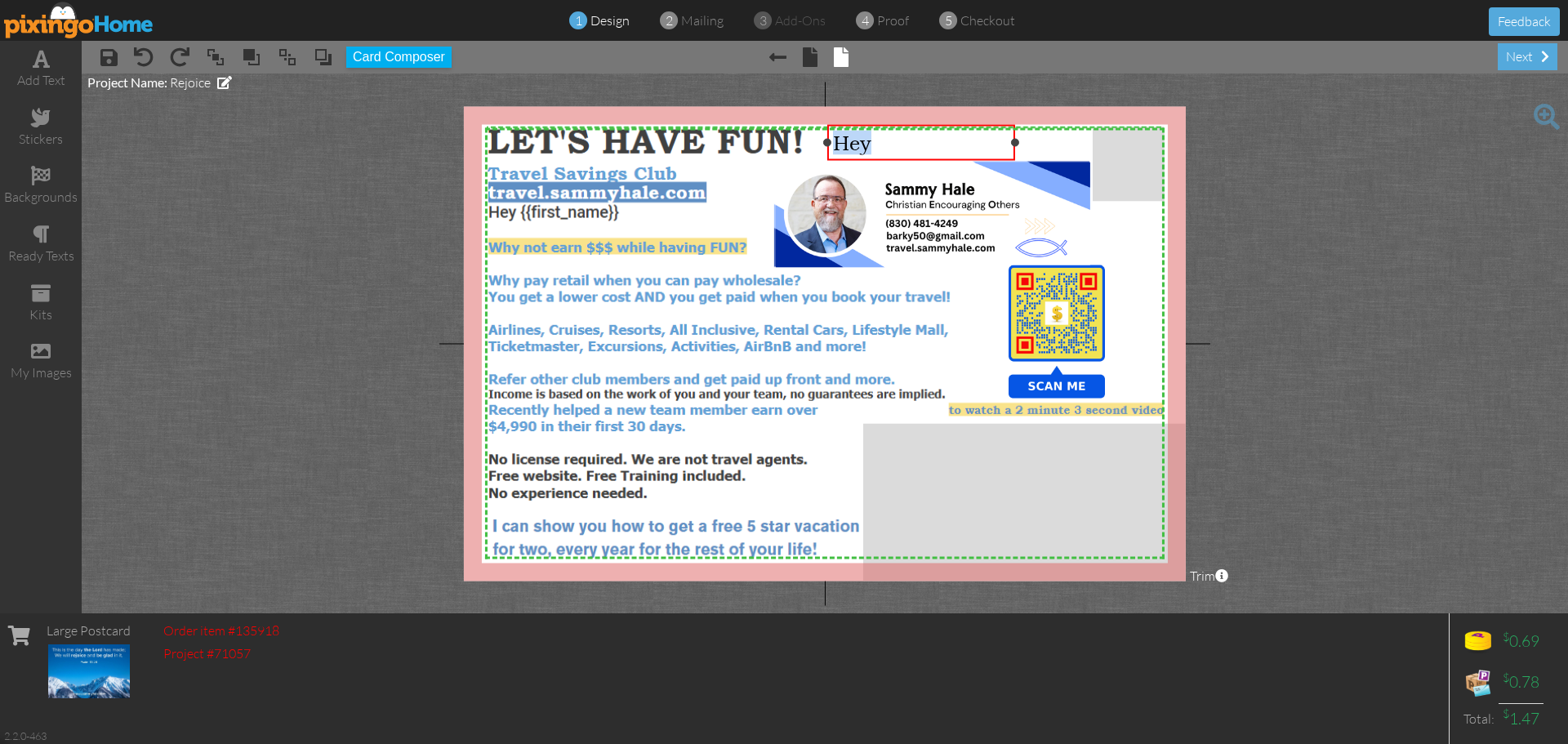
click at [839, 140] on div "Hey" at bounding box center [921, 142] width 176 height 25
drag, startPoint x: 897, startPoint y: 157, endPoint x: 290, endPoint y: 225, distance: 610.8
click at [290, 225] on project-studio-wrapper "X X X X X X X X X X X X X X X X X X X X X X X X X X X X X X X X X X X X X X X X…" at bounding box center [824, 343] width 1487 height 540
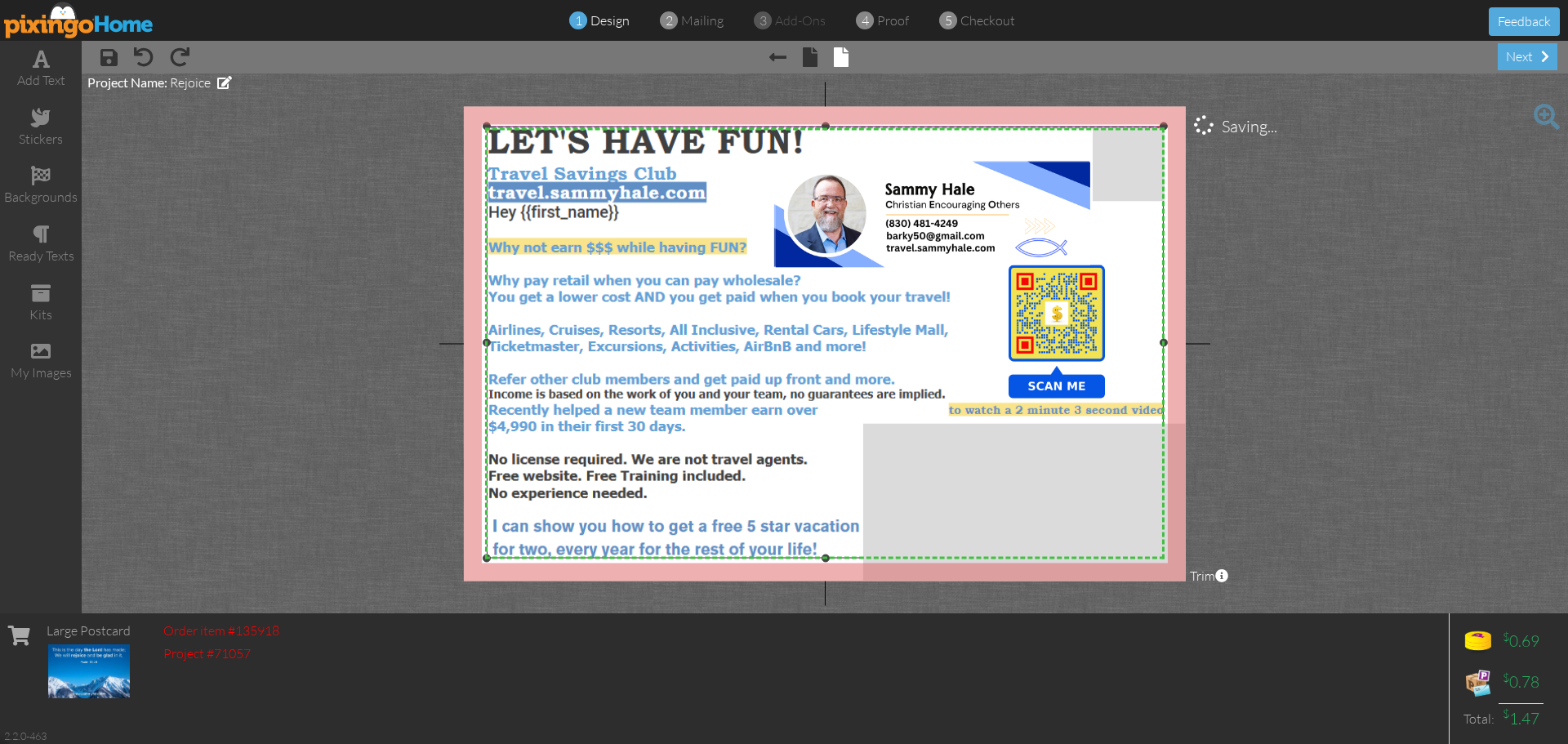
click at [1090, 502] on img at bounding box center [825, 342] width 677 height 432
click at [1091, 502] on img at bounding box center [825, 342] width 677 height 432
click at [948, 488] on img at bounding box center [825, 342] width 677 height 432
click at [1322, 497] on project-studio-wrapper "X X X X X X X X X X X X X X X X X X X X X X X X X X X X X X X X X X X X X X X X…" at bounding box center [824, 343] width 1487 height 540
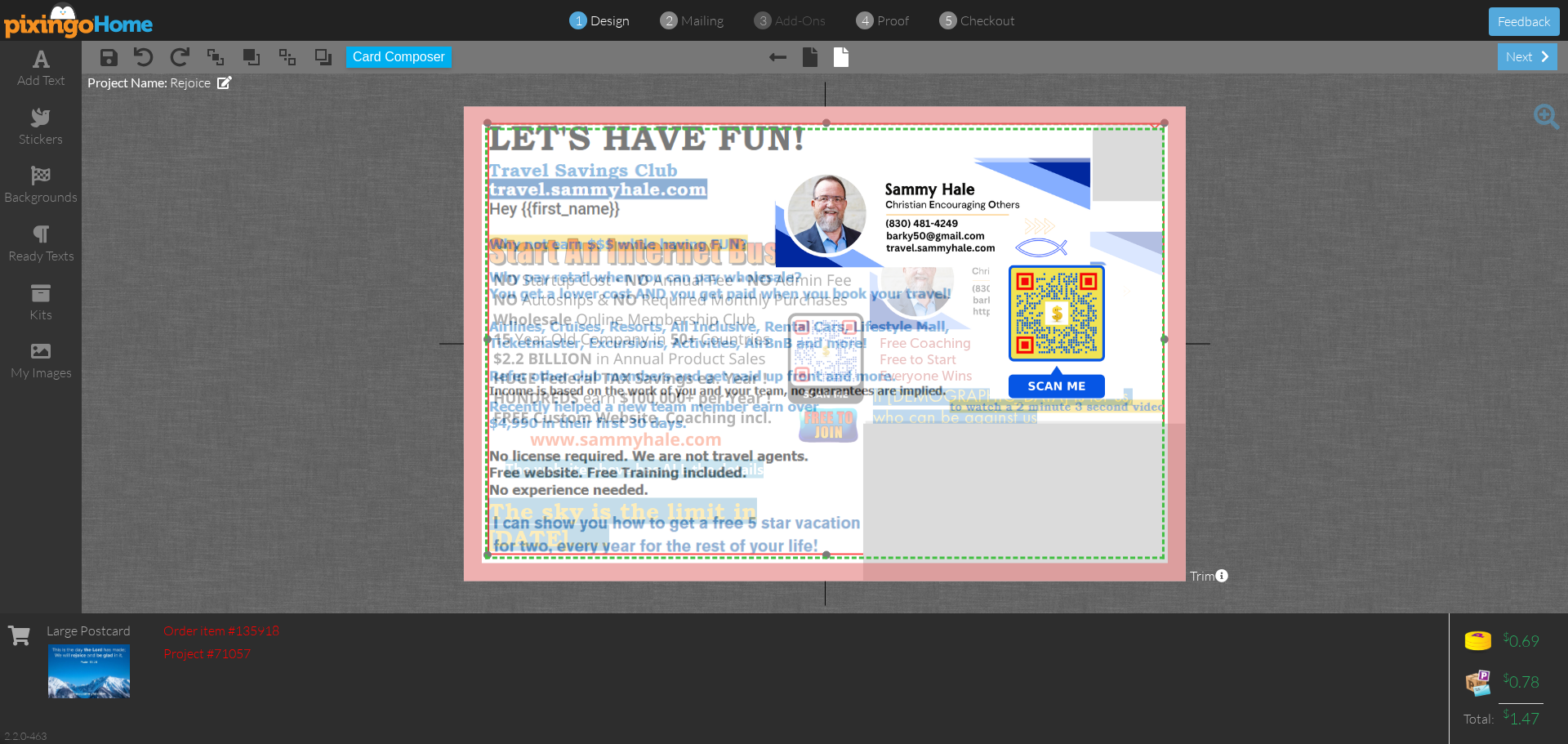
click at [928, 283] on img at bounding box center [825, 339] width 677 height 432
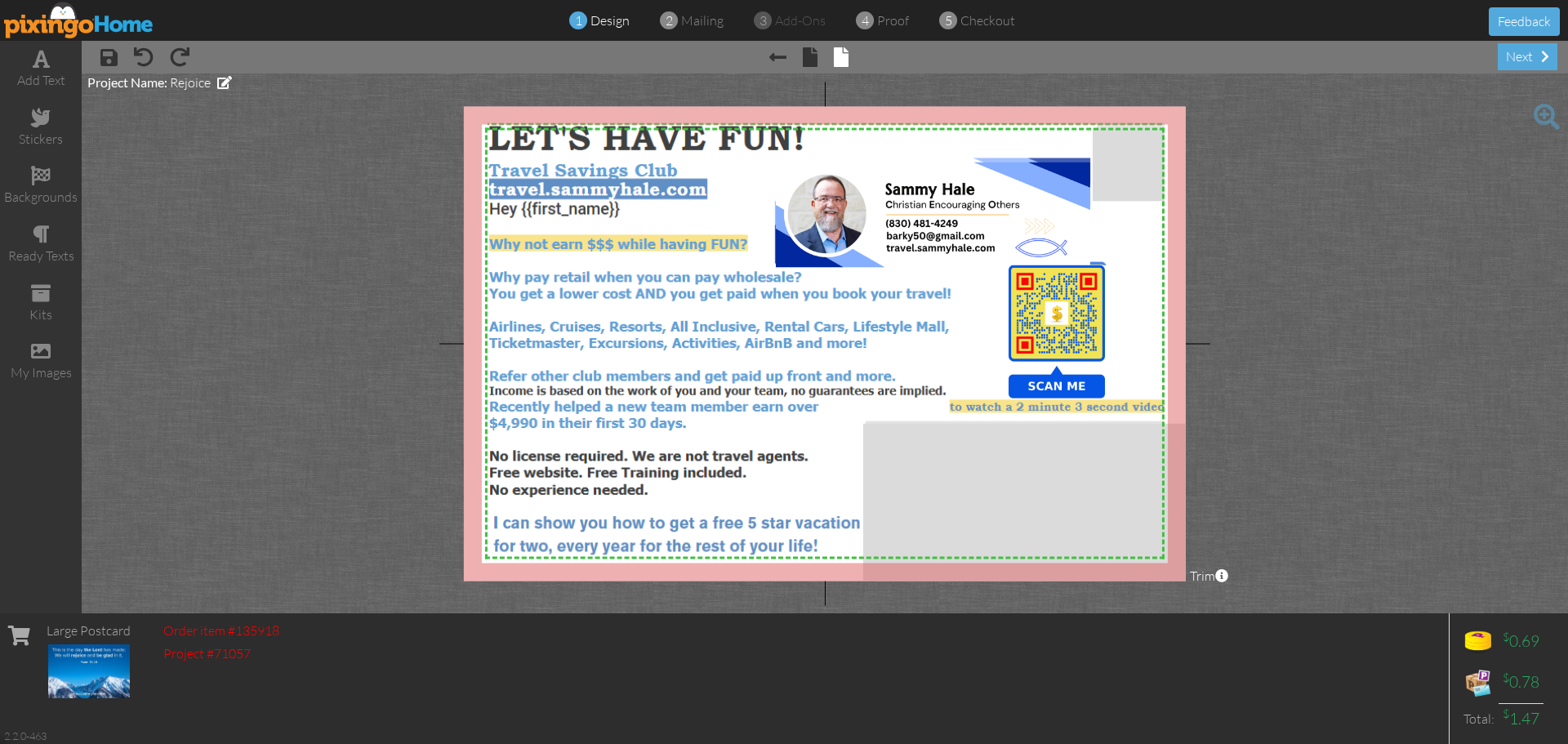
click at [1291, 287] on project-studio-wrapper "X X X X X X X X X X X X X X X X X X X X X X X X X X X X X X X X X X X X X X X X…" at bounding box center [824, 343] width 1487 height 540
click at [717, 165] on img at bounding box center [825, 339] width 677 height 432
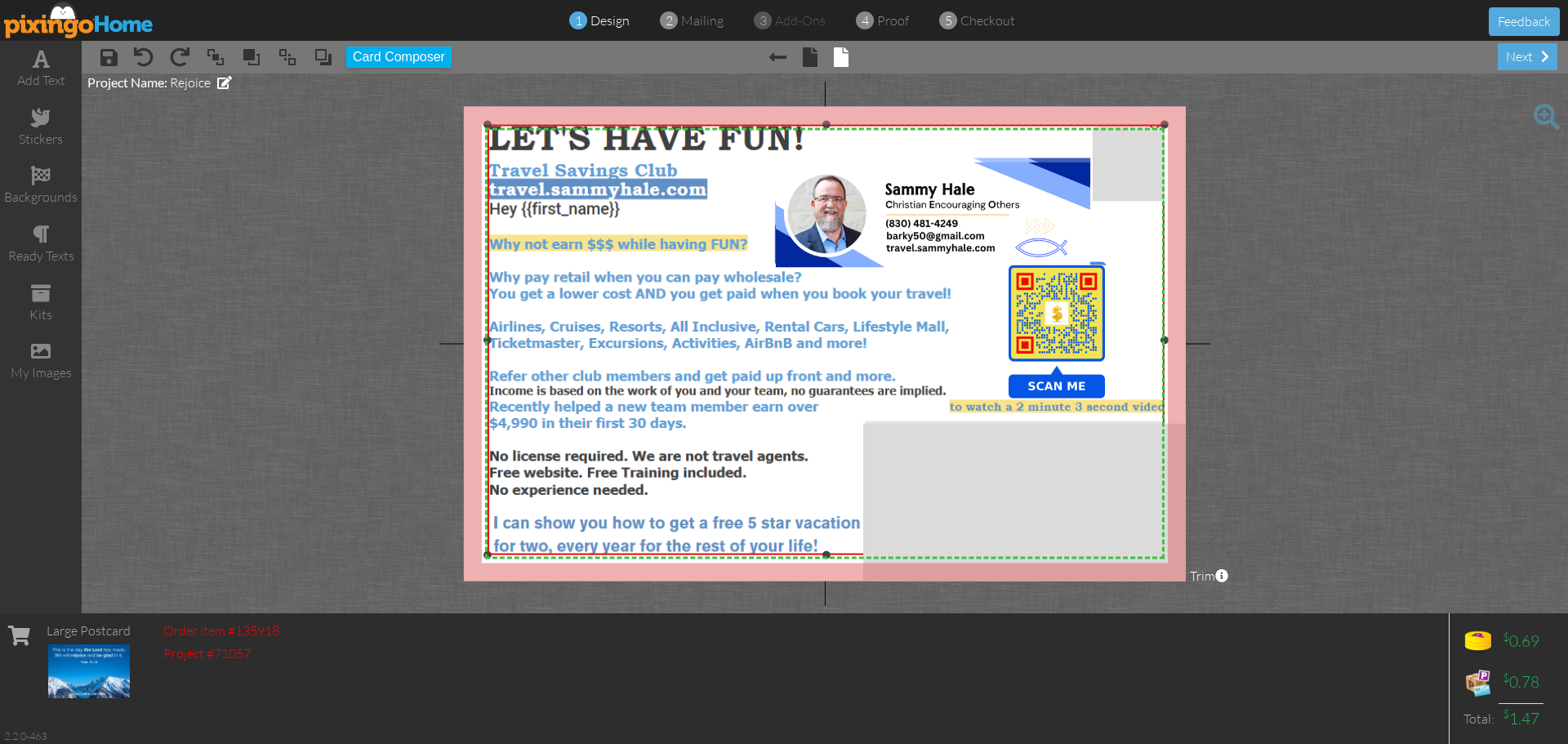
click at [828, 125] on div at bounding box center [826, 124] width 8 height 8
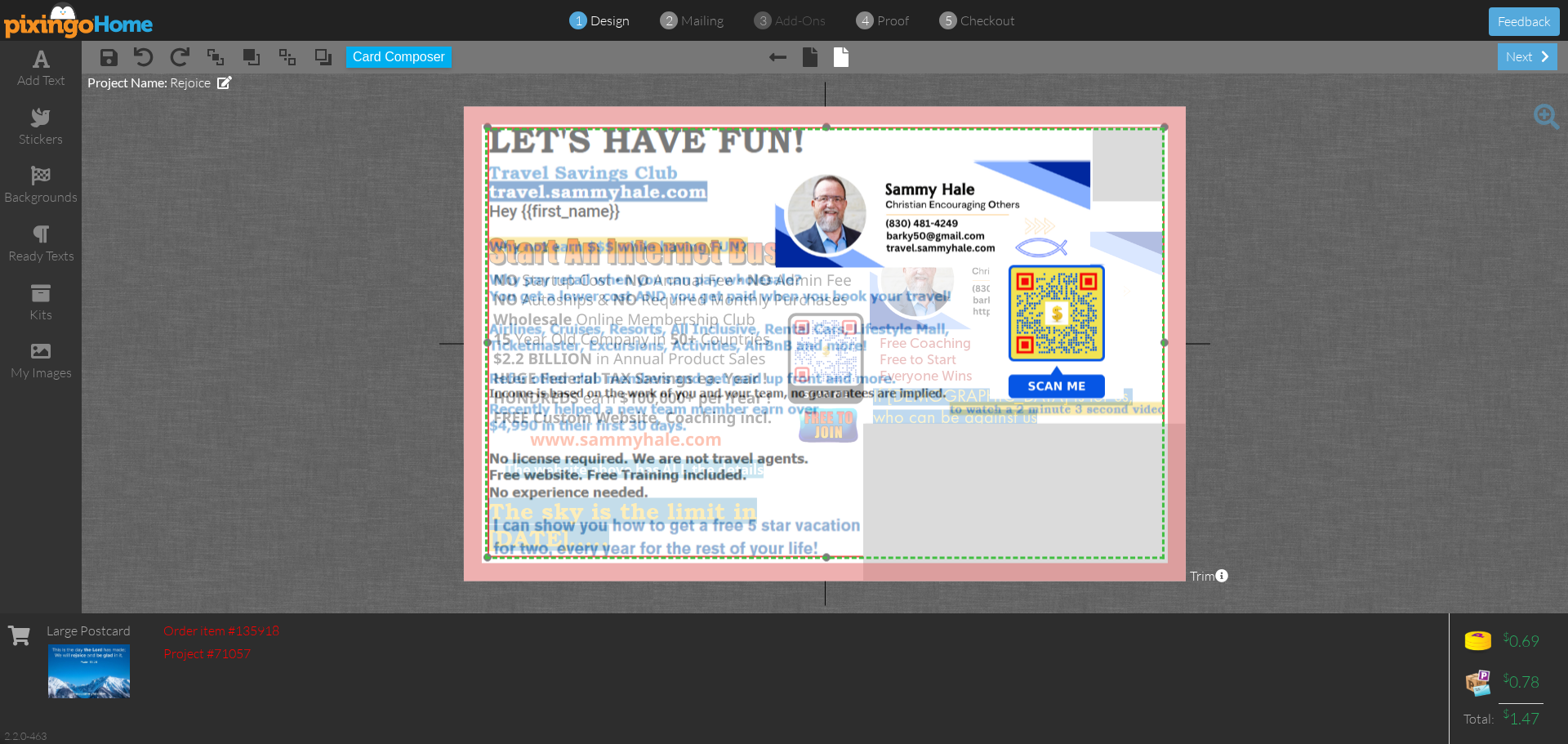
click at [744, 214] on img at bounding box center [825, 341] width 677 height 432
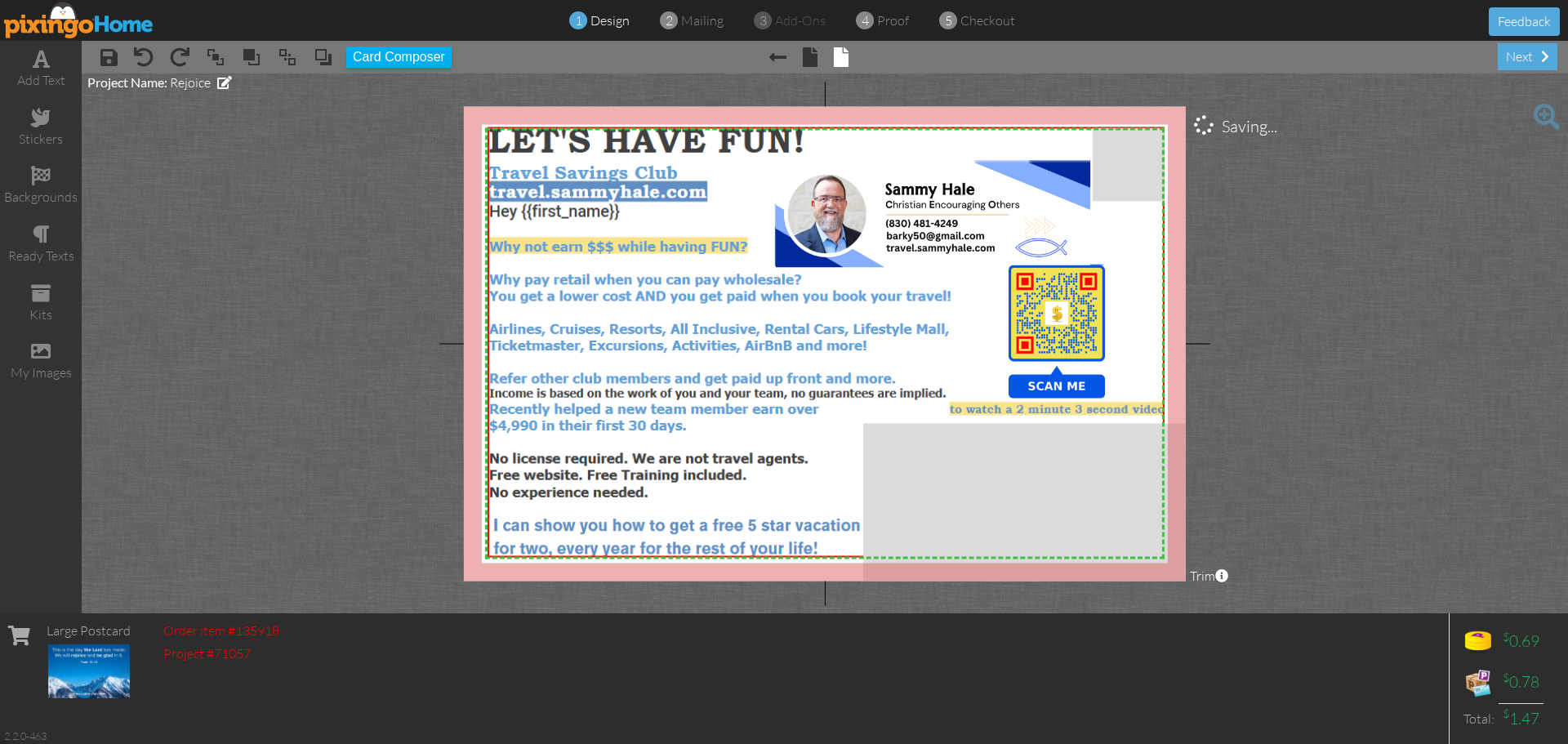
click at [345, 281] on project-studio-wrapper "X X X X X X X X X X X X X X X X X X X X X X X X X X X X X X X X X X X X X X X X…" at bounding box center [824, 343] width 1487 height 540
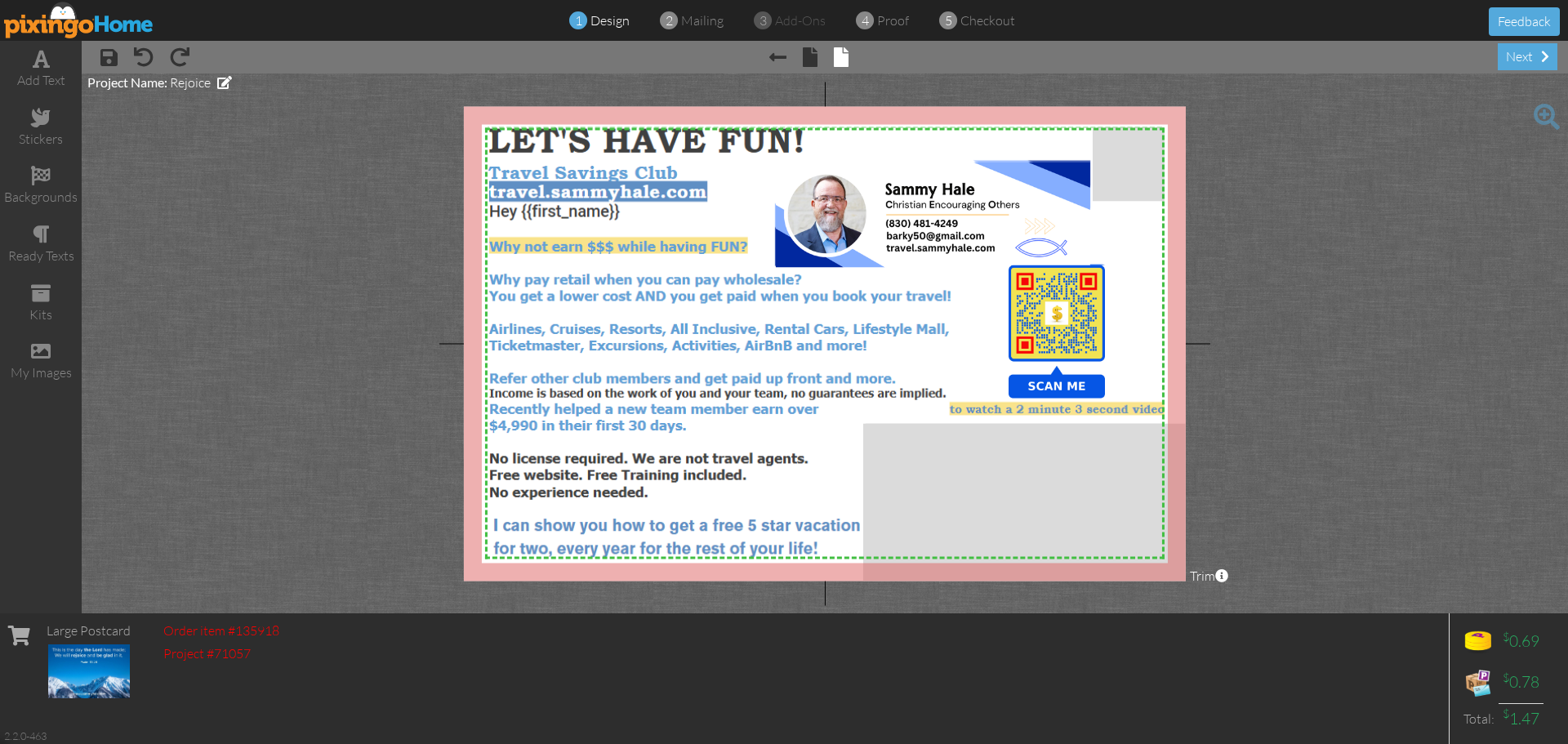
click at [90, 25] on img at bounding box center [78, 20] width 150 height 36
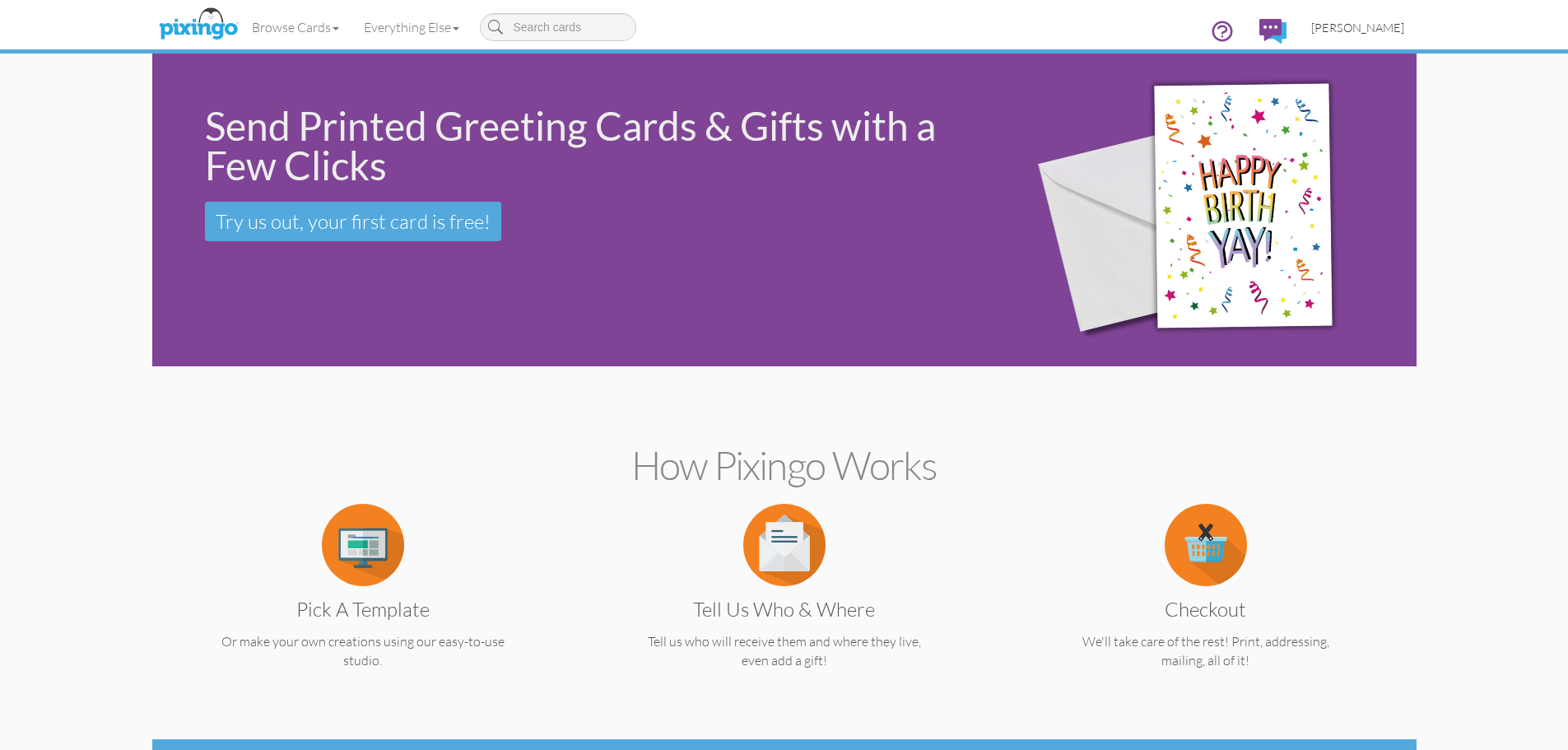
click at [1377, 22] on span "[PERSON_NAME]" at bounding box center [1358, 28] width 93 height 14
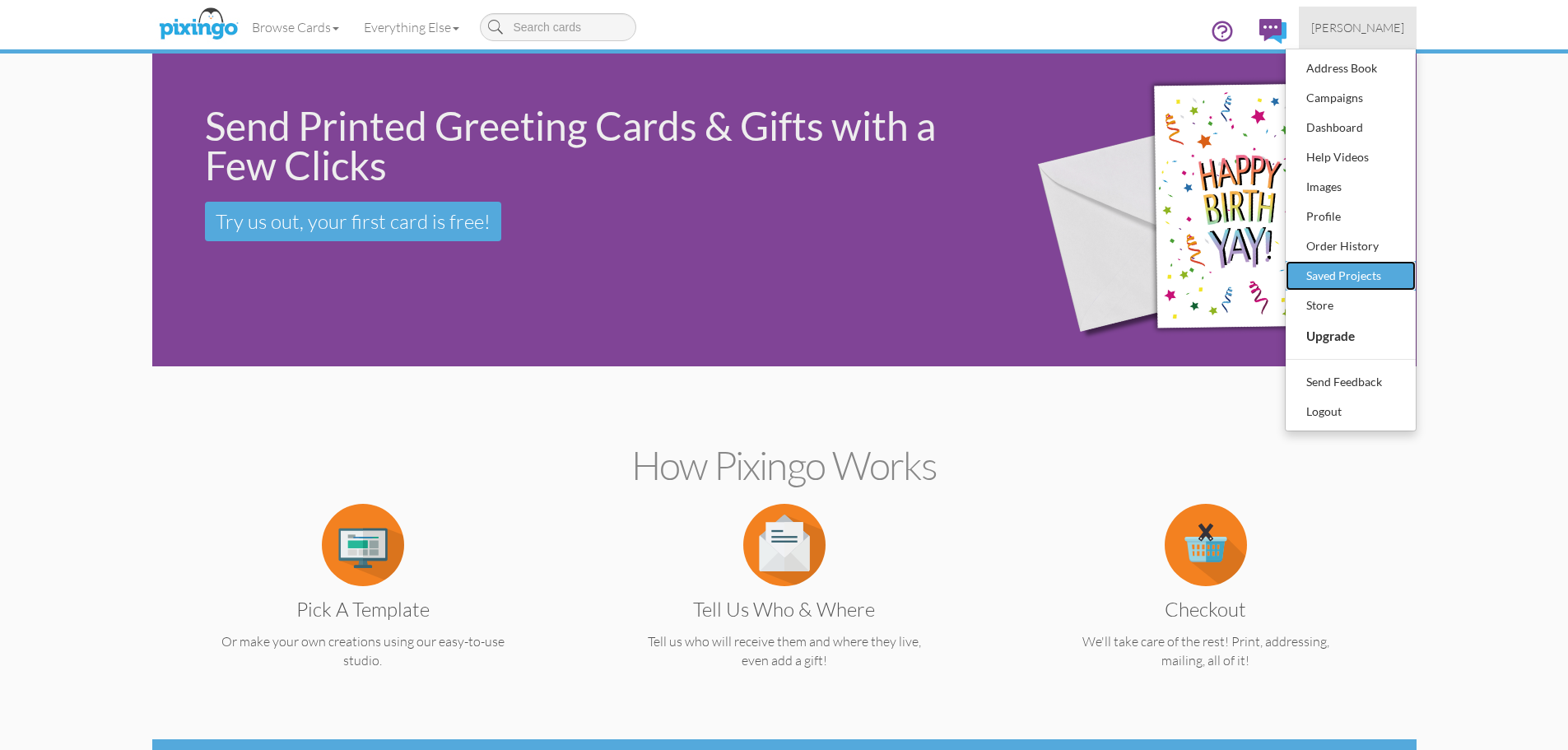
click at [1339, 275] on div "Saved Projects" at bounding box center [1351, 276] width 97 height 25
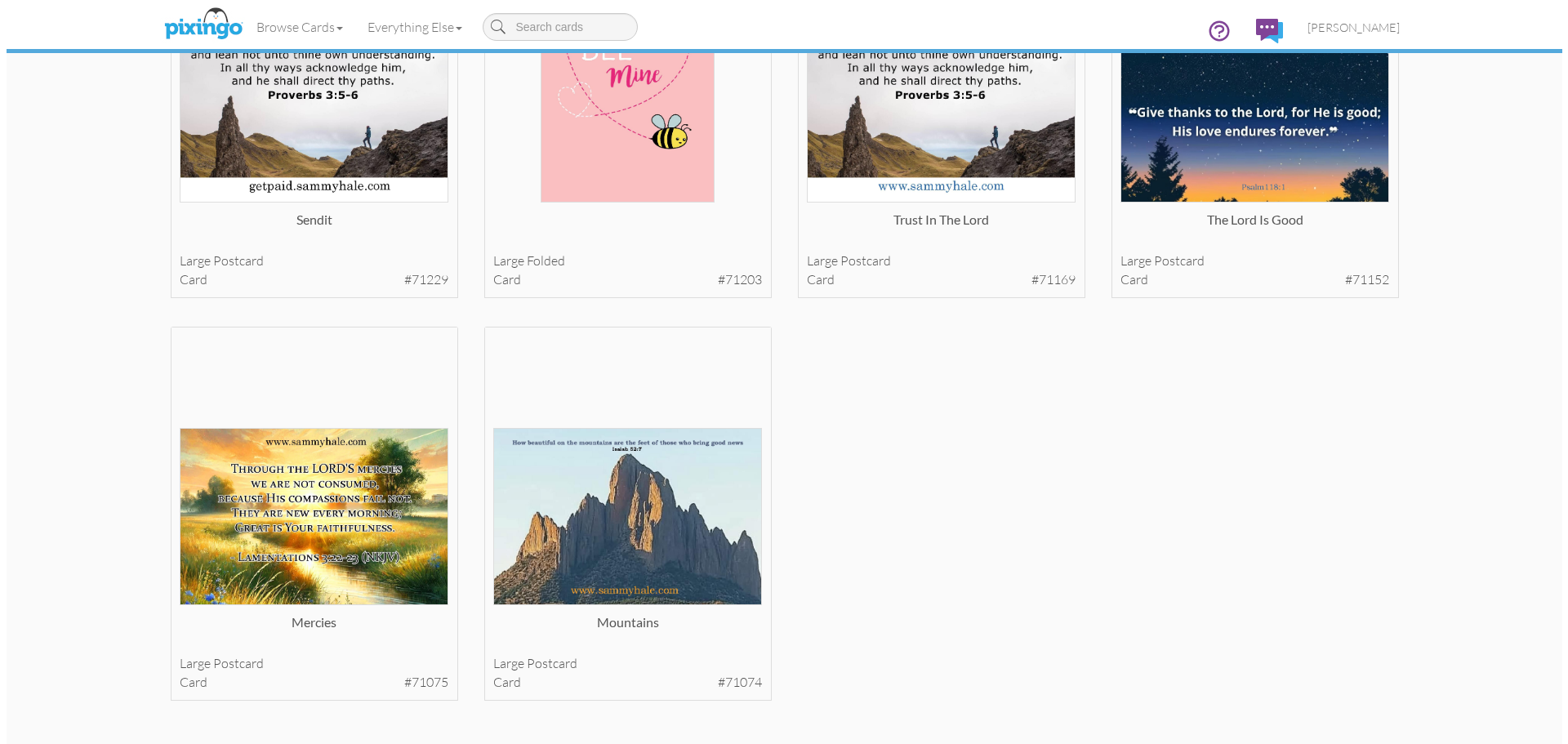
scroll to position [2654, 0]
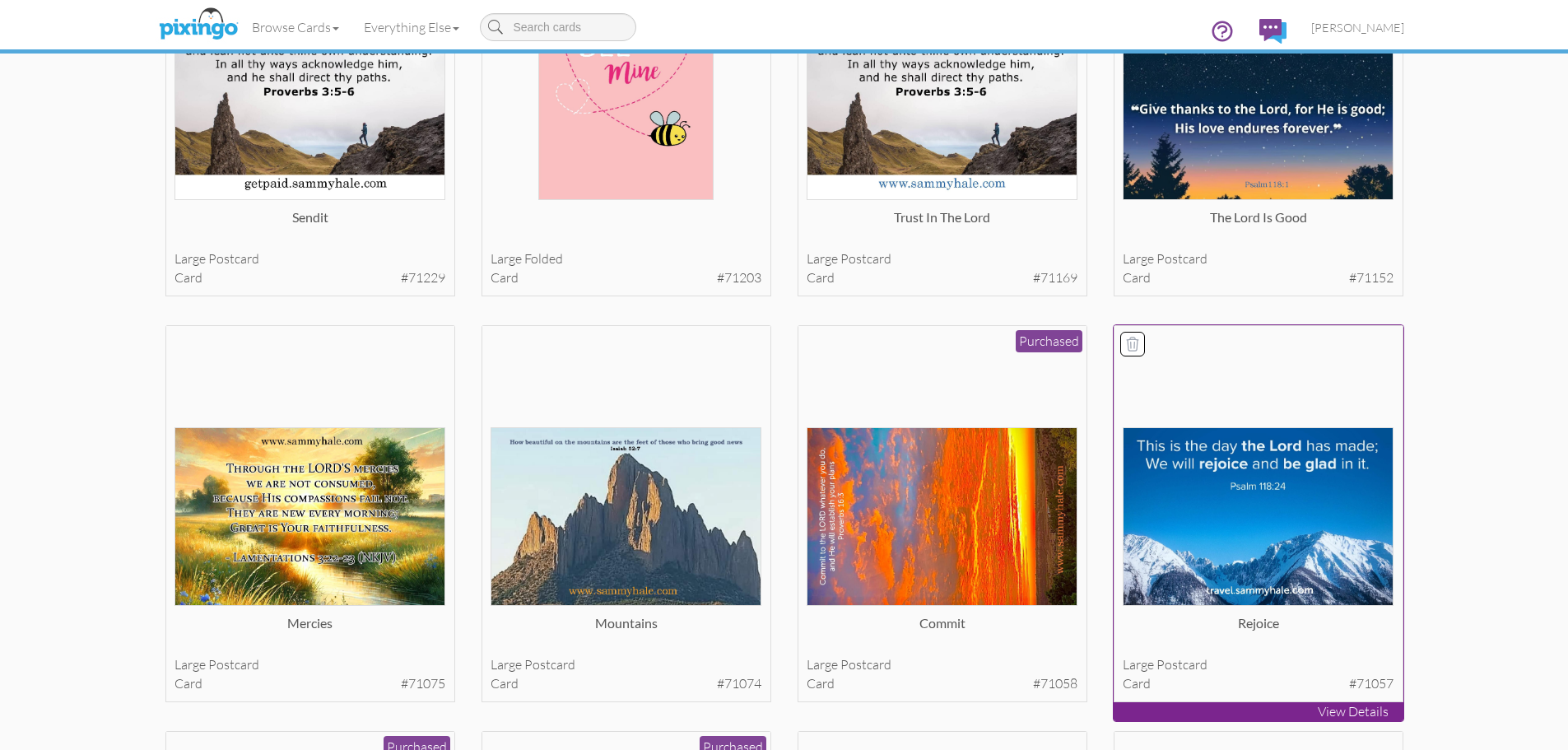
click at [1273, 541] on img at bounding box center [1259, 516] width 271 height 179
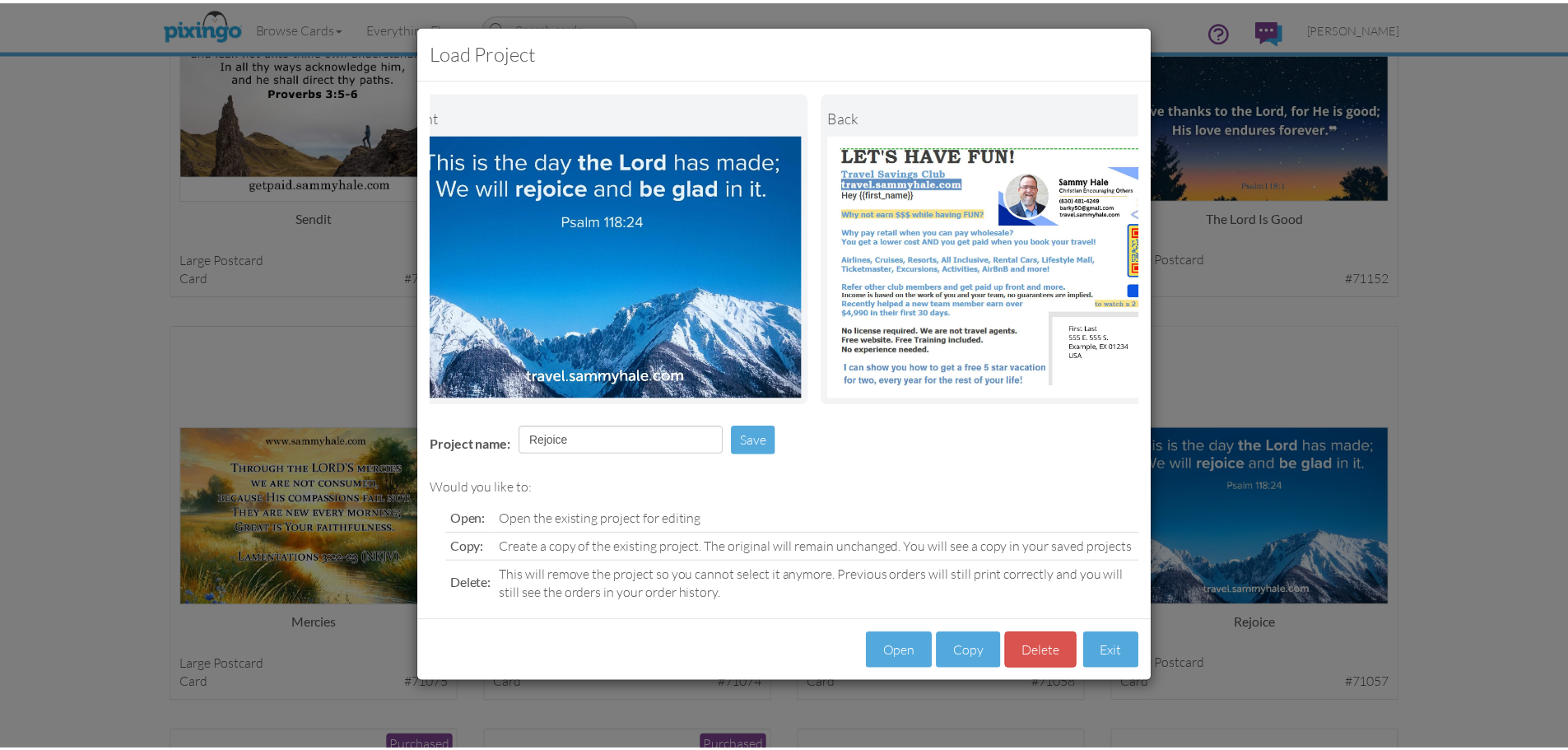
scroll to position [0, 126]
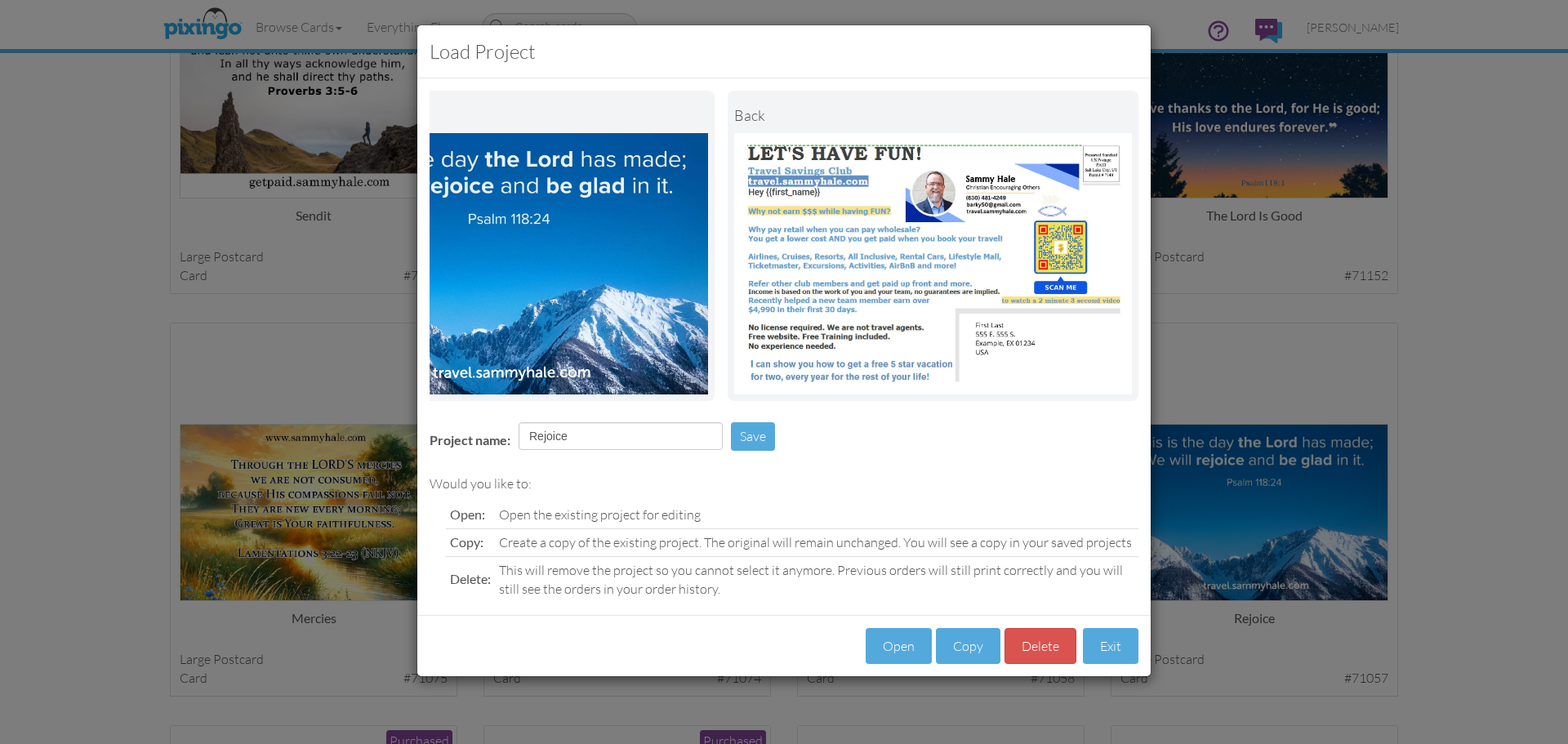
click at [1496, 288] on div "Load Project Front back Project name: Rejoice Save Would you like to: Open: Ope…" at bounding box center [784, 372] width 1568 height 744
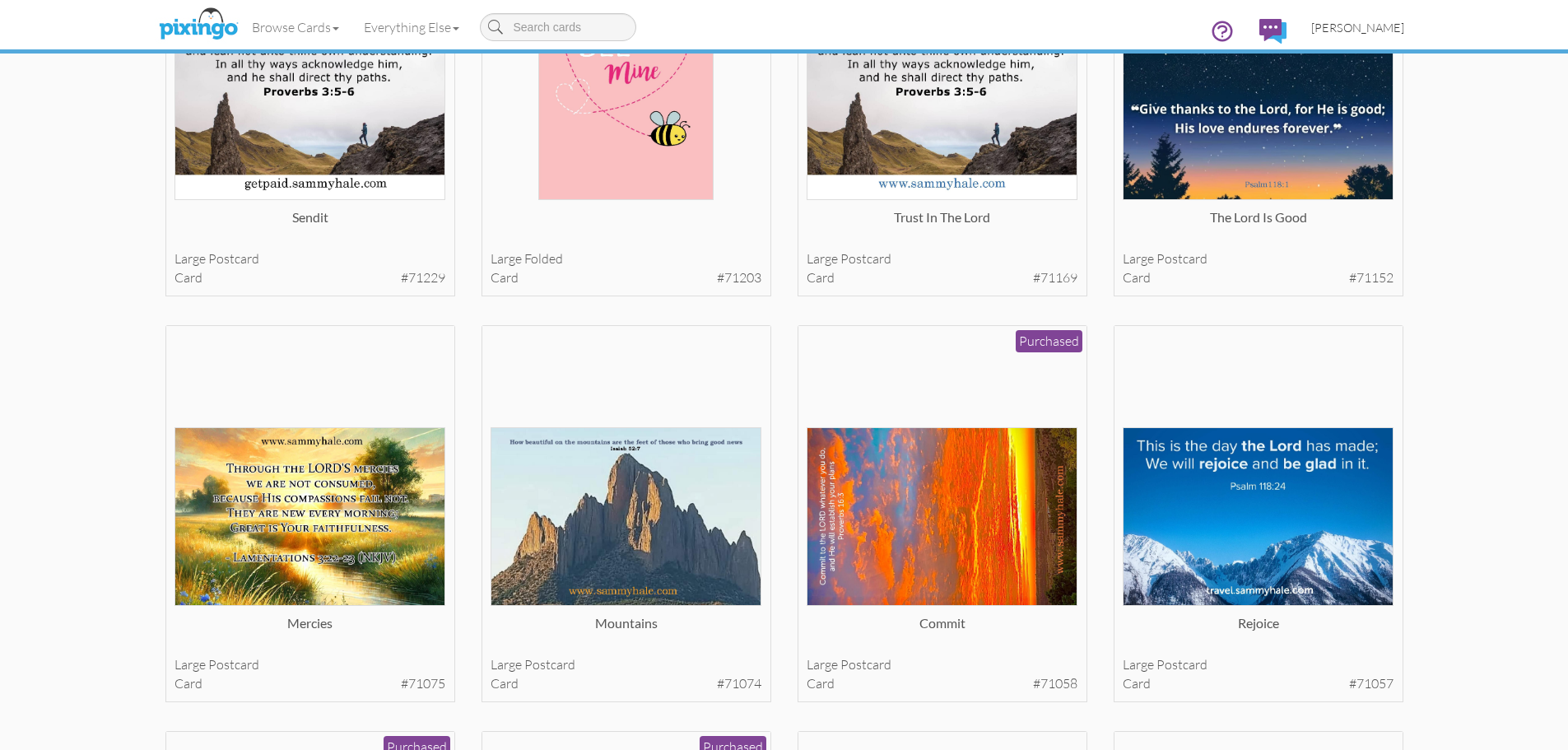
click at [1360, 27] on span "[PERSON_NAME]" at bounding box center [1358, 28] width 93 height 14
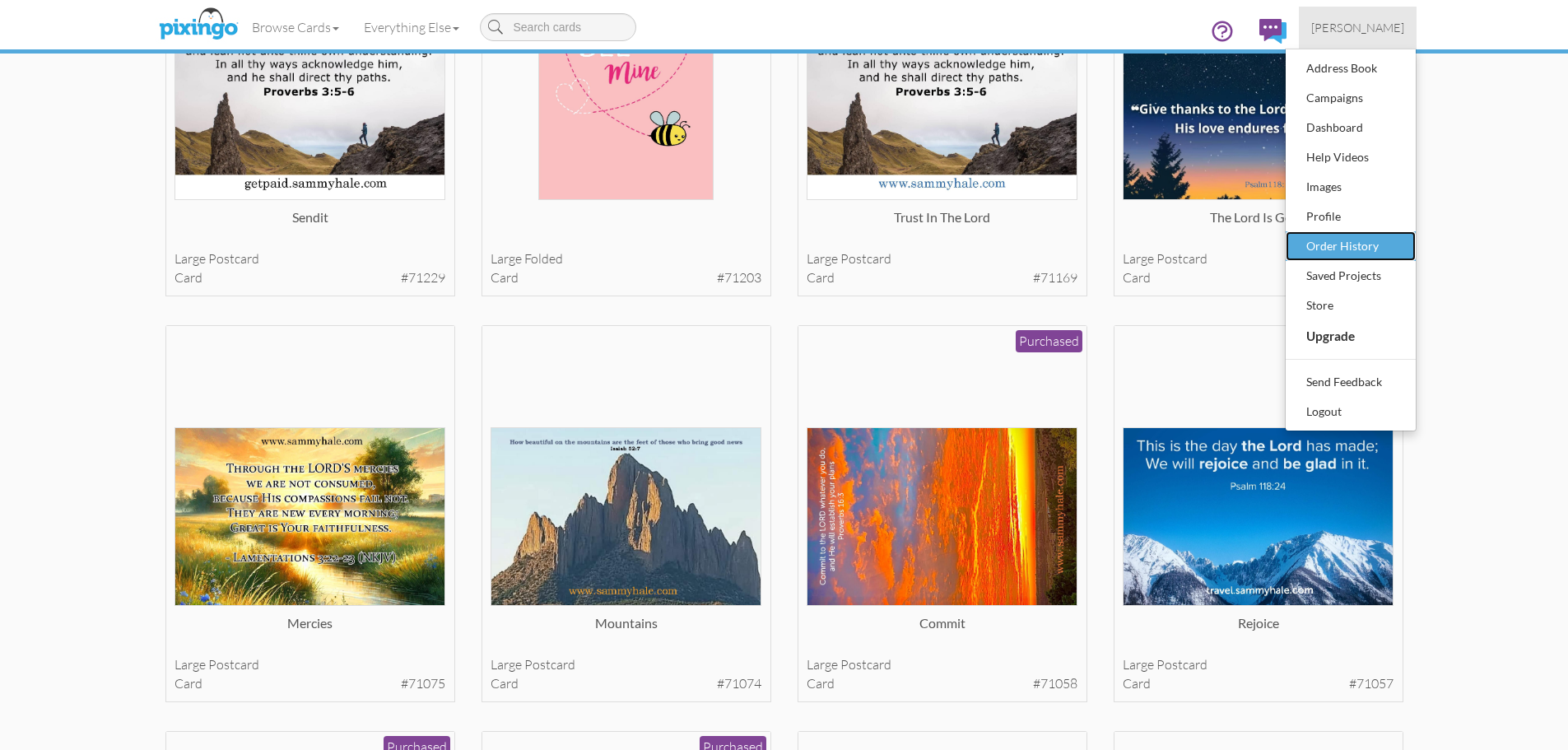
click at [1351, 242] on div "Order History" at bounding box center [1351, 246] width 97 height 25
